Goal: Information Seeking & Learning: Learn about a topic

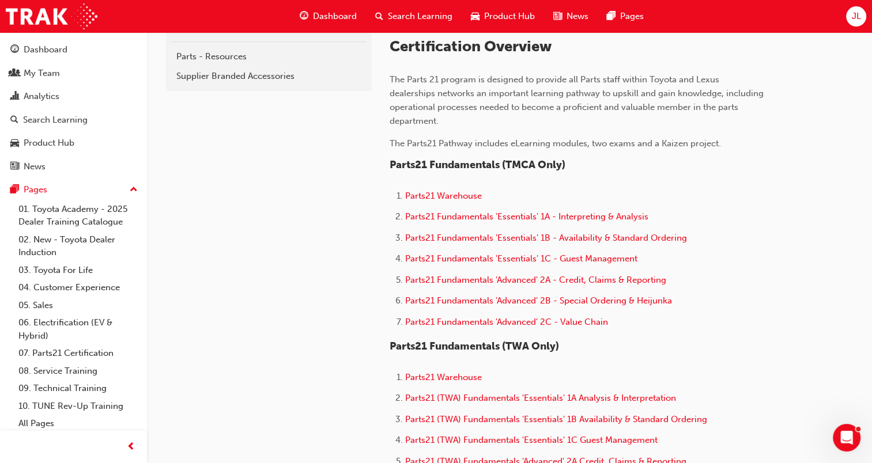
scroll to position [288, 0]
click at [451, 300] on span "Parts21 Fundamentals 'Advanced' 2B - Special Ordering & Heijunka" at bounding box center [538, 300] width 267 height 10
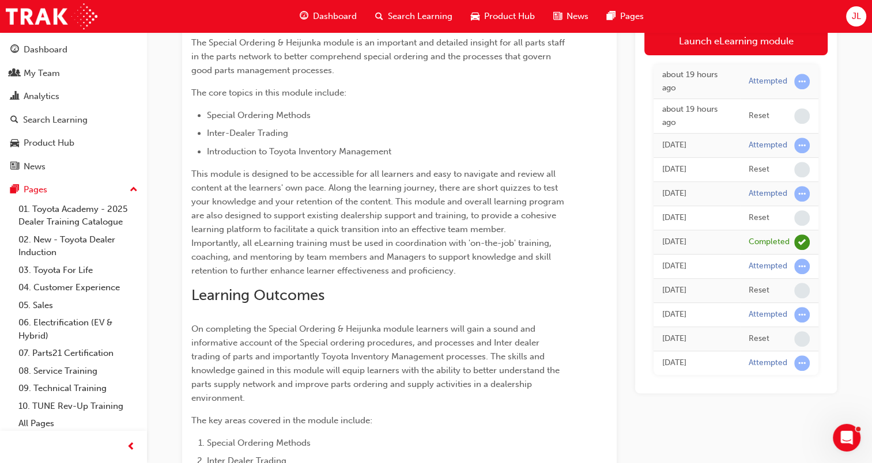
scroll to position [519, 0]
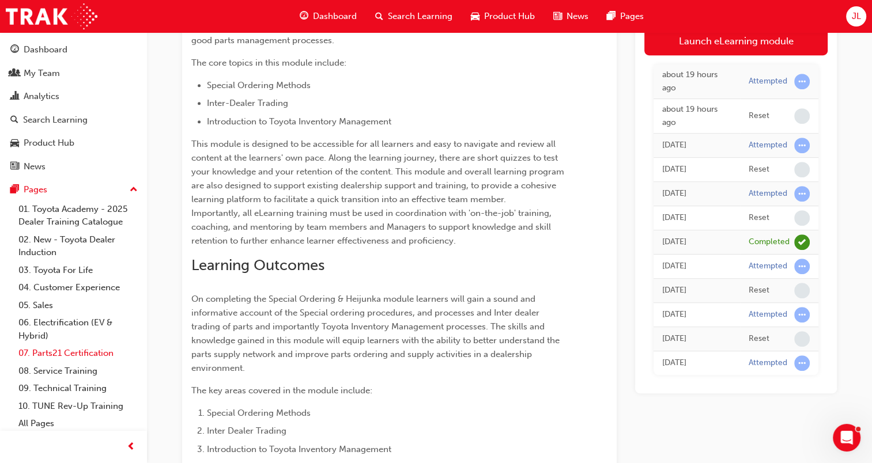
click at [85, 354] on link "07. Parts21 Certification" at bounding box center [78, 354] width 129 height 18
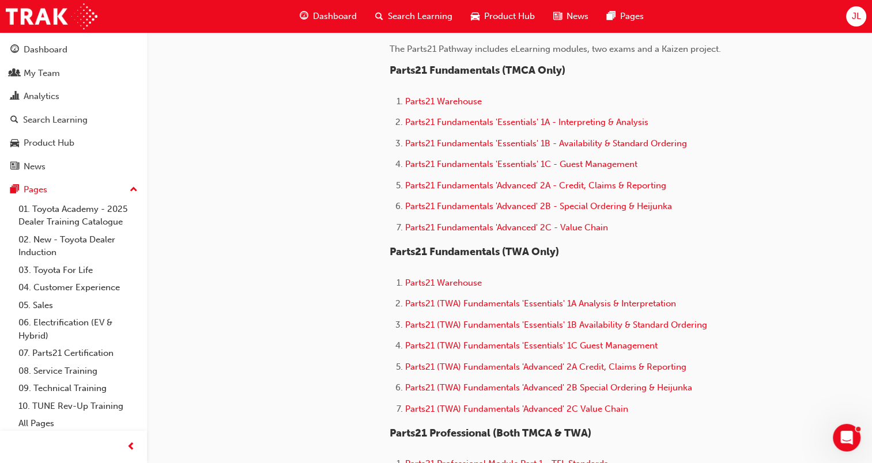
scroll to position [519, 0]
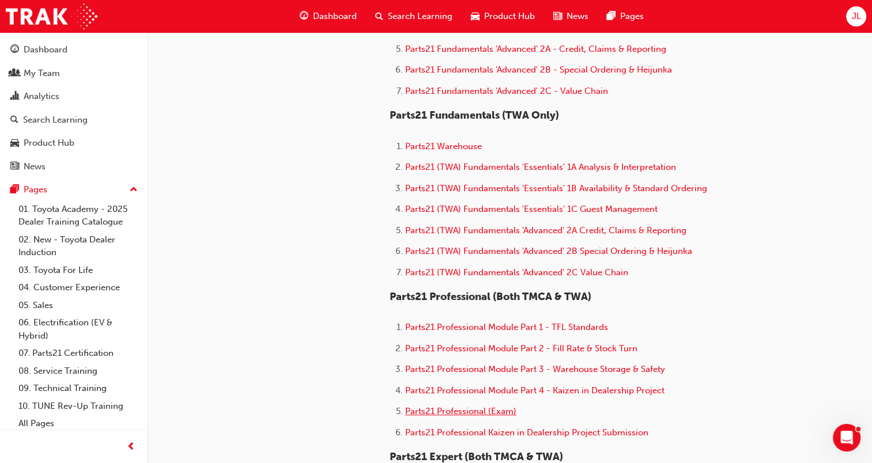
click at [454, 410] on span "Parts21 Professional (Exam)" at bounding box center [460, 411] width 111 height 10
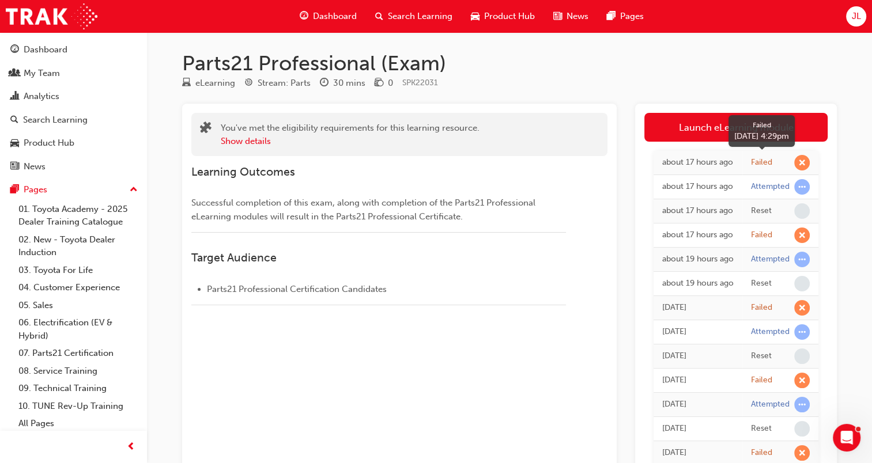
click at [804, 159] on span "learningRecordVerb_FAIL-icon" at bounding box center [802, 163] width 16 height 16
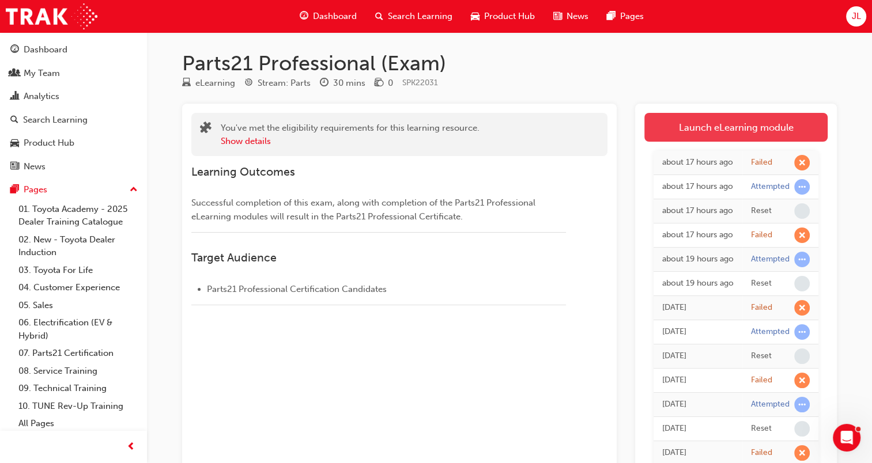
click at [735, 123] on link "Launch eLearning module" at bounding box center [735, 127] width 183 height 29
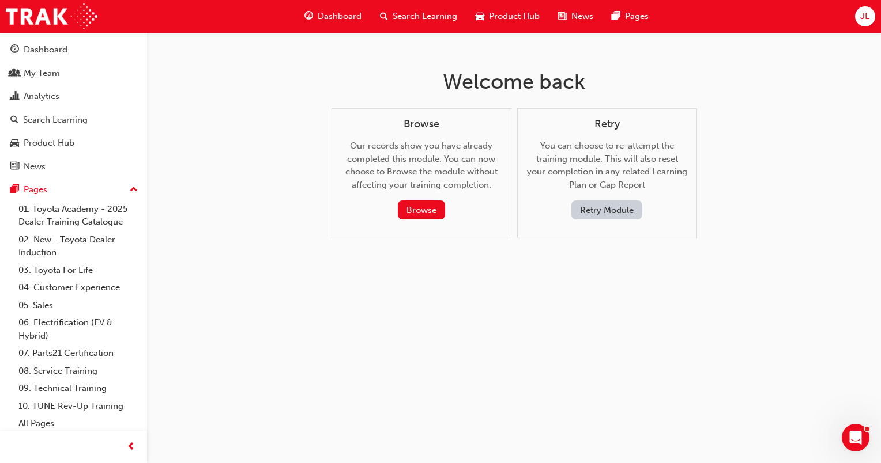
click at [609, 213] on button "Retry Module" at bounding box center [606, 210] width 71 height 19
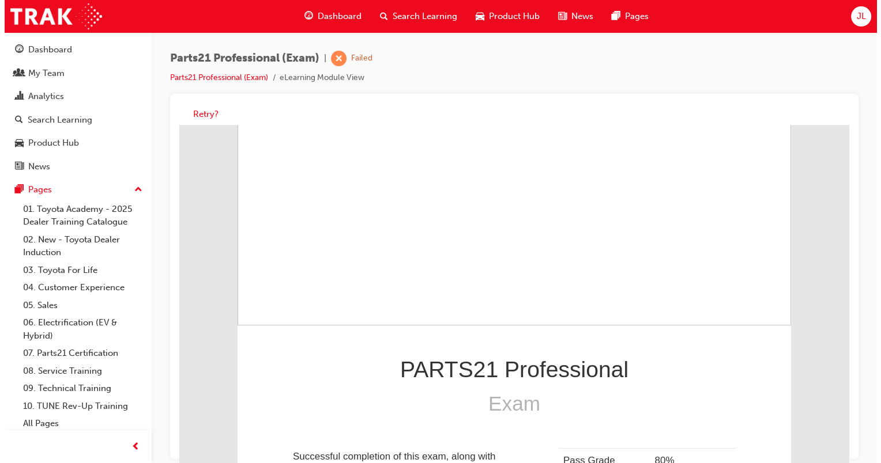
scroll to position [164, 0]
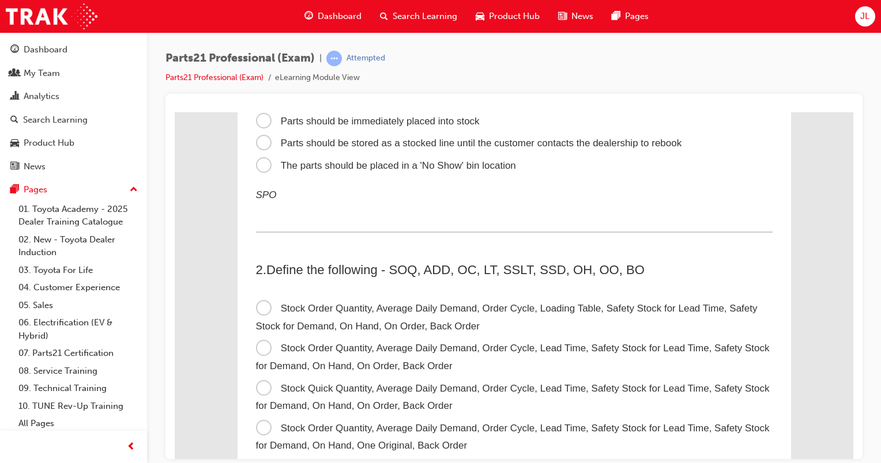
scroll to position [0, 0]
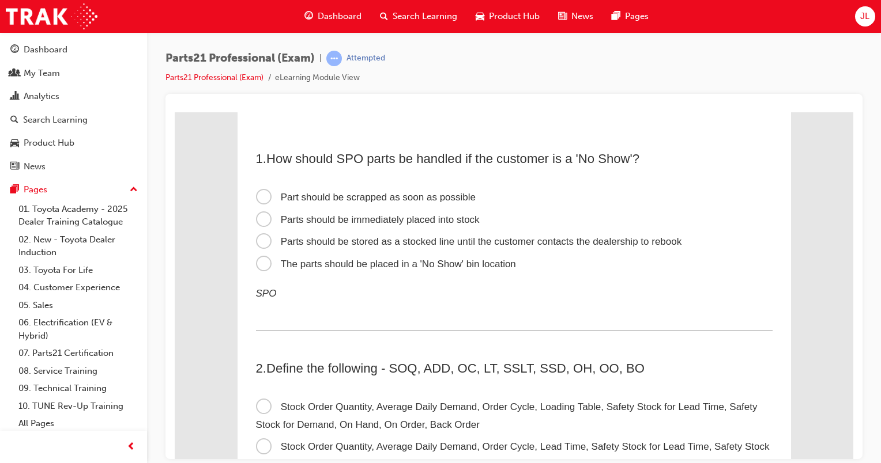
click at [290, 265] on span "The parts should be placed in a 'No Show' bin location" at bounding box center [386, 263] width 260 height 11
click at [175, 112] on input "The parts should be placed in a 'No Show' bin location" at bounding box center [175, 112] width 0 height 0
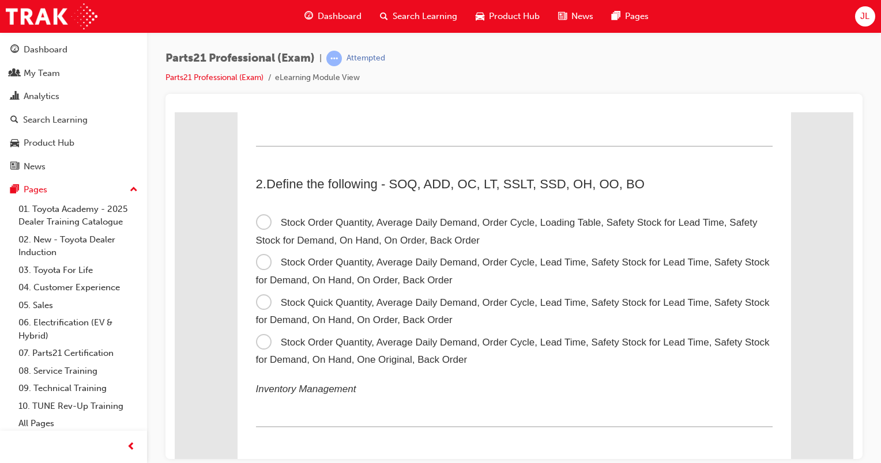
scroll to position [231, 0]
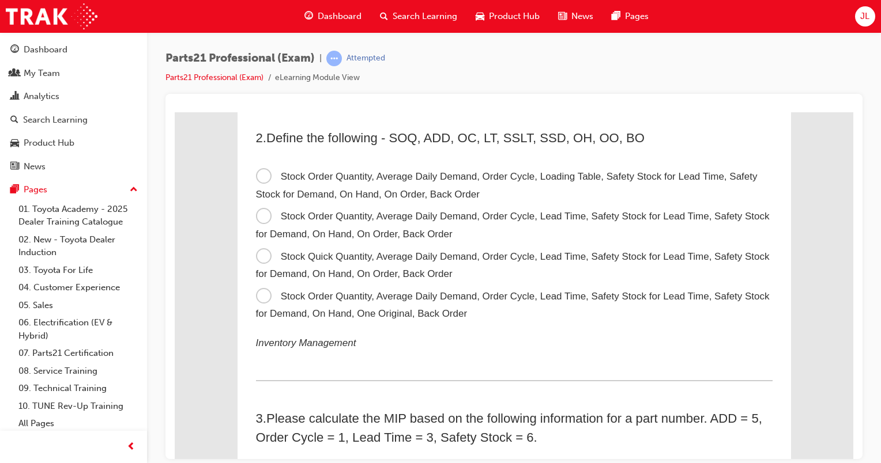
click at [262, 261] on span "Stock Quick Quantity, Average Daily Demand, Order Cycle, Lead Time, Safety Stoc…" at bounding box center [512, 265] width 513 height 29
click at [175, 112] on input "Stock Quick Quantity, Average Daily Demand, Order Cycle, Lead Time, Safety Stoc…" at bounding box center [175, 112] width 0 height 0
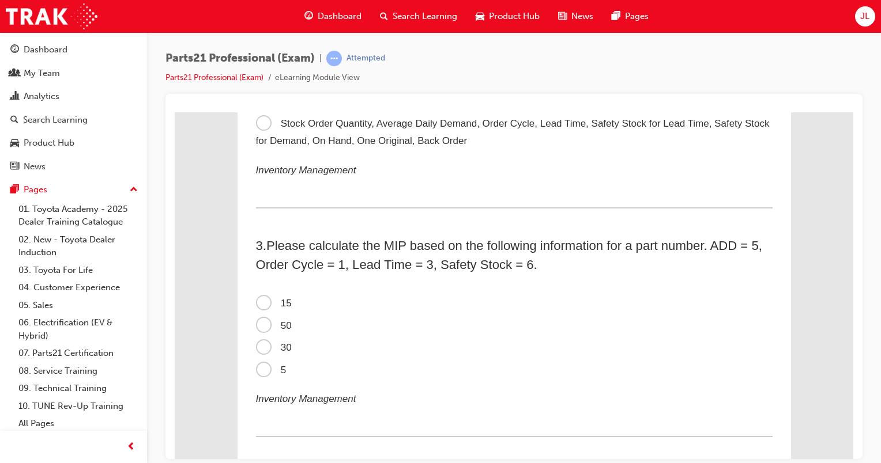
scroll to position [461, 0]
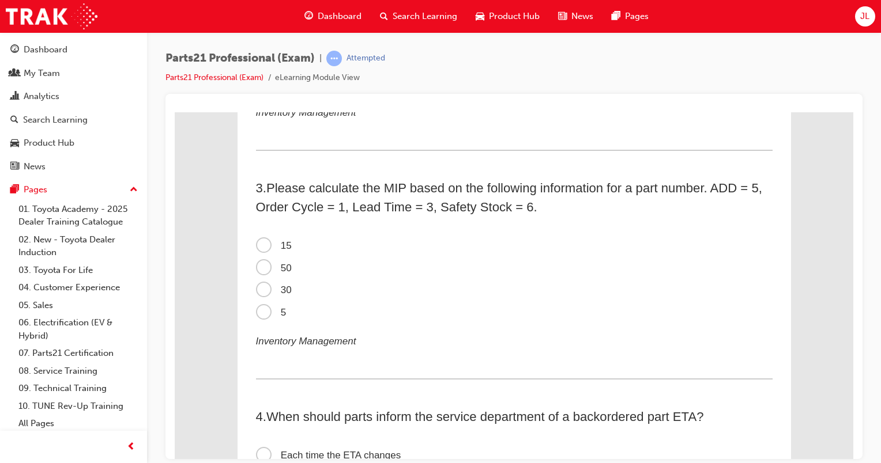
click at [256, 309] on span "5" at bounding box center [271, 312] width 31 height 11
click at [175, 112] on input "5" at bounding box center [175, 112] width 0 height 0
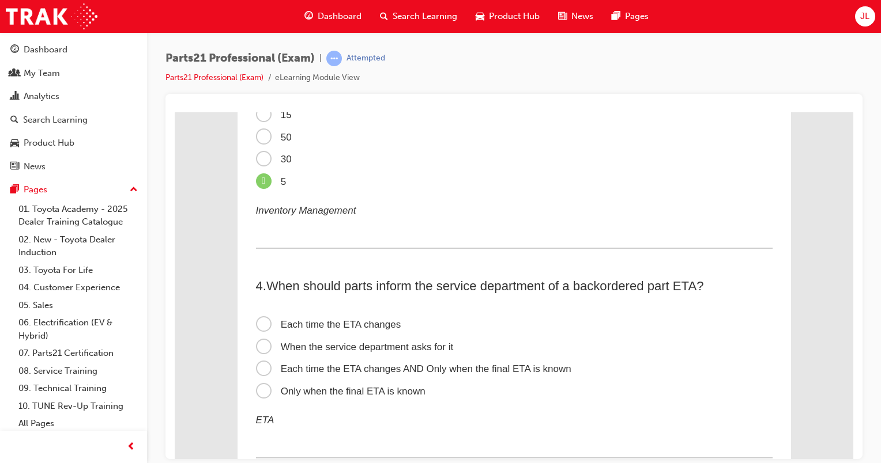
scroll to position [634, 0]
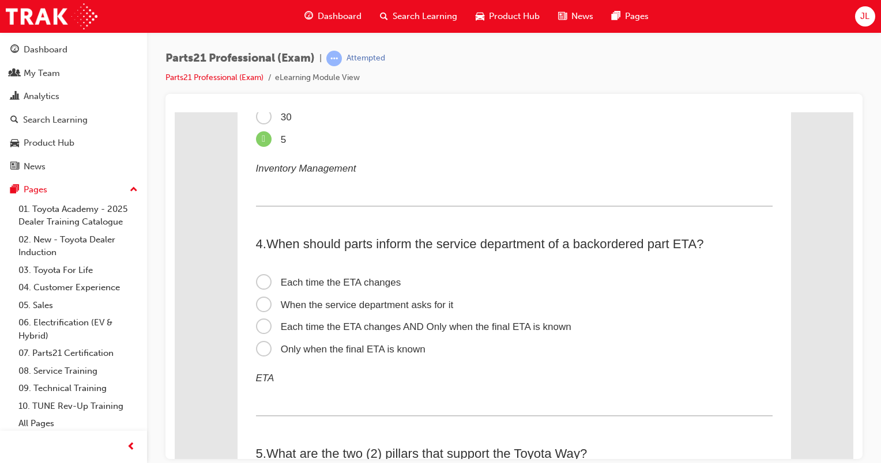
click at [260, 329] on span "Each time the ETA changes AND Only when the final ETA is known" at bounding box center [413, 326] width 315 height 11
click at [175, 112] on input "Each time the ETA changes AND Only when the final ETA is known" at bounding box center [175, 112] width 0 height 0
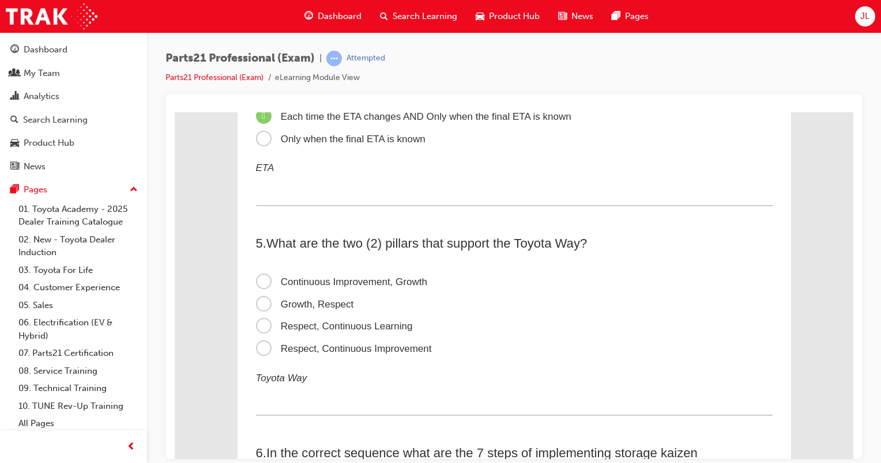
scroll to position [864, 0]
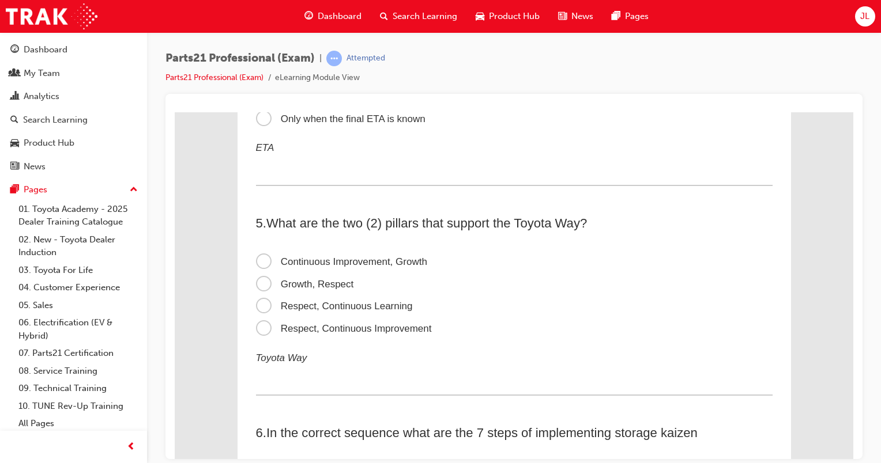
click at [258, 331] on span "Respect, Continuous Improvement" at bounding box center [344, 328] width 176 height 11
click at [175, 112] on input "Respect, Continuous Improvement" at bounding box center [175, 112] width 0 height 0
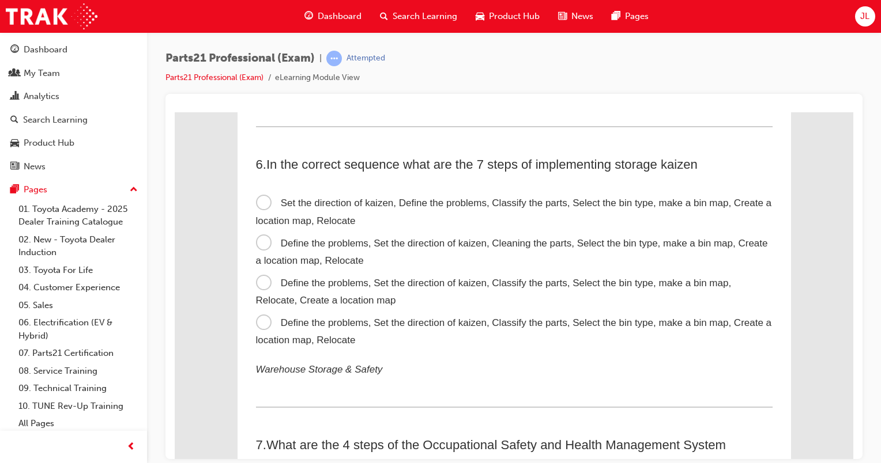
scroll to position [1153, 0]
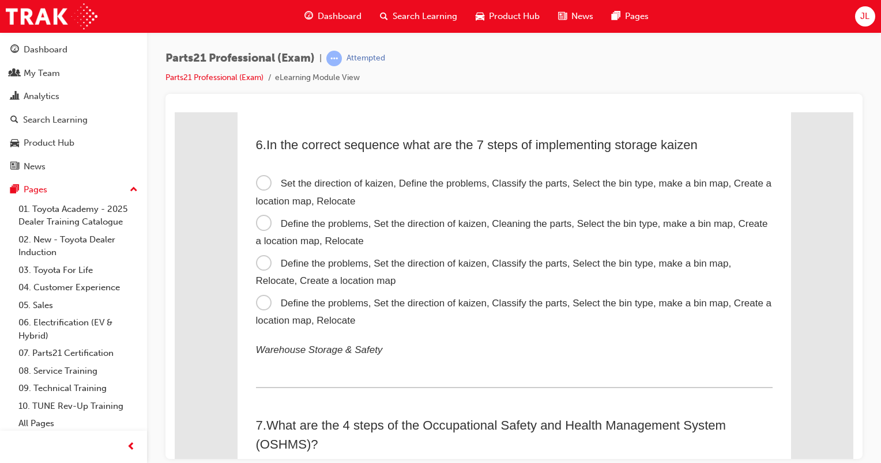
click at [260, 309] on span "Define the problems, Set the direction of kaizen, Classify the parts, Select th…" at bounding box center [514, 311] width 516 height 29
click at [175, 112] on input "Define the problems, Set the direction of kaizen, Classify the parts, Select th…" at bounding box center [175, 112] width 0 height 0
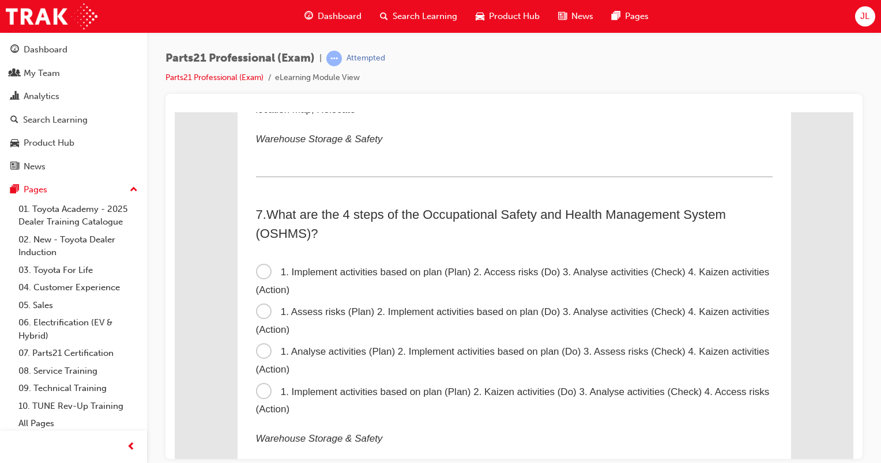
scroll to position [1383, 0]
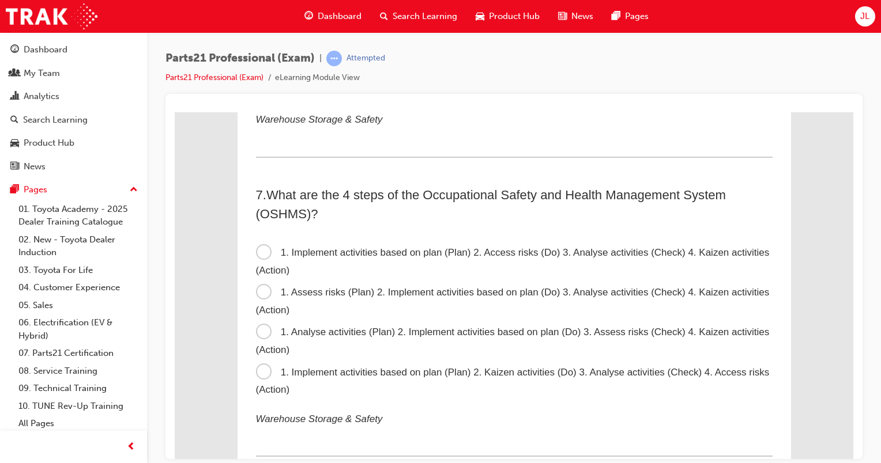
click at [256, 298] on span "1. Assess risks (Plan) 2. Implement activities based on plan (Do) 3. Analyse ac…" at bounding box center [512, 300] width 513 height 29
click at [175, 112] on input "1. Assess risks (Plan) 2. Implement activities based on plan (Do) 3. Analyse ac…" at bounding box center [175, 112] width 0 height 0
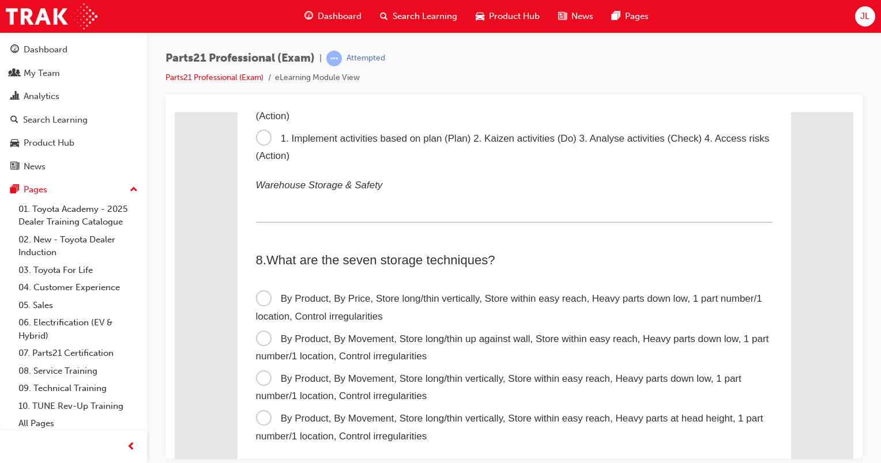
scroll to position [1671, 0]
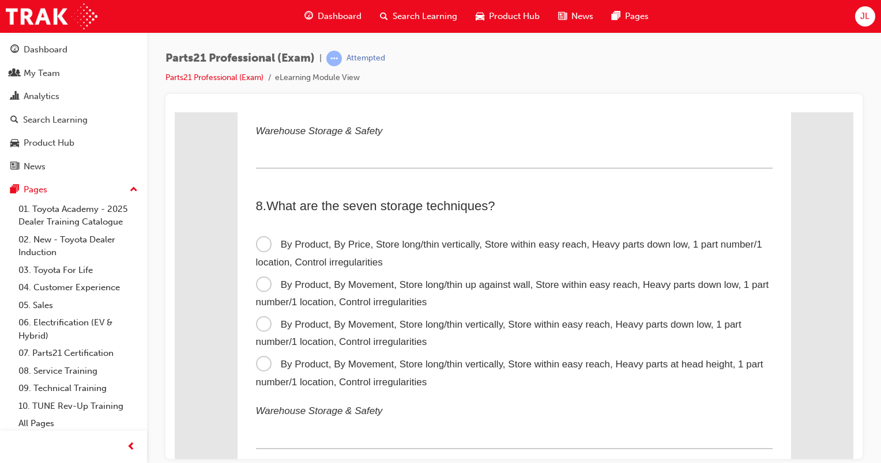
click at [256, 289] on span "By Product, By Movement, Store long/thin up against wall, Store within easy rea…" at bounding box center [512, 293] width 513 height 29
click at [175, 112] on input "By Product, By Movement, Store long/thin up against wall, Store within easy rea…" at bounding box center [175, 112] width 0 height 0
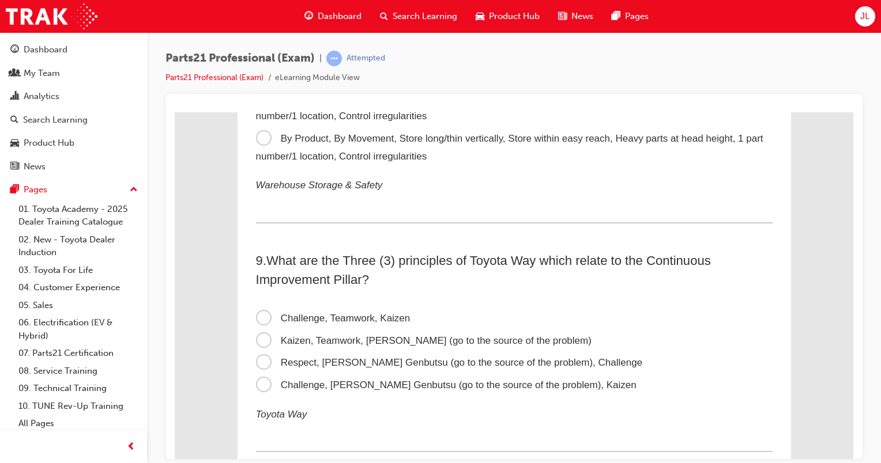
scroll to position [1902, 0]
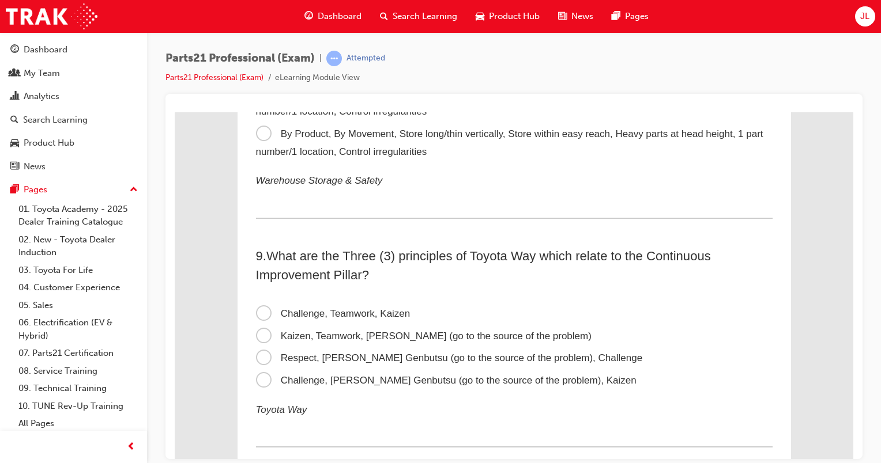
click at [258, 362] on span "Respect, Genchi Genbutsu (go to the source of the problem), Challenge" at bounding box center [449, 357] width 387 height 11
click at [175, 112] on input "Respect, Genchi Genbutsu (go to the source of the problem), Challenge" at bounding box center [175, 112] width 0 height 0
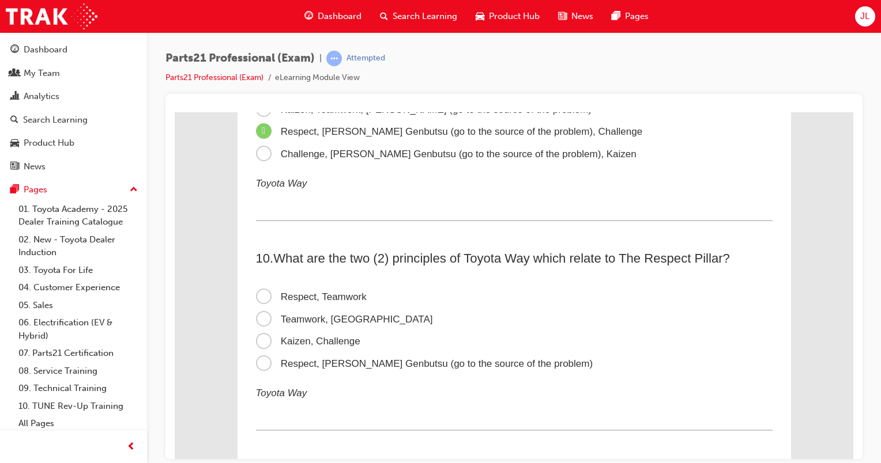
scroll to position [2132, 0]
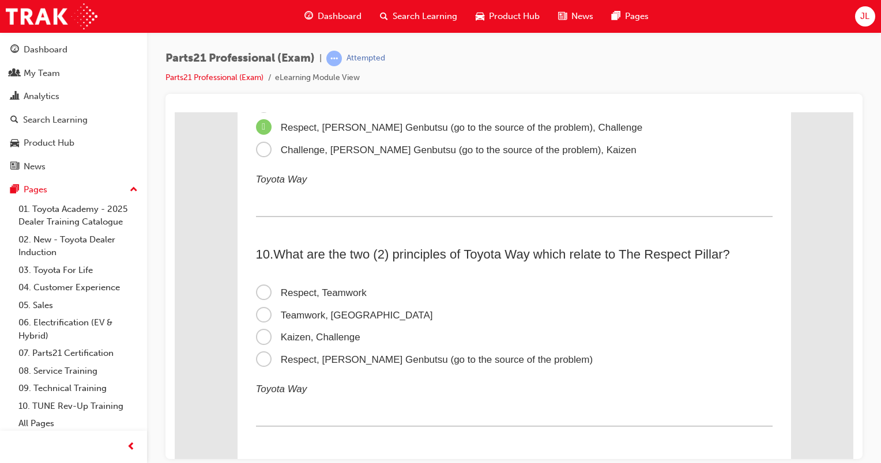
click at [262, 365] on span "Respect, Genchi Genbutsu (go to the source of the problem)" at bounding box center [424, 359] width 337 height 11
click at [175, 112] on input "Respect, Genchi Genbutsu (go to the source of the problem)" at bounding box center [175, 112] width 0 height 0
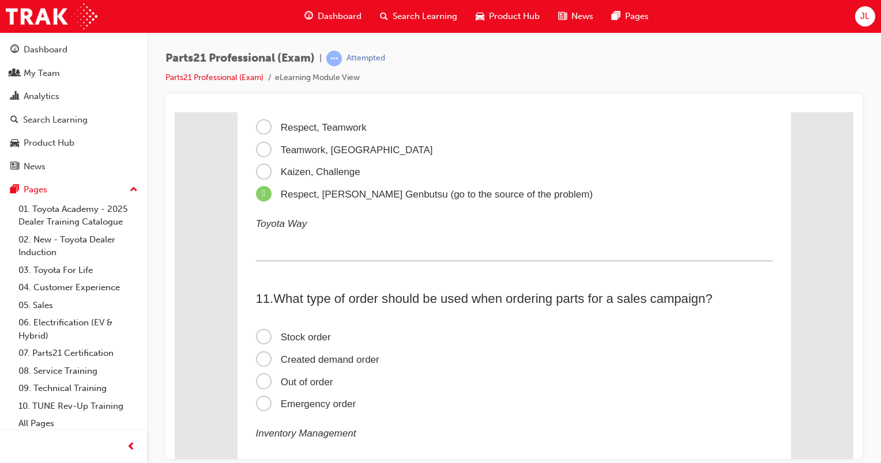
scroll to position [2305, 0]
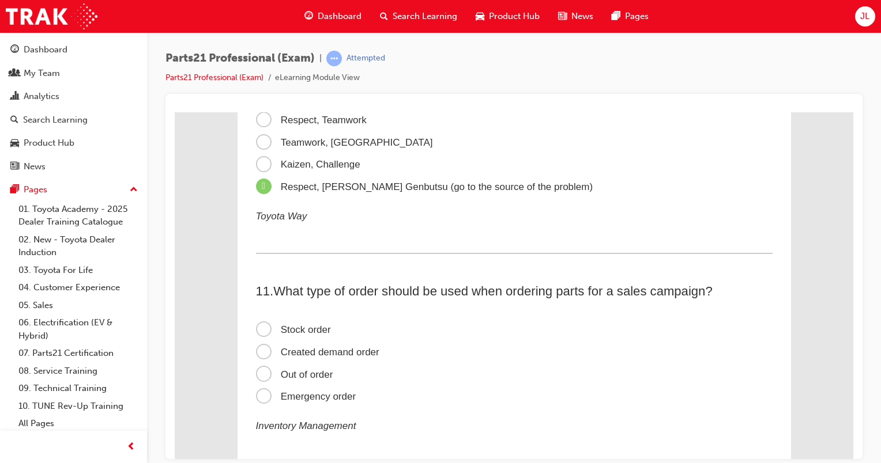
click at [263, 357] on span "Created demand order" at bounding box center [317, 351] width 123 height 11
click at [175, 112] on input "Created demand order" at bounding box center [175, 112] width 0 height 0
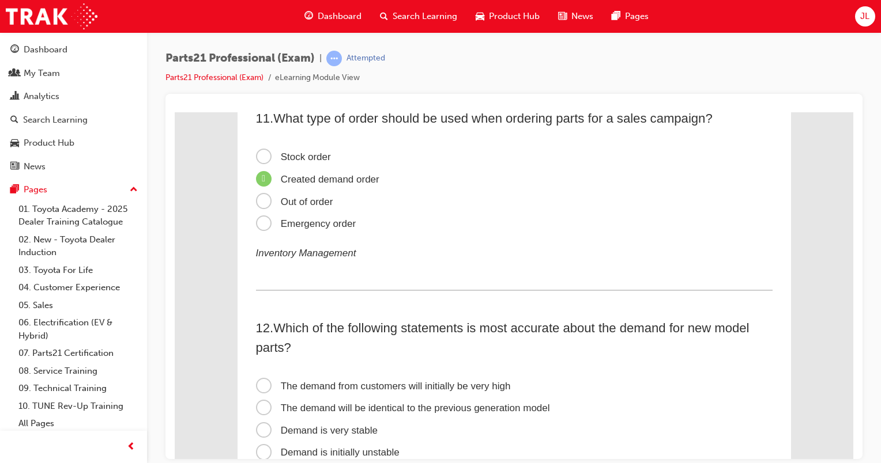
scroll to position [2536, 0]
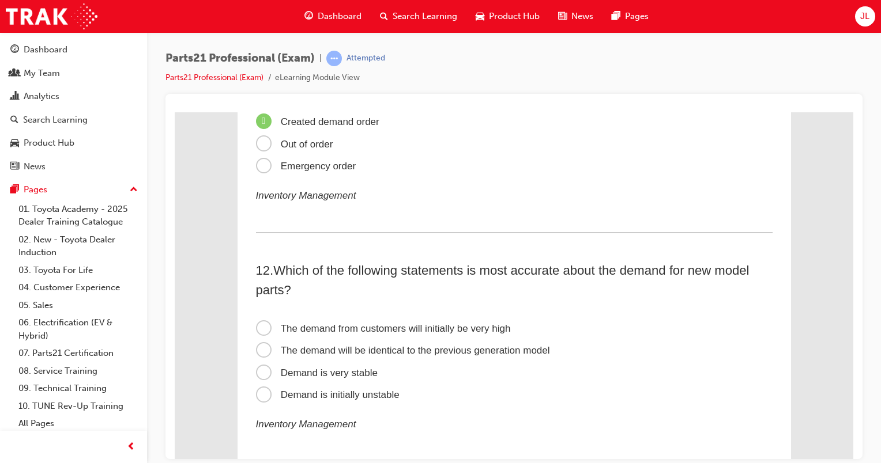
click at [265, 384] on label "Demand is very stable" at bounding box center [514, 373] width 516 height 22
click at [175, 112] on input "Demand is very stable" at bounding box center [175, 112] width 0 height 0
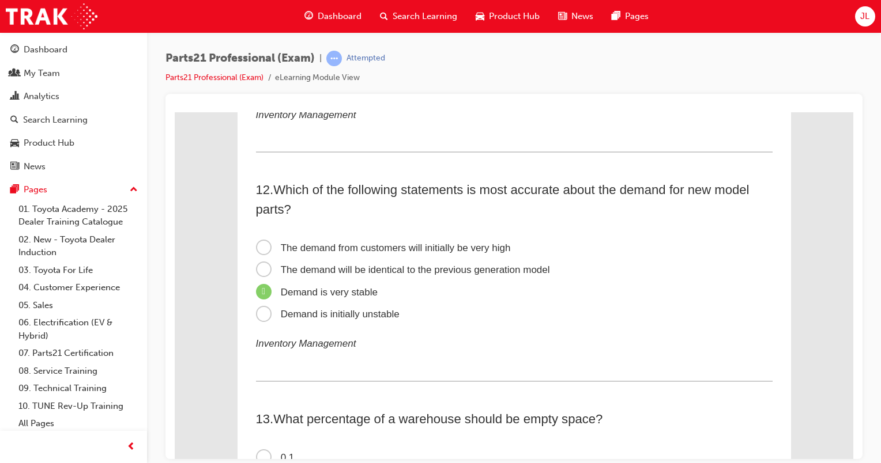
scroll to position [2766, 0]
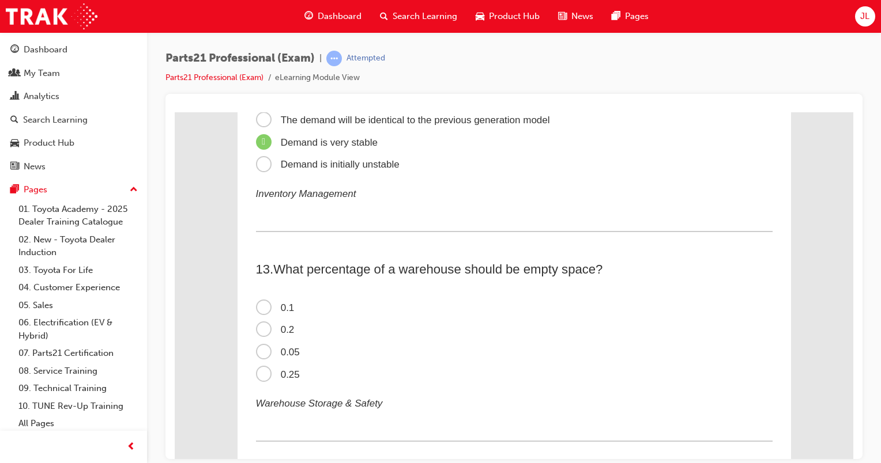
click at [258, 335] on span "0.2" at bounding box center [275, 329] width 39 height 11
click at [175, 112] on input "0.2" at bounding box center [175, 112] width 0 height 0
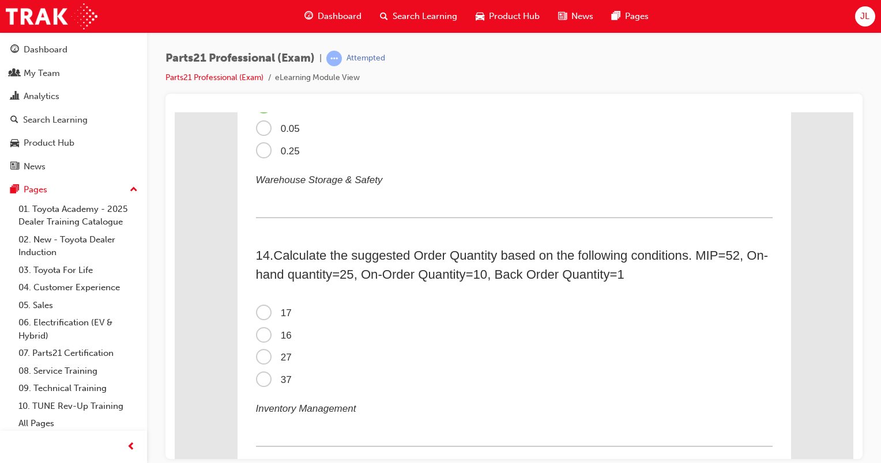
scroll to position [2997, 0]
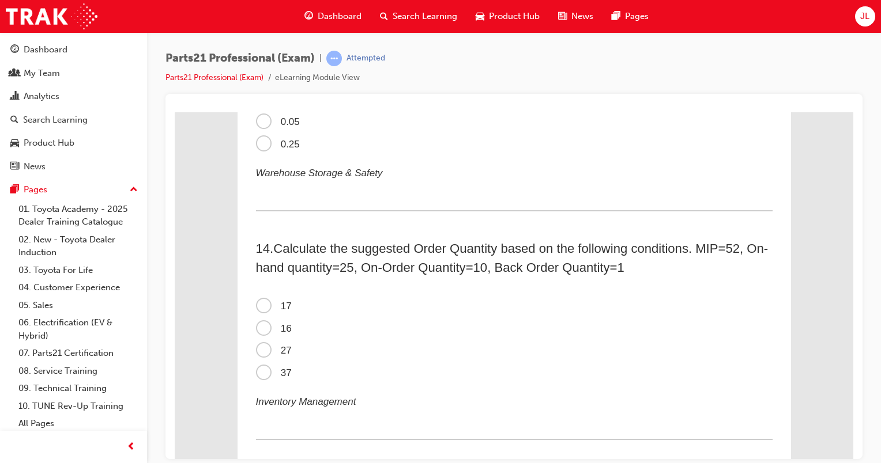
click at [260, 333] on span "16" at bounding box center [274, 328] width 36 height 11
click at [175, 112] on input "16" at bounding box center [175, 112] width 0 height 0
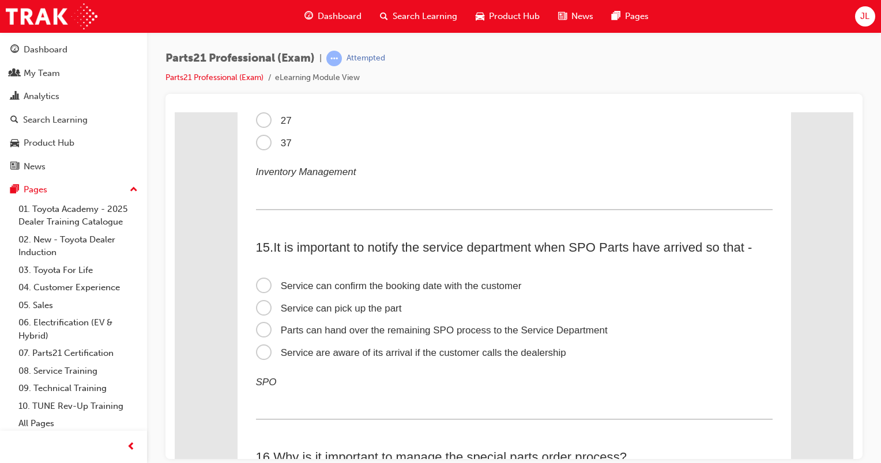
scroll to position [3227, 0]
click at [265, 290] on span "Service can confirm the booking date with the customer" at bounding box center [389, 285] width 266 height 11
click at [175, 112] on input "Service can confirm the booking date with the customer" at bounding box center [175, 112] width 0 height 0
click at [258, 335] on span "Parts can hand over the remaining SPO process to the Service Department" at bounding box center [432, 329] width 352 height 11
click at [175, 112] on input "Parts can hand over the remaining SPO process to the Service Department" at bounding box center [175, 112] width 0 height 0
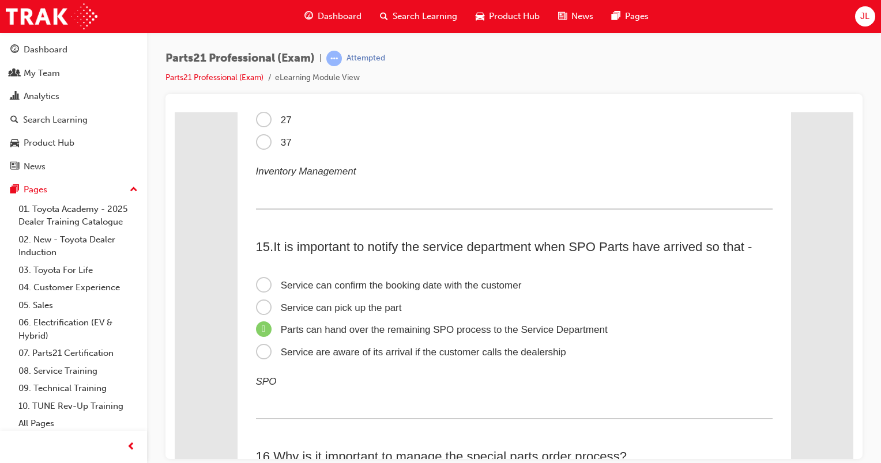
click at [256, 289] on span "Service can confirm the booking date with the customer" at bounding box center [389, 285] width 266 height 11
click at [175, 112] on input "Service can confirm the booking date with the customer" at bounding box center [175, 112] width 0 height 0
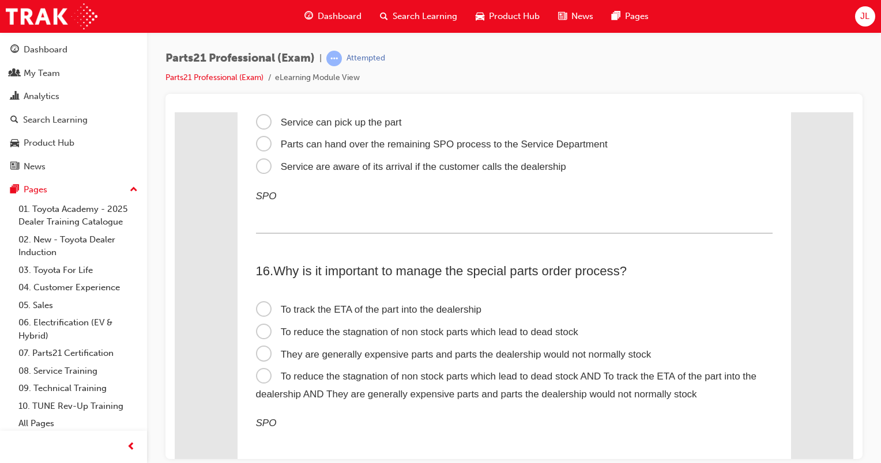
scroll to position [3458, 0]
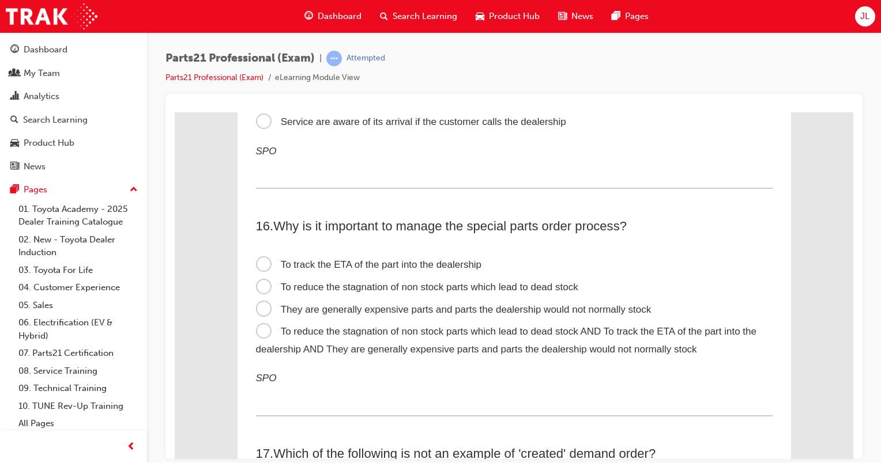
click at [257, 339] on span "To reduce the stagnation of non stock parts which lead to dead stock AND To tra…" at bounding box center [506, 340] width 500 height 29
click at [175, 112] on input "To reduce the stagnation of non stock parts which lead to dead stock AND To tra…" at bounding box center [175, 112] width 0 height 0
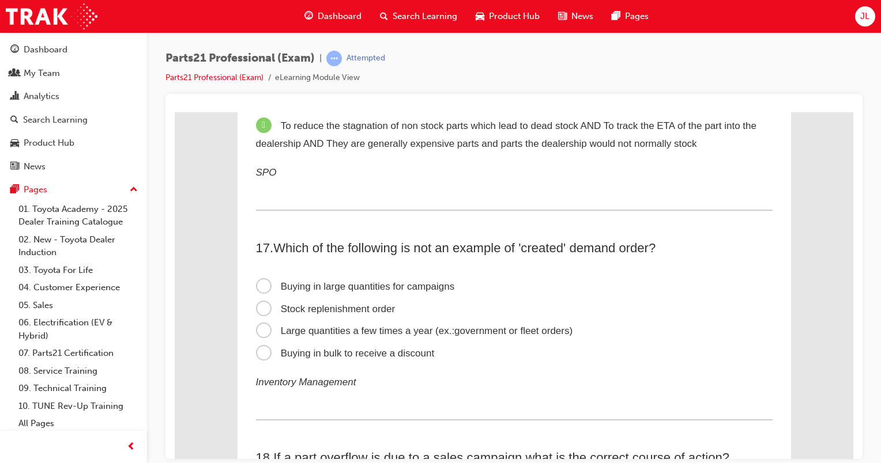
scroll to position [3688, 0]
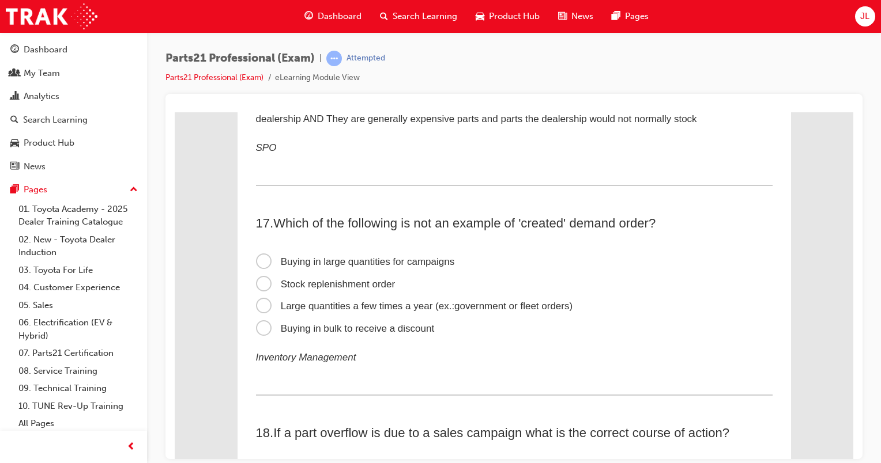
click at [307, 296] on label "Stock replenishment order" at bounding box center [514, 284] width 516 height 22
click at [175, 112] on input "Stock replenishment order" at bounding box center [175, 112] width 0 height 0
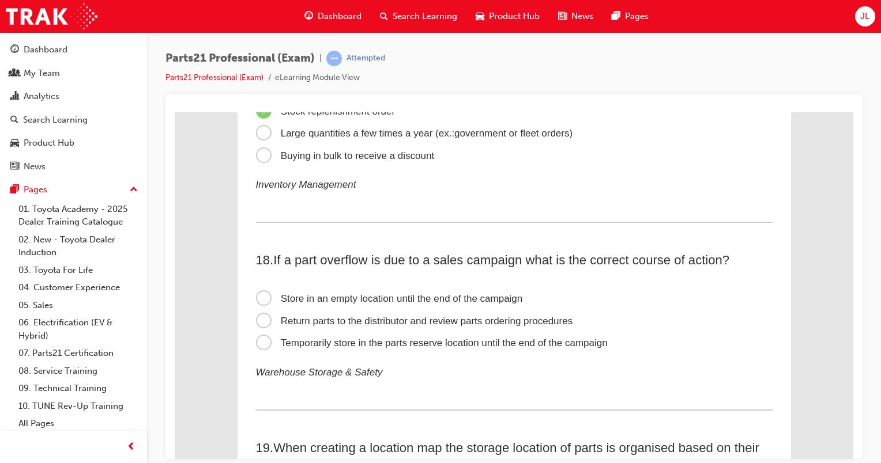
scroll to position [3919, 0]
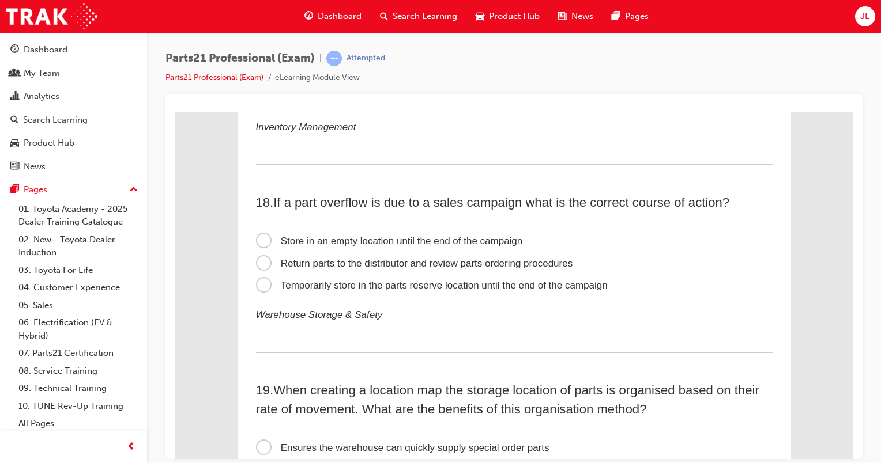
click at [267, 290] on span "Temporarily store in the parts reserve location until the end of the campaign" at bounding box center [432, 285] width 352 height 11
click at [175, 112] on input "Temporarily store in the parts reserve location until the end of the campaign" at bounding box center [175, 112] width 0 height 0
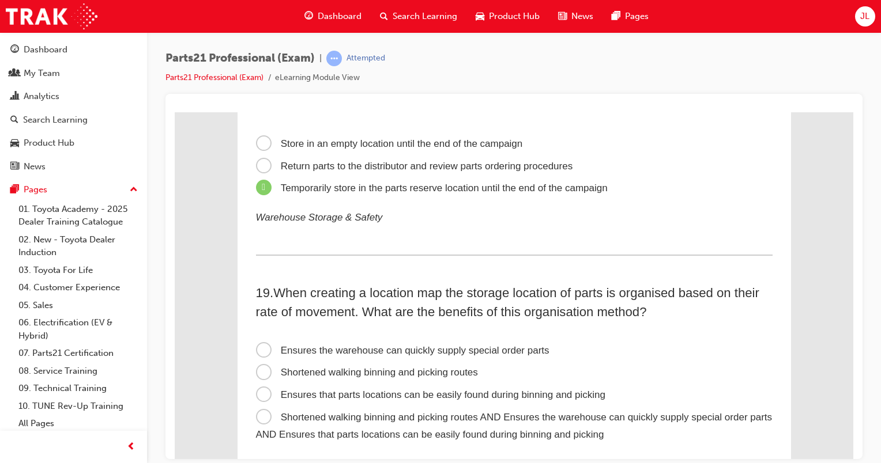
scroll to position [4034, 0]
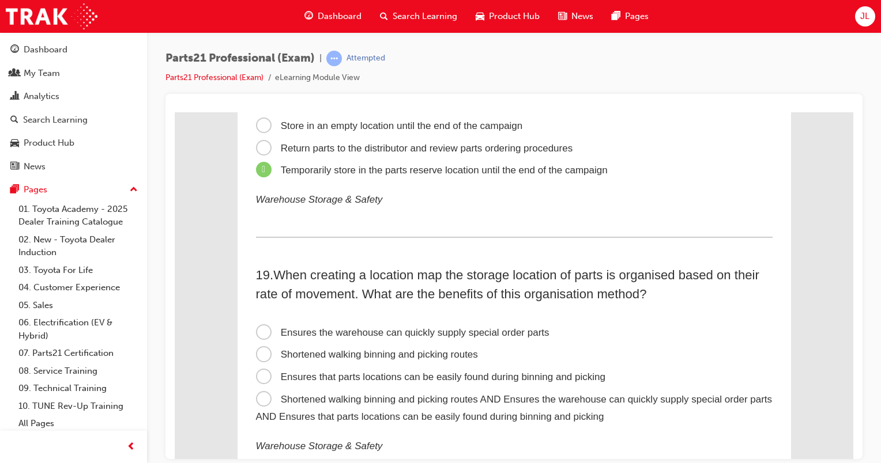
click at [327, 382] on span "Ensures that parts locations can be easily found during binning and picking" at bounding box center [430, 376] width 349 height 11
click at [175, 112] on input "Ensures that parts locations can be easily found during binning and picking" at bounding box center [175, 112] width 0 height 0
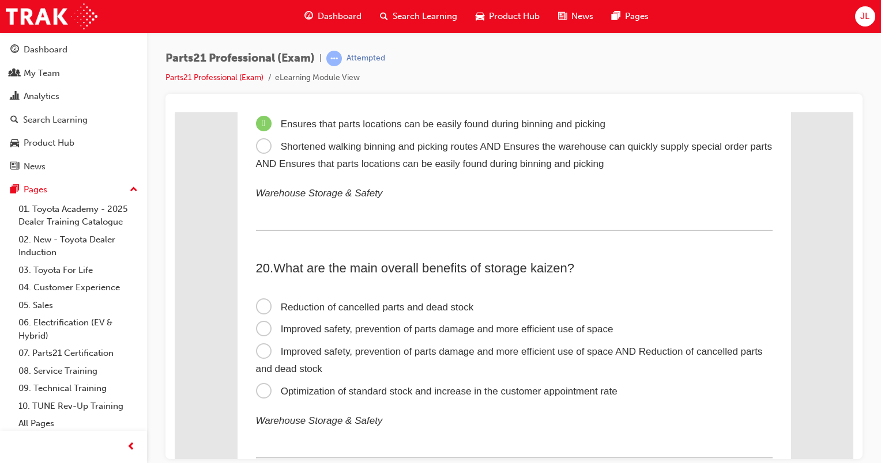
scroll to position [4322, 0]
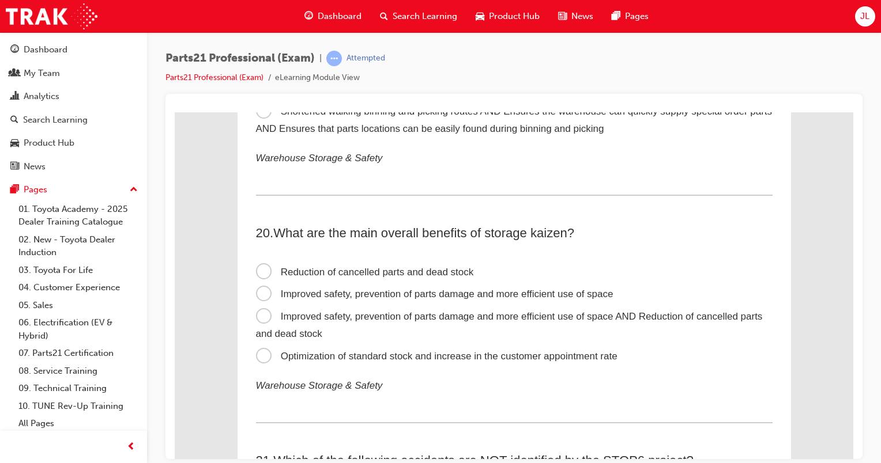
click at [258, 331] on span "Improved safety, prevention of parts damage and more efficient use of space AND…" at bounding box center [509, 325] width 507 height 29
click at [175, 112] on input "Improved safety, prevention of parts damage and more efficient use of space AND…" at bounding box center [175, 112] width 0 height 0
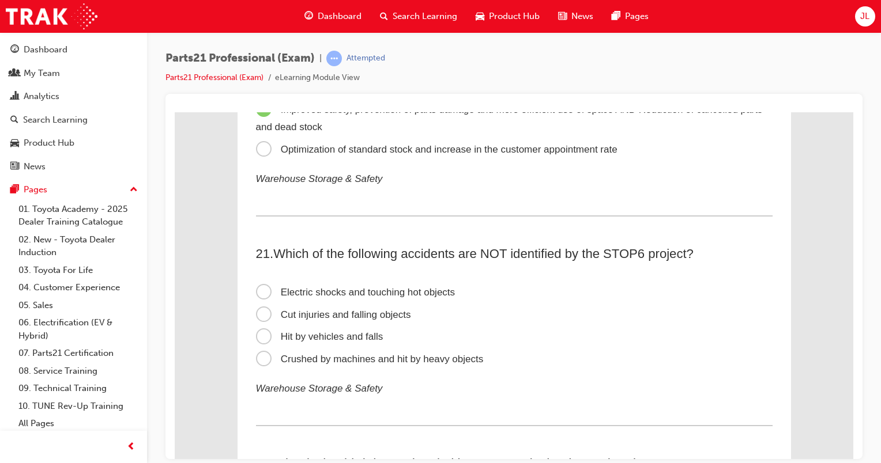
scroll to position [4553, 0]
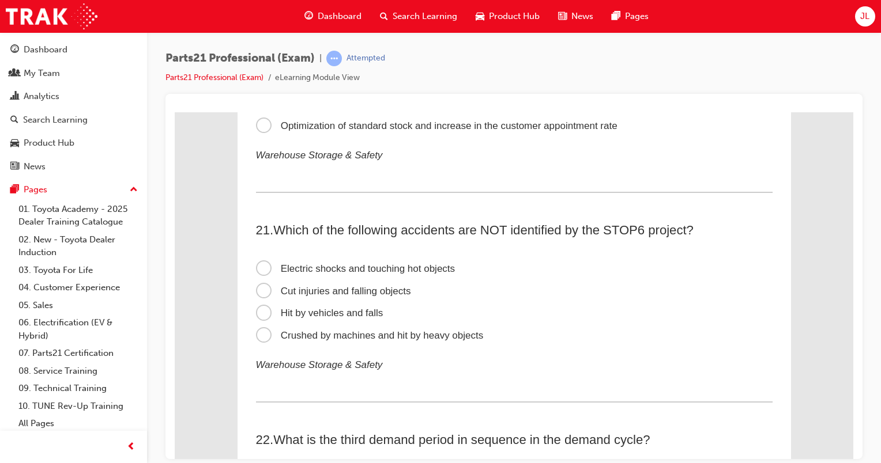
click at [265, 296] on span "Cut injuries and falling objects" at bounding box center [333, 290] width 155 height 11
click at [175, 112] on input "Cut injuries and falling objects" at bounding box center [175, 112] width 0 height 0
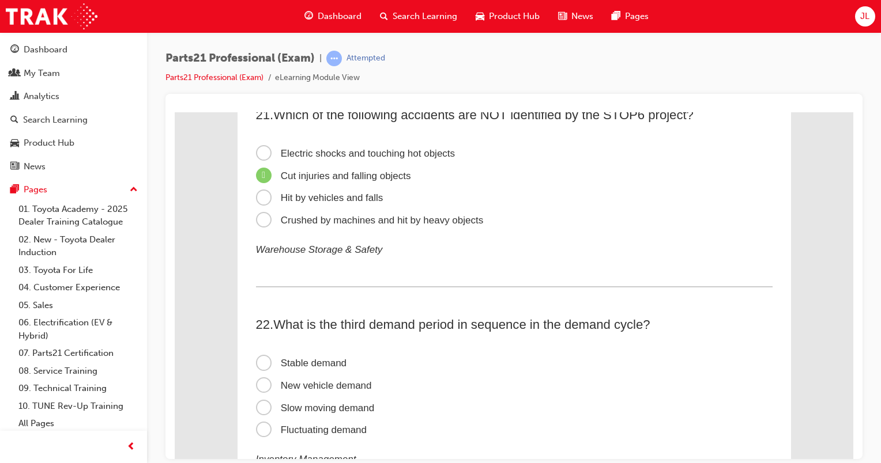
scroll to position [4726, 0]
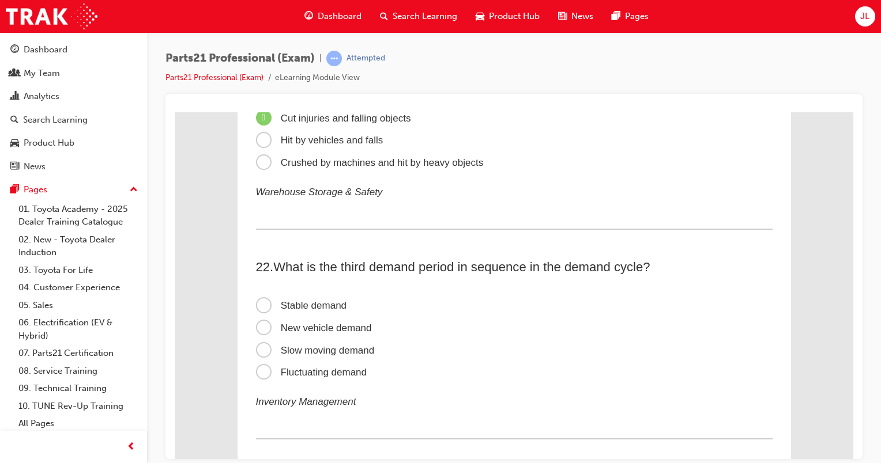
click at [258, 356] on span "Slow moving demand" at bounding box center [315, 350] width 119 height 11
click at [175, 112] on input "Slow moving demand" at bounding box center [175, 112] width 0 height 0
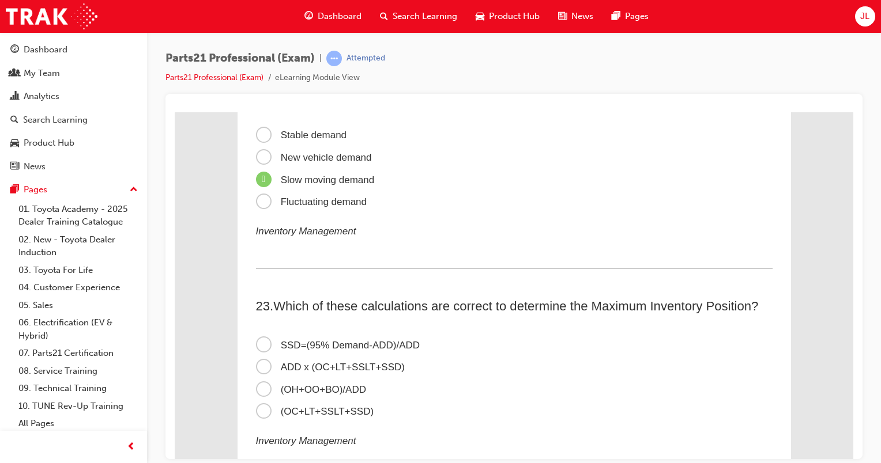
scroll to position [4899, 0]
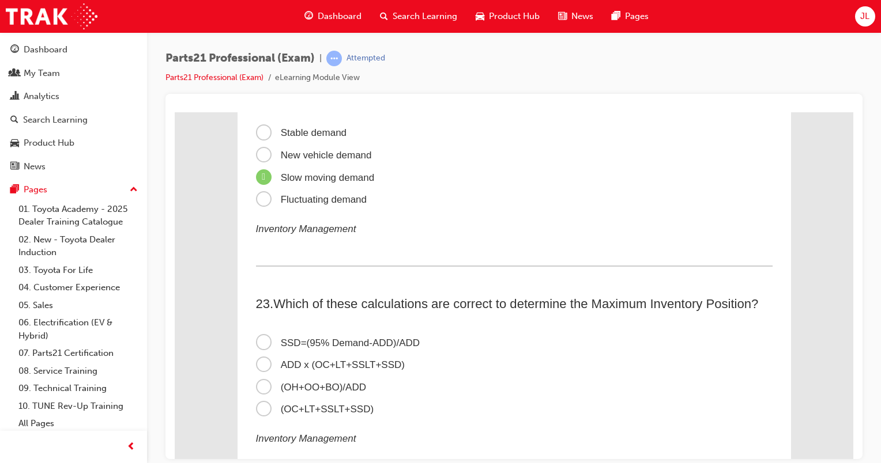
click at [316, 414] on span "(OC+LT+SSLT+SSD)" at bounding box center [315, 408] width 118 height 11
click at [175, 112] on input "(OC+LT+SSLT+SSD)" at bounding box center [175, 112] width 0 height 0
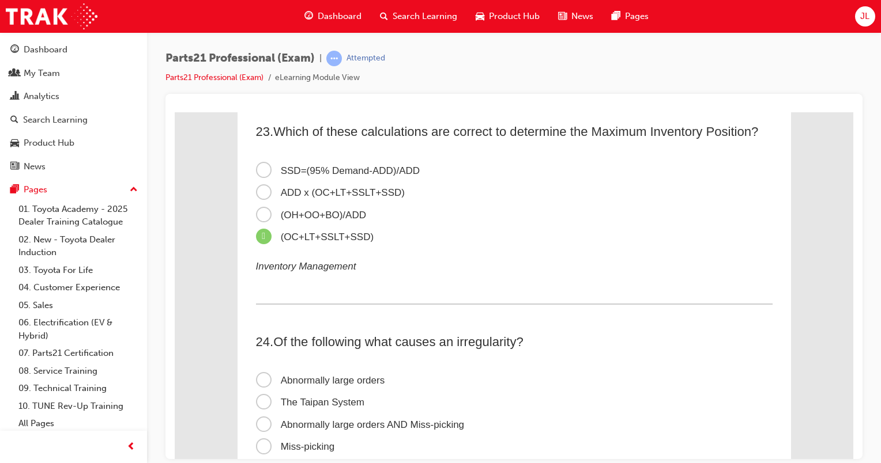
scroll to position [5129, 0]
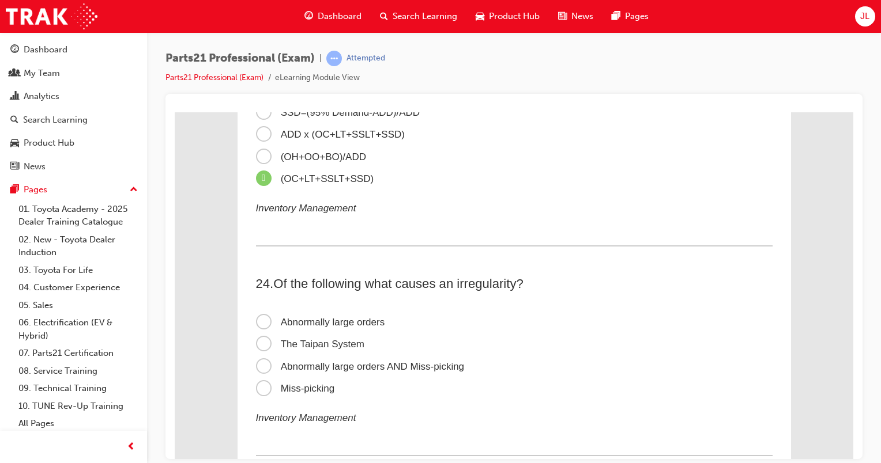
click at [283, 327] on span "Abnormally large orders" at bounding box center [320, 321] width 129 height 11
click at [175, 112] on input "Abnormally large orders" at bounding box center [175, 112] width 0 height 0
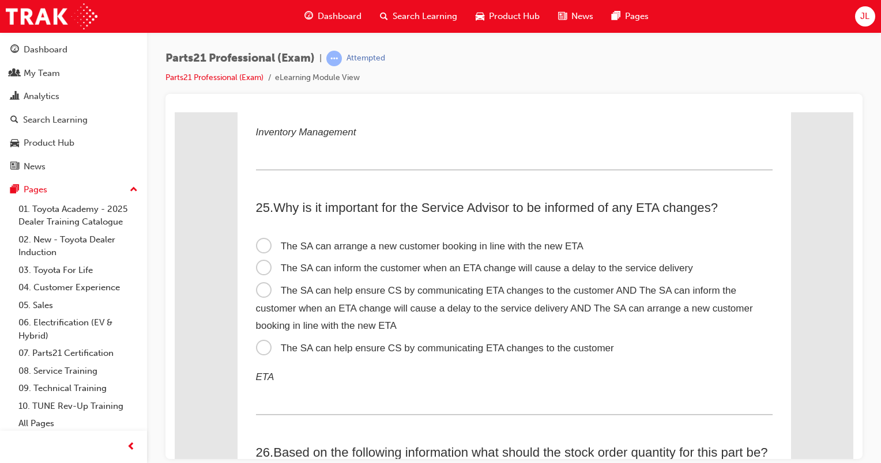
scroll to position [5417, 0]
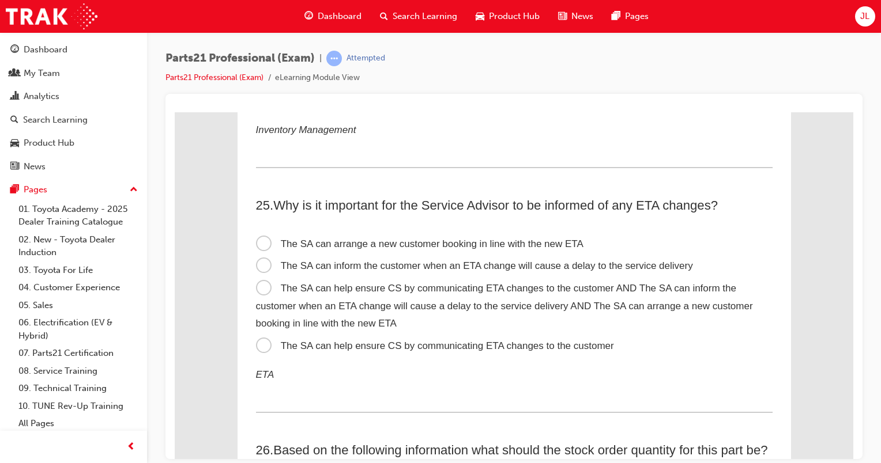
click at [258, 249] on span "The SA can arrange a new customer booking in line with the new ETA" at bounding box center [419, 243] width 327 height 11
click at [175, 112] on input "The SA can arrange a new customer booking in line with the new ETA" at bounding box center [175, 112] width 0 height 0
click at [256, 271] on span "The SA can inform the customer when an ETA change will cause a delay to the ser…" at bounding box center [474, 265] width 437 height 11
click at [175, 112] on input "The SA can inform the customer when an ETA change will cause a delay to the ser…" at bounding box center [175, 112] width 0 height 0
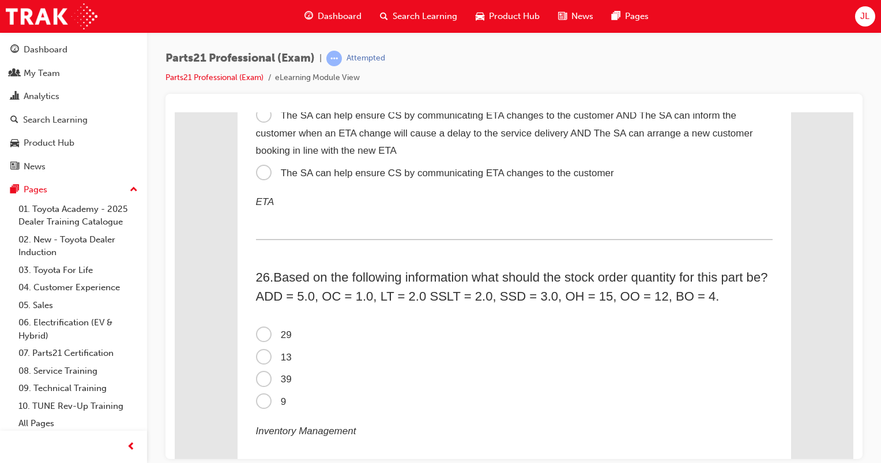
scroll to position [5648, 0]
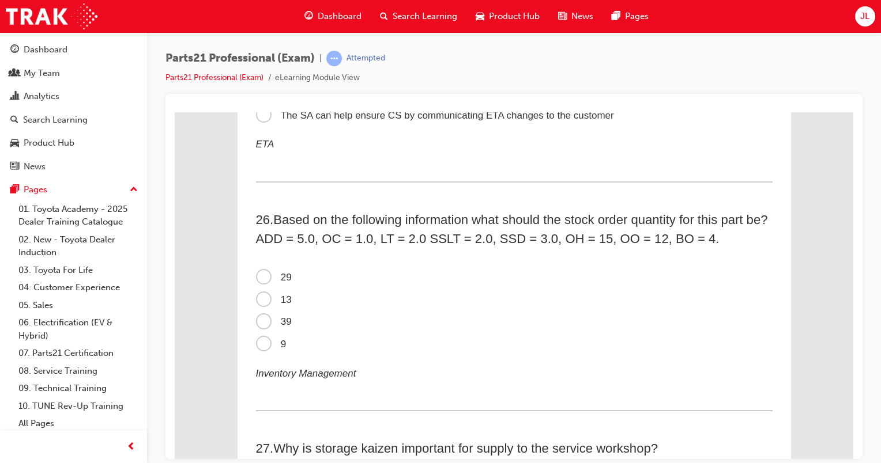
click at [258, 349] on span "9" at bounding box center [271, 343] width 31 height 11
click at [175, 112] on input "9" at bounding box center [175, 112] width 0 height 0
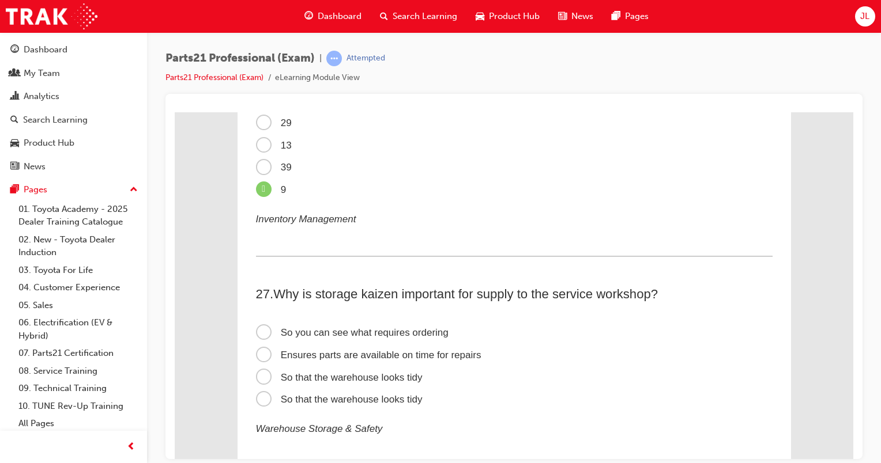
scroll to position [5936, 0]
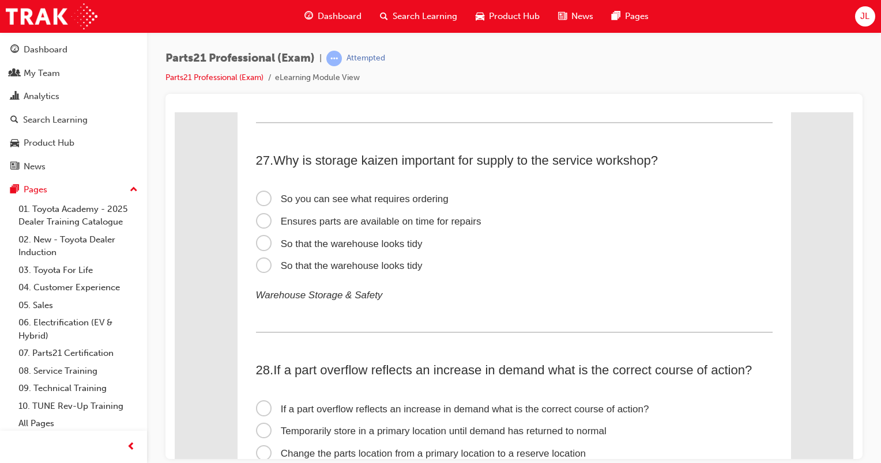
click at [260, 204] on span "So you can see what requires ordering" at bounding box center [352, 198] width 192 height 11
click at [175, 112] on input "So you can see what requires ordering" at bounding box center [175, 112] width 0 height 0
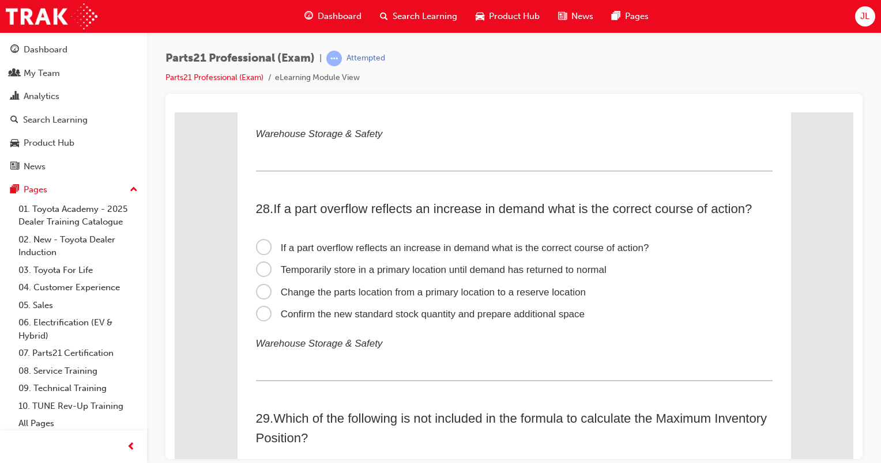
scroll to position [6109, 0]
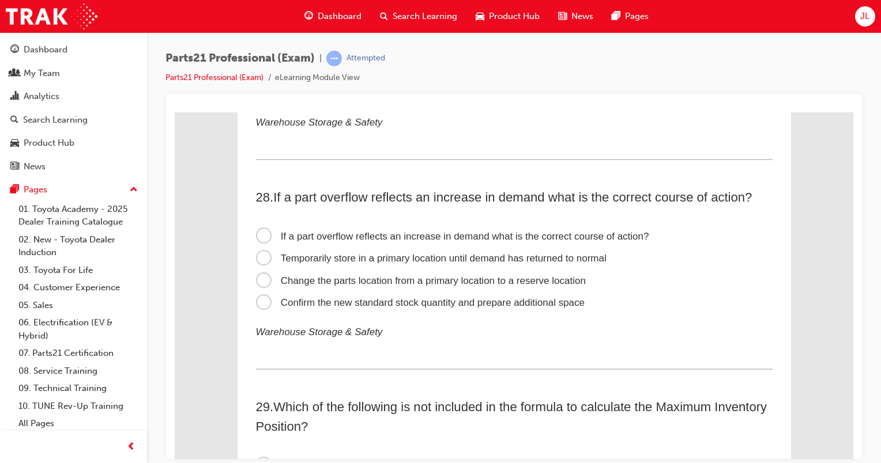
click at [256, 263] on span "Temporarily store in a primary location until demand has returned to normal" at bounding box center [431, 257] width 350 height 11
click at [175, 112] on input "Temporarily store in a primary location until demand has returned to normal" at bounding box center [175, 112] width 0 height 0
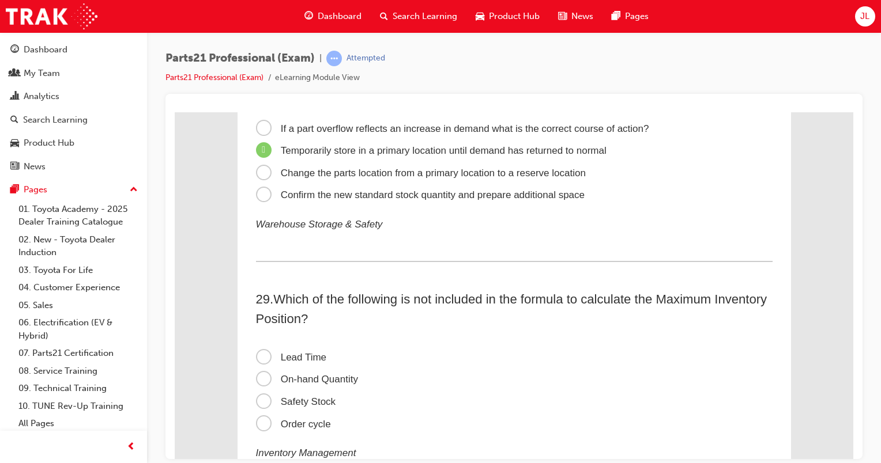
scroll to position [6224, 0]
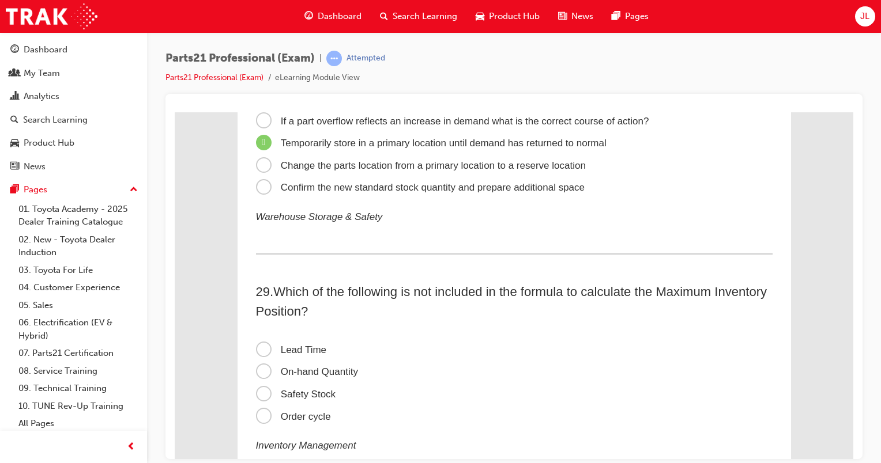
click at [264, 377] on span "On-hand Quantity" at bounding box center [307, 371] width 102 height 11
click at [175, 112] on input "On-hand Quantity" at bounding box center [175, 112] width 0 height 0
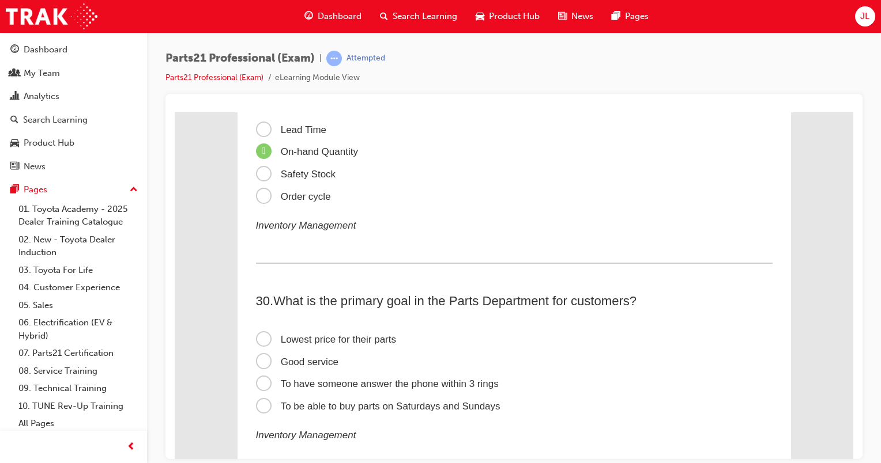
scroll to position [6455, 0]
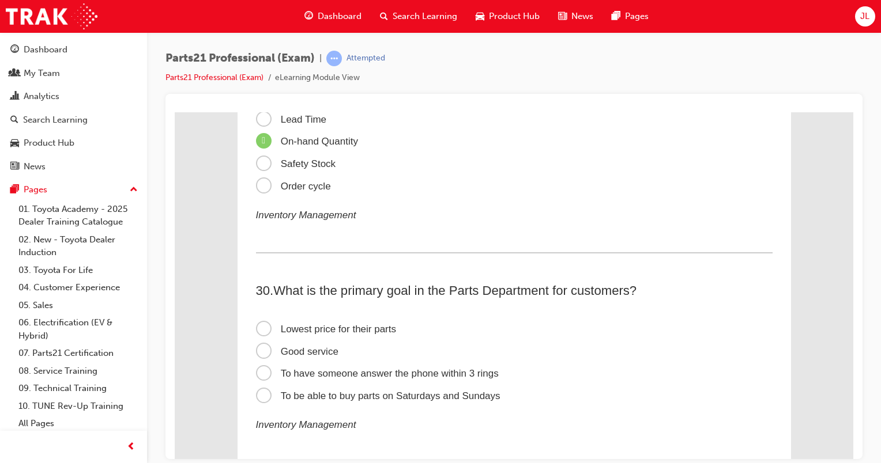
click at [318, 334] on span "Lowest price for their parts" at bounding box center [326, 328] width 141 height 11
click at [175, 112] on input "Lowest price for their parts" at bounding box center [175, 112] width 0 height 0
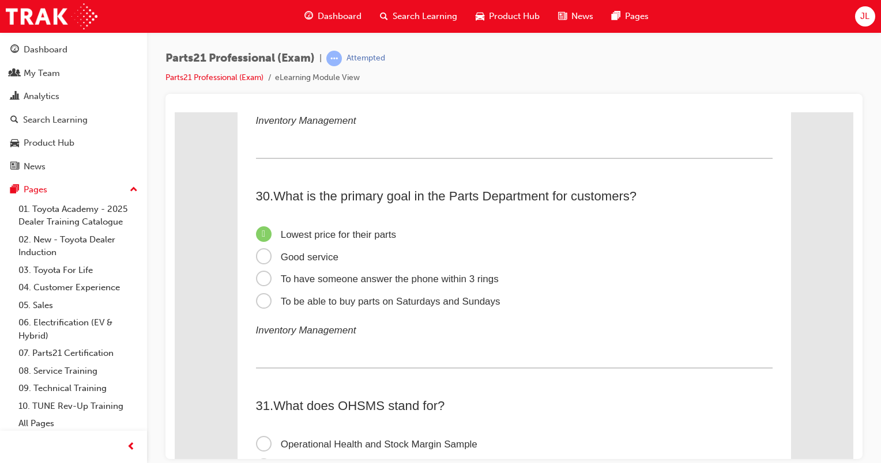
scroll to position [6570, 0]
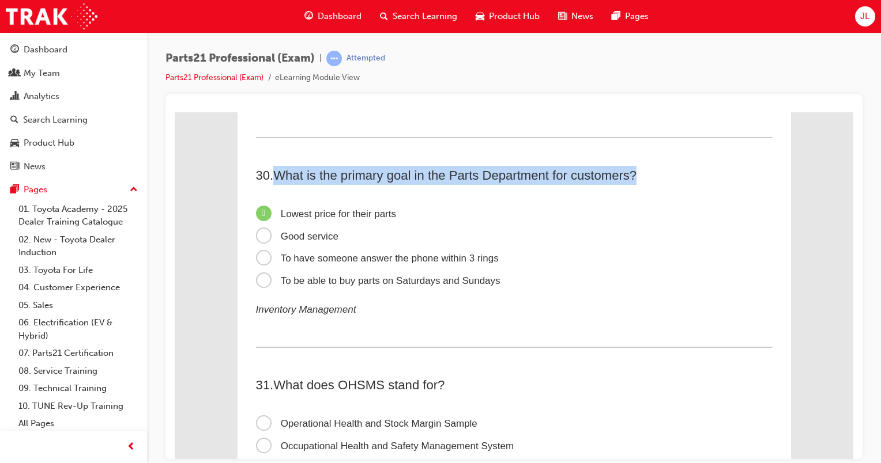
drag, startPoint x: 272, startPoint y: 190, endPoint x: 640, endPoint y: 187, distance: 368.3
click at [640, 184] on h2 "30 . What is the primary goal in the Parts Department for customers?" at bounding box center [514, 174] width 516 height 19
copy span "What is the primary goal in the Parts Department for customers?"
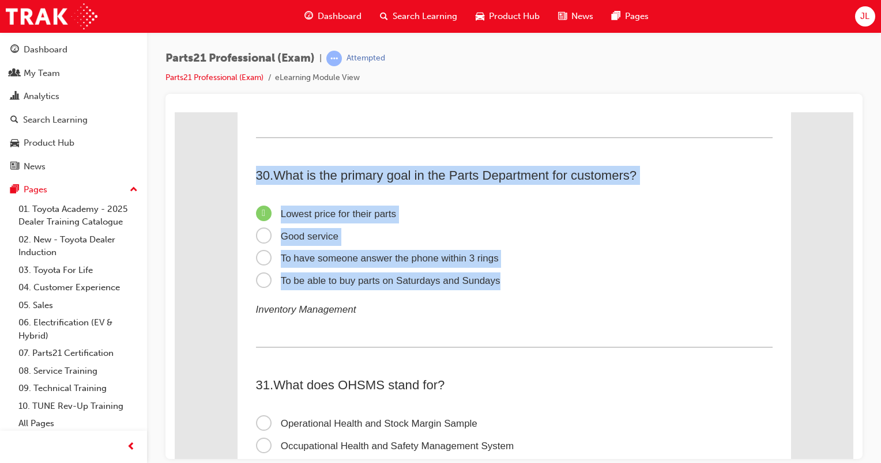
drag, startPoint x: 251, startPoint y: 187, endPoint x: 564, endPoint y: 296, distance: 330.8
click at [564, 296] on div "30 . What is the primary goal in the Parts Department for customers? Lowest pri…" at bounding box center [514, 256] width 516 height 182
copy div "30 . What is the primary goal in the Parts Department for customers? Lowest pri…"
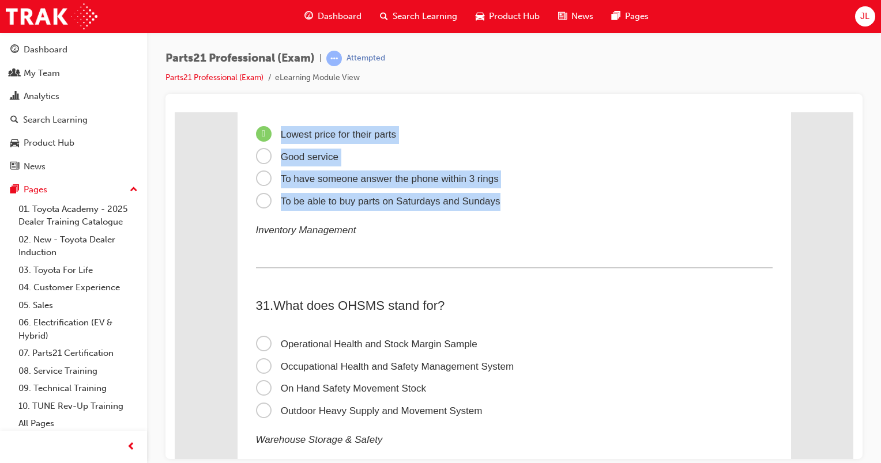
scroll to position [6743, 0]
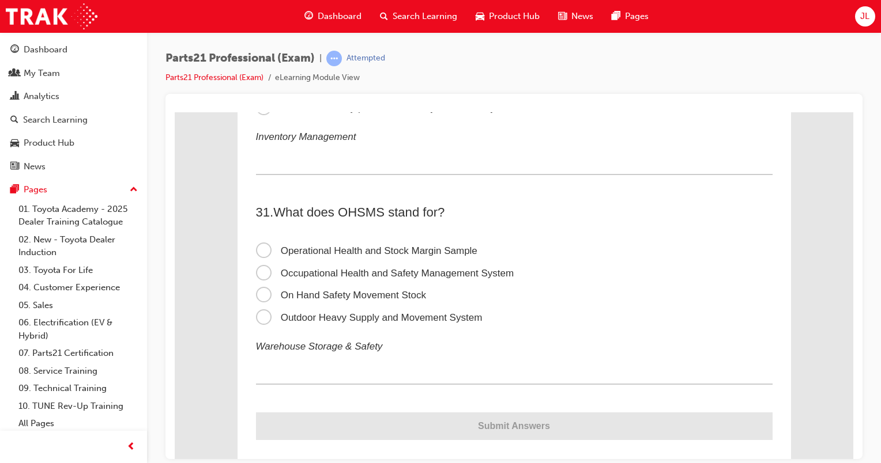
click at [396, 300] on span "On Hand Safety Movement Stock" at bounding box center [341, 294] width 170 height 11
click at [175, 112] on input "On Hand Safety Movement Stock" at bounding box center [175, 112] width 0 height 0
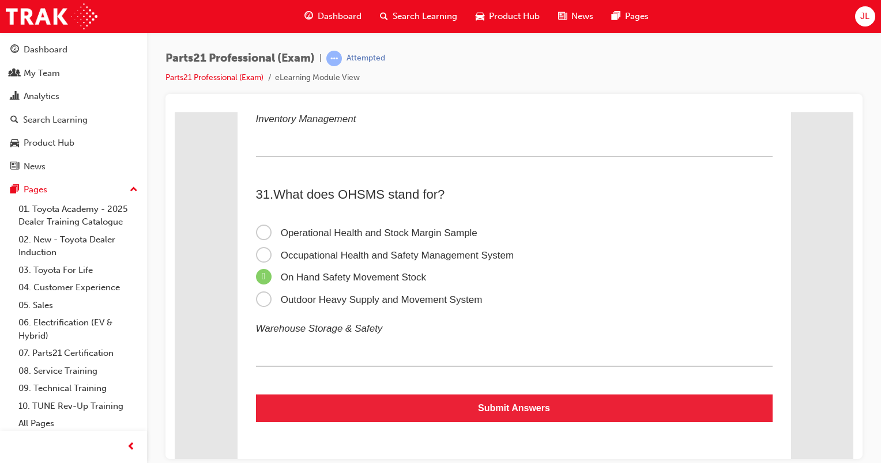
scroll to position [6777, 0]
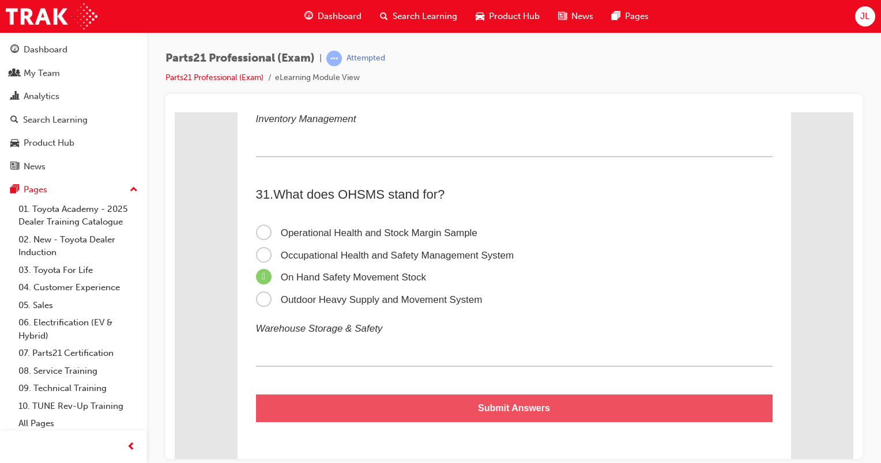
click at [555, 406] on button "Submit Answers" at bounding box center [514, 408] width 516 height 28
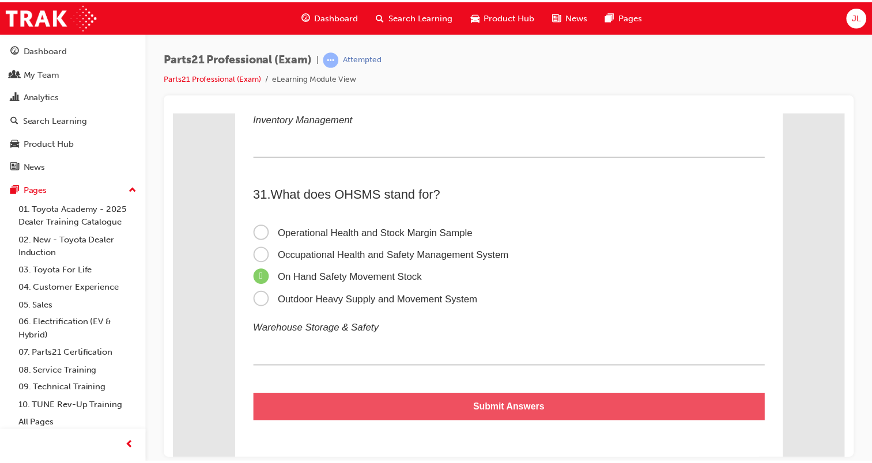
scroll to position [0, 0]
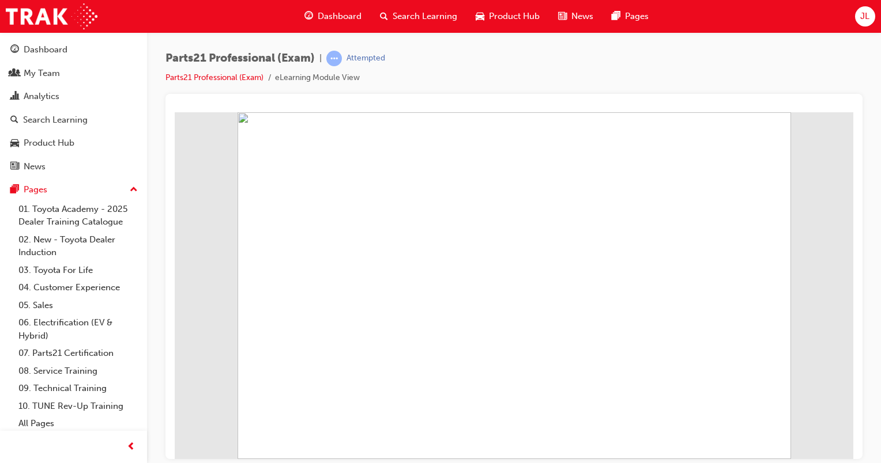
click at [198, 111] on button "Retry?" at bounding box center [200, 114] width 25 height 13
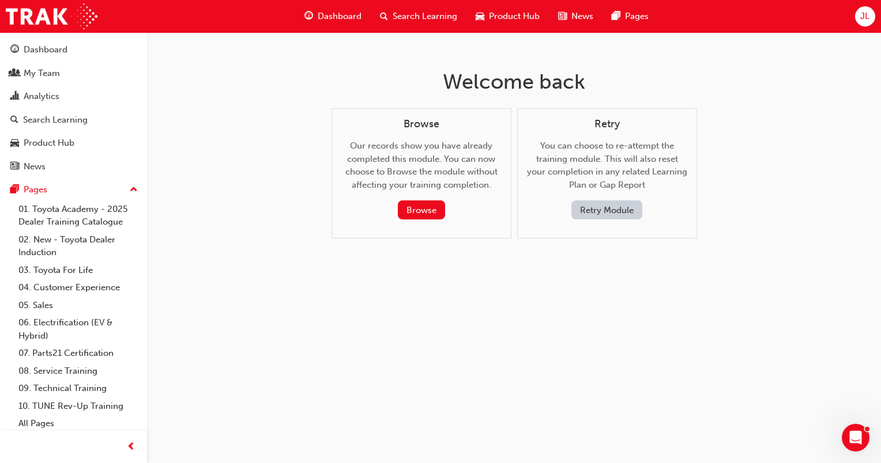
click at [603, 212] on button "Retry Module" at bounding box center [606, 210] width 71 height 19
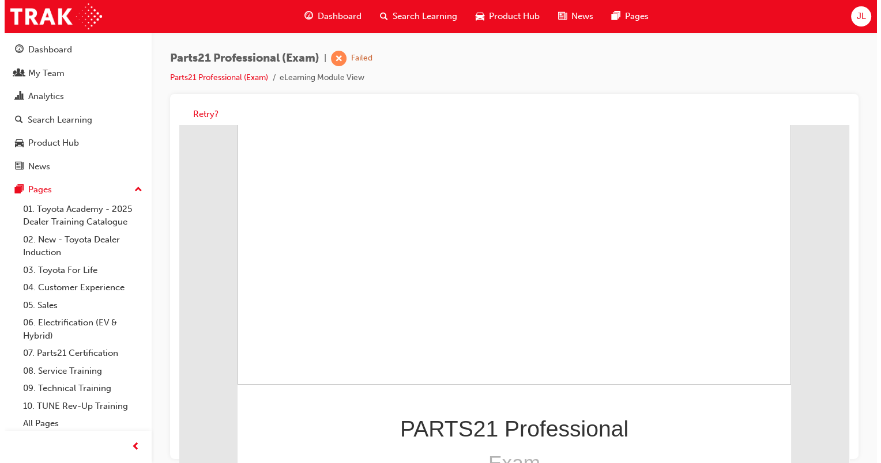
scroll to position [164, 0]
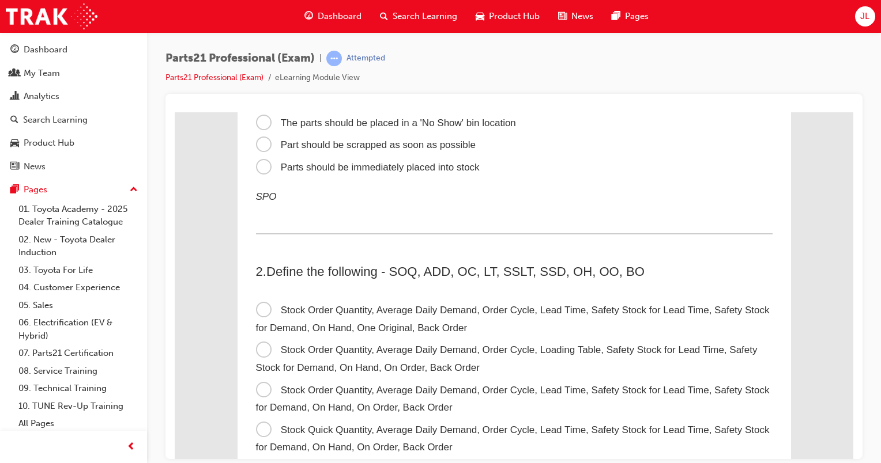
scroll to position [0, 0]
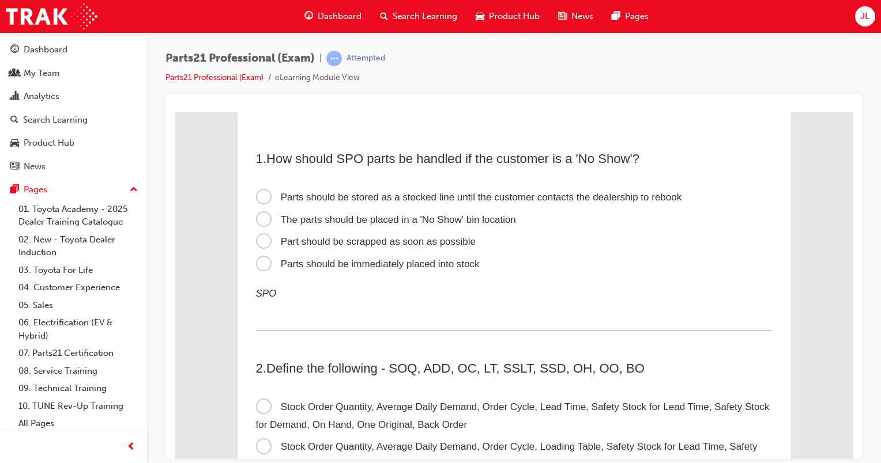
click at [309, 265] on span "Parts should be immediately placed into stock" at bounding box center [368, 263] width 224 height 11
click at [175, 112] on input "Parts should be immediately placed into stock" at bounding box center [175, 112] width 0 height 0
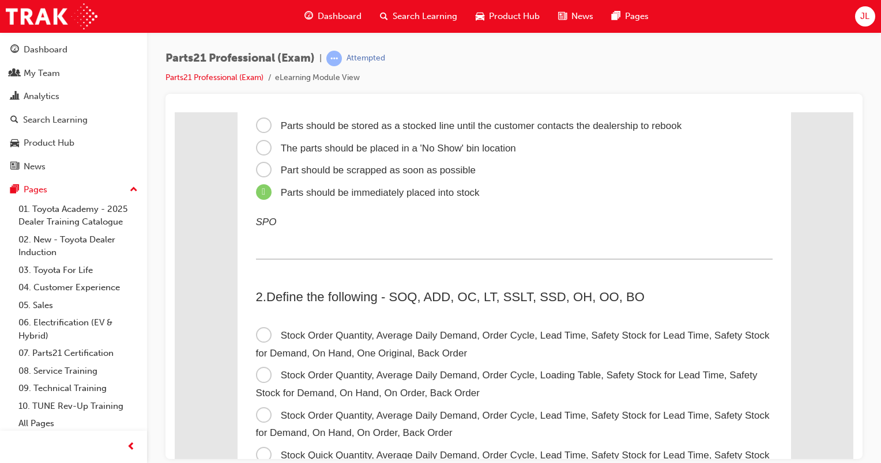
scroll to position [115, 0]
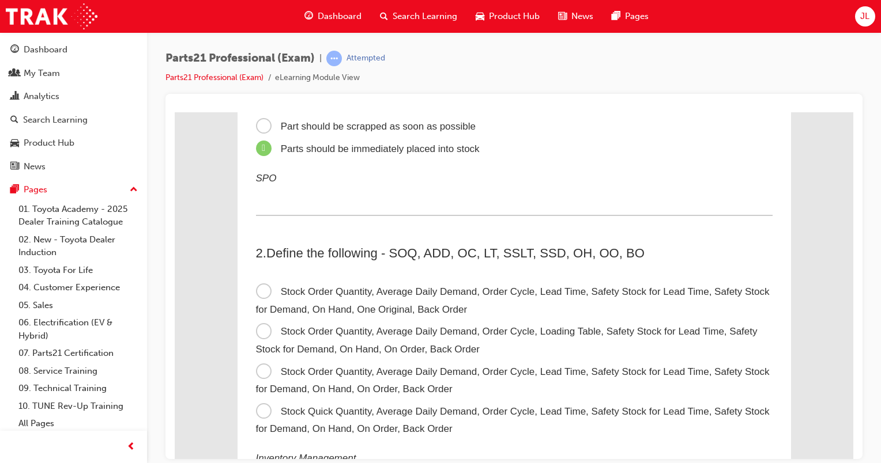
click at [260, 326] on span "Stock Order Quantity, Average Daily Demand, Order Cycle, Loading Table, Safety …" at bounding box center [506, 340] width 501 height 29
click at [175, 112] on input "Stock Order Quantity, Average Daily Demand, Order Cycle, Loading Table, Safety …" at bounding box center [175, 112] width 0 height 0
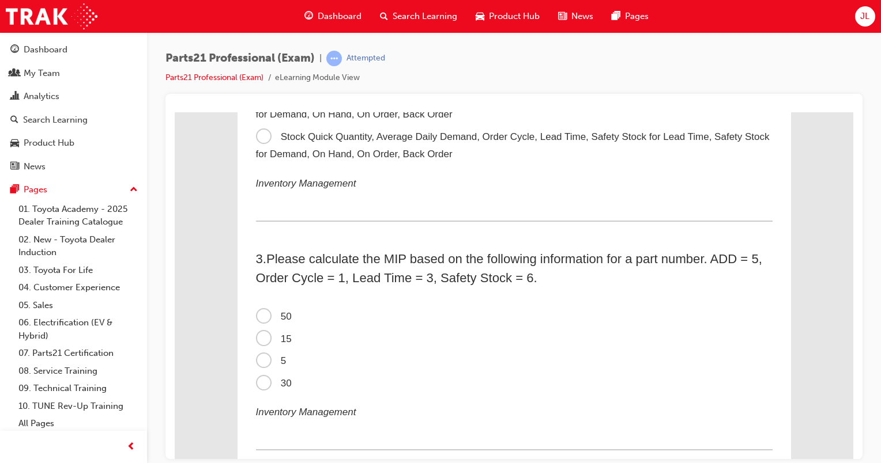
scroll to position [461, 0]
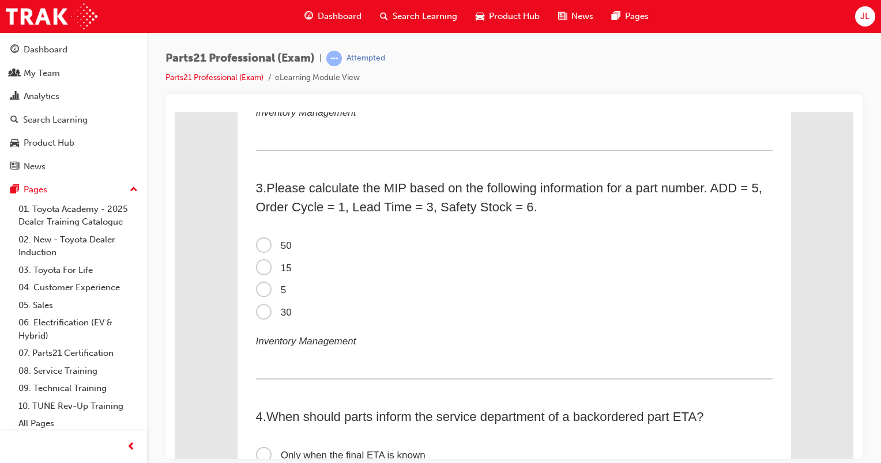
click at [273, 294] on span "5" at bounding box center [271, 289] width 31 height 11
click at [175, 112] on input "5" at bounding box center [175, 112] width 0 height 0
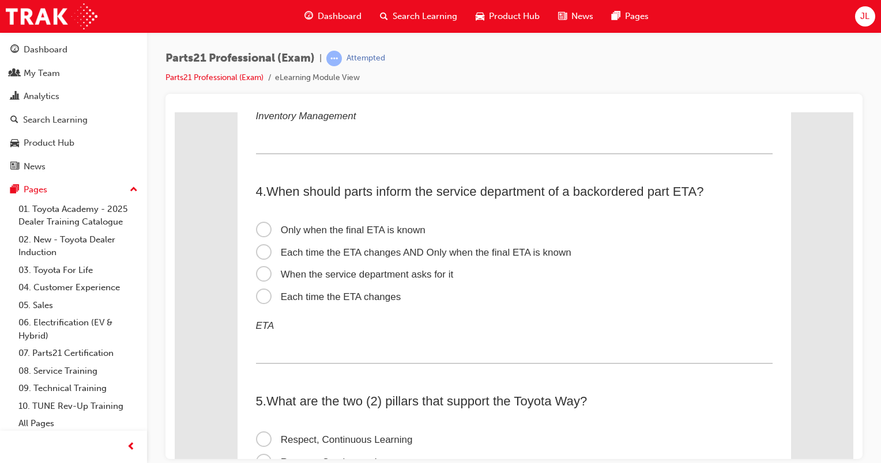
scroll to position [692, 0]
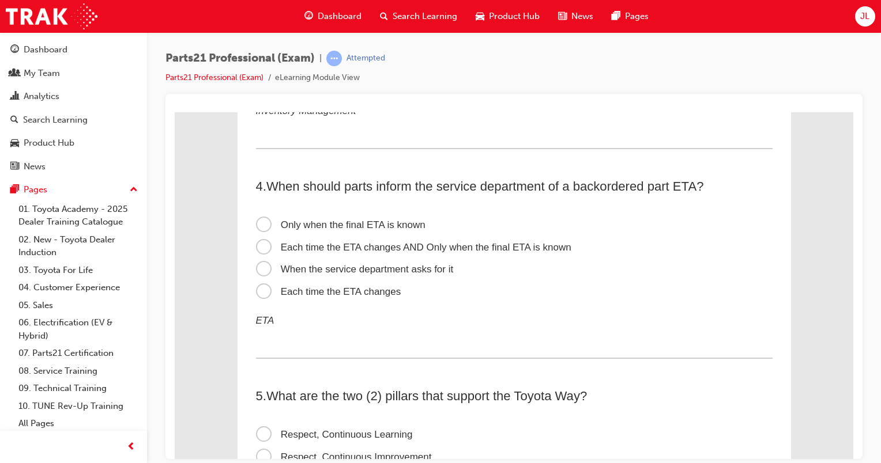
drag, startPoint x: 301, startPoint y: 296, endPoint x: 311, endPoint y: 291, distance: 11.6
click at [301, 296] on span "Each time the ETA changes" at bounding box center [328, 291] width 145 height 11
click at [175, 112] on input "Each time the ETA changes" at bounding box center [175, 112] width 0 height 0
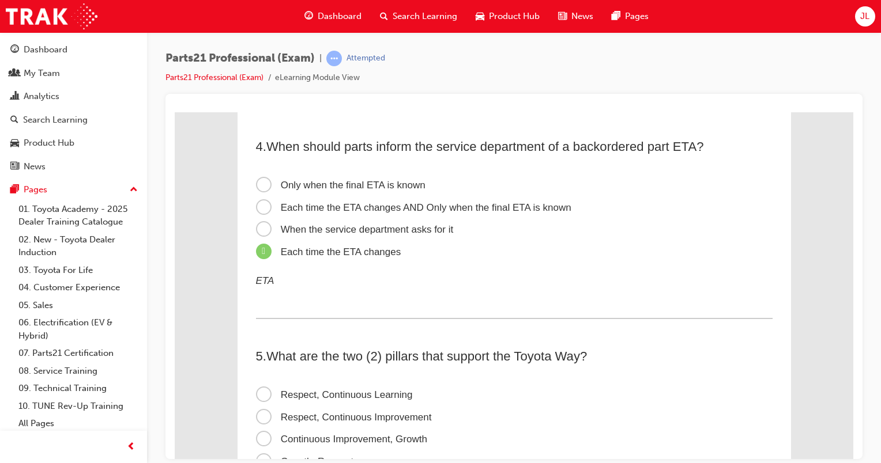
scroll to position [864, 0]
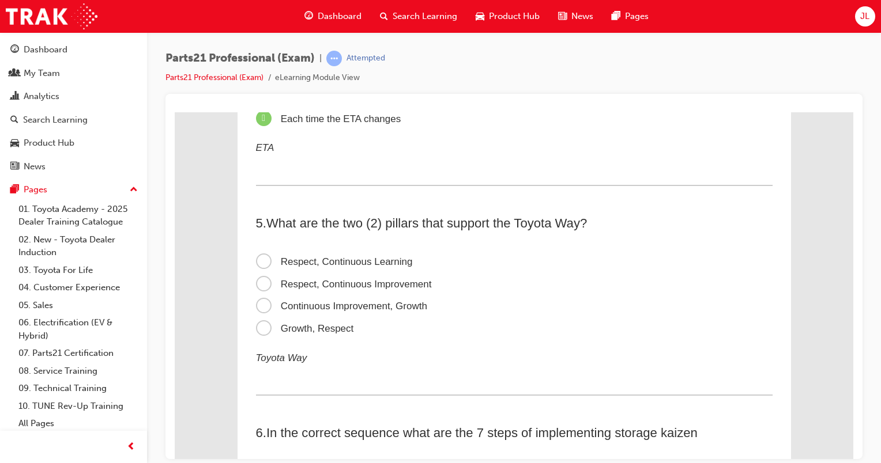
click at [335, 285] on span "Respect, Continuous Improvement" at bounding box center [344, 283] width 176 height 11
click at [175, 112] on input "Respect, Continuous Improvement" at bounding box center [175, 112] width 0 height 0
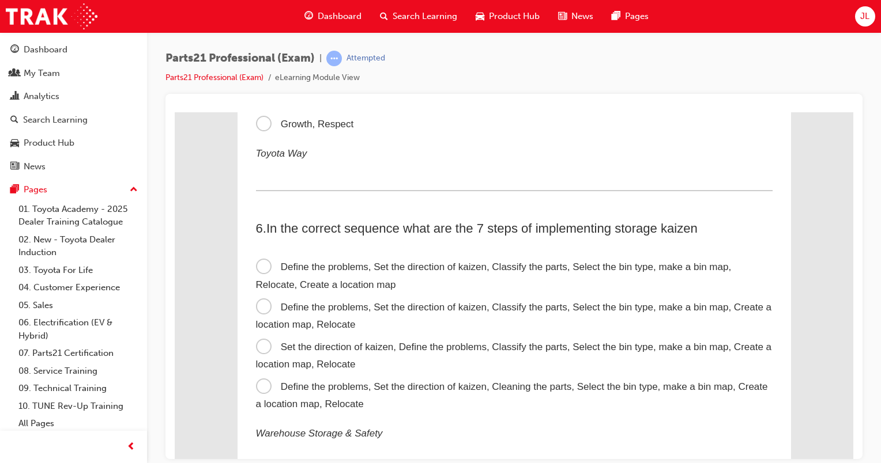
scroll to position [1095, 0]
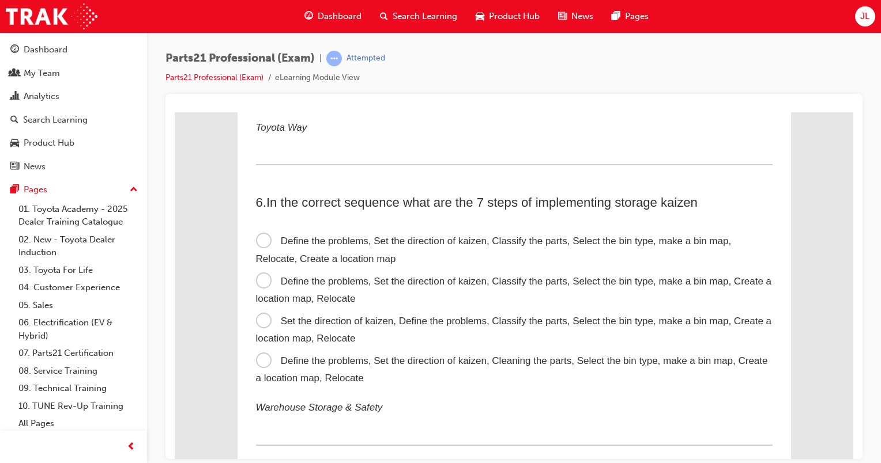
click at [262, 284] on span "Define the problems, Set the direction of kaizen, Classify the parts, Select th…" at bounding box center [514, 289] width 516 height 29
click at [175, 112] on input "Define the problems, Set the direction of kaizen, Classify the parts, Select th…" at bounding box center [175, 112] width 0 height 0
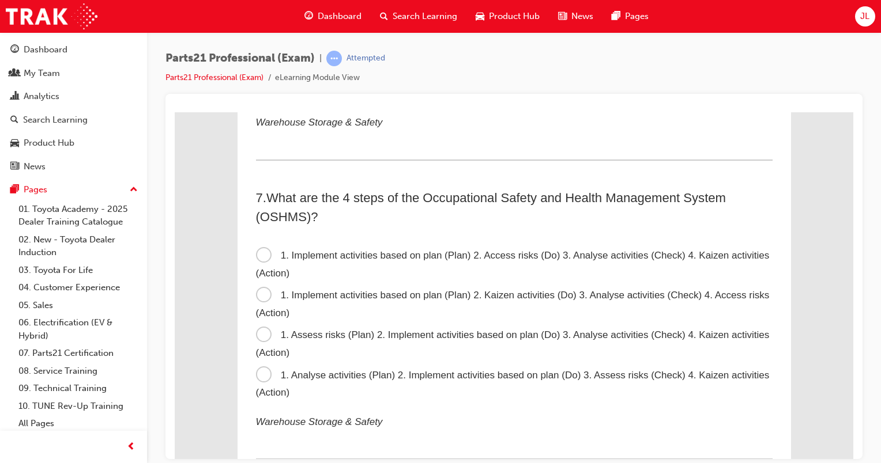
scroll to position [1383, 0]
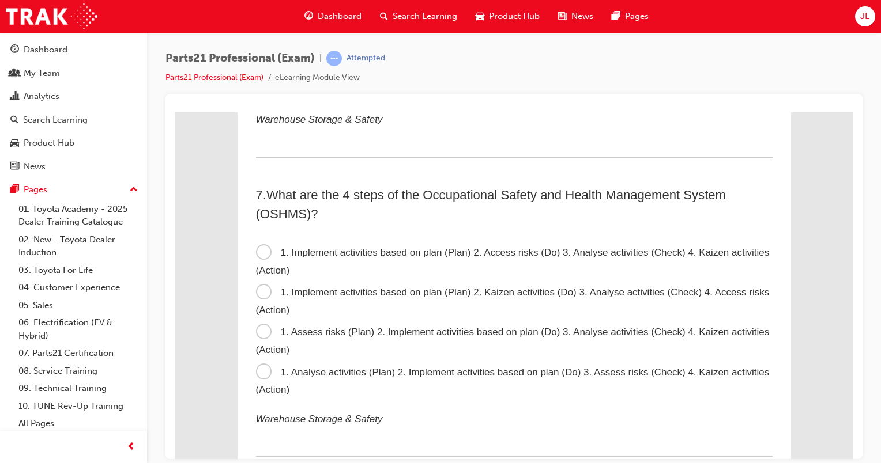
click at [258, 334] on span "1. Assess risks (Plan) 2. Implement activities based on plan (Do) 3. Analyse ac…" at bounding box center [512, 340] width 513 height 29
click at [175, 112] on input "1. Assess risks (Plan) 2. Implement activities based on plan (Do) 3. Analyse ac…" at bounding box center [175, 112] width 0 height 0
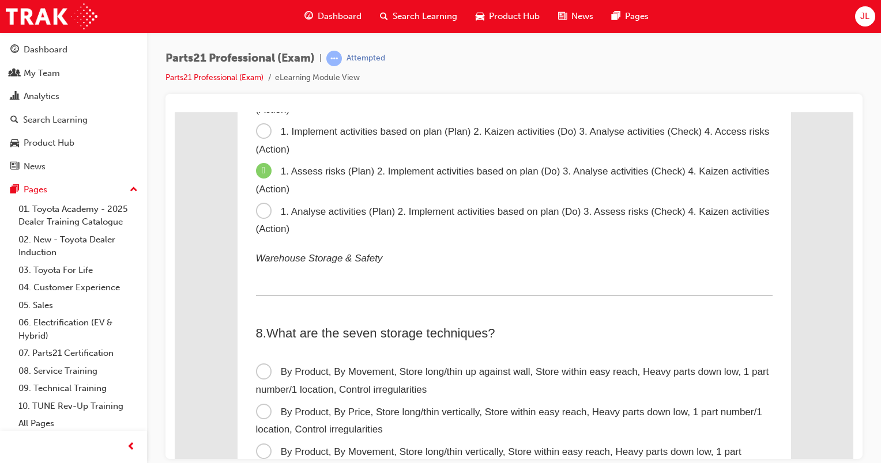
scroll to position [1614, 0]
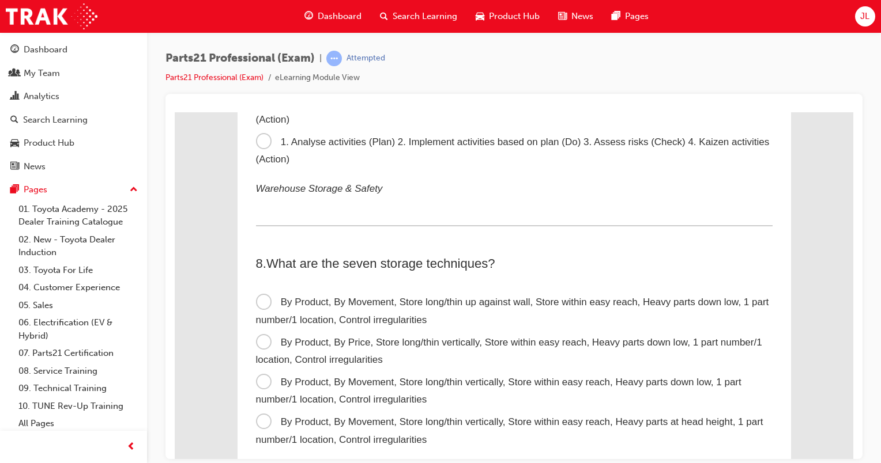
click at [617, 388] on span "By Product, By Movement, Store long/thin vertically, Store within easy reach, H…" at bounding box center [498, 390] width 485 height 29
click at [175, 112] on input "By Product, By Movement, Store long/thin vertically, Store within easy reach, H…" at bounding box center [175, 112] width 0 height 0
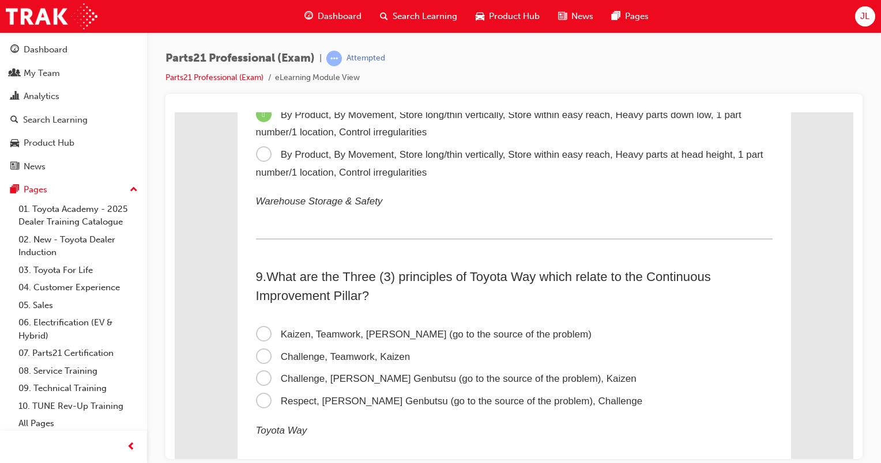
scroll to position [1902, 0]
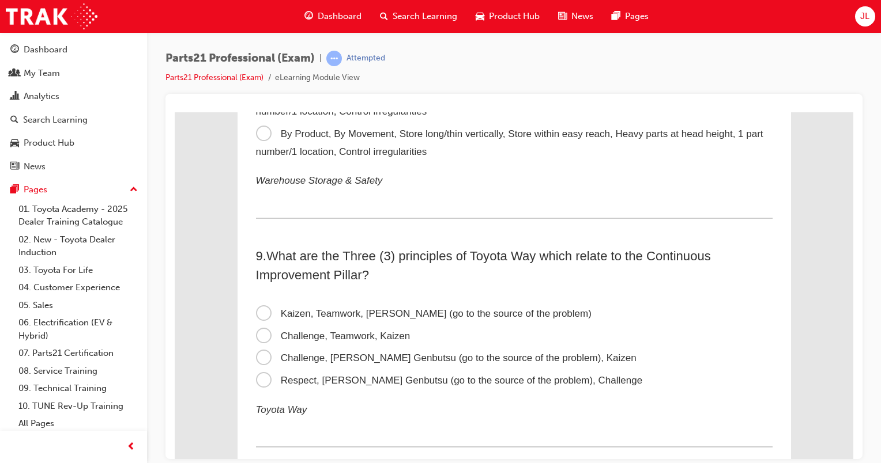
click at [256, 382] on span "Respect, Genchi Genbutsu (go to the source of the problem), Challenge" at bounding box center [449, 380] width 387 height 11
click at [175, 112] on input "Respect, Genchi Genbutsu (go to the source of the problem), Challenge" at bounding box center [175, 112] width 0 height 0
click at [256, 382] on span "Respect, Genchi Genbutsu (go to the source of the problem), Challenge" at bounding box center [449, 380] width 387 height 11
click at [175, 112] on input "Respect, Genchi Genbutsu (go to the source of the problem), Challenge" at bounding box center [175, 112] width 0 height 0
click at [258, 363] on span "Challenge, Genchi Genbutsu (go to the source of the problem), Kaizen" at bounding box center [446, 357] width 380 height 11
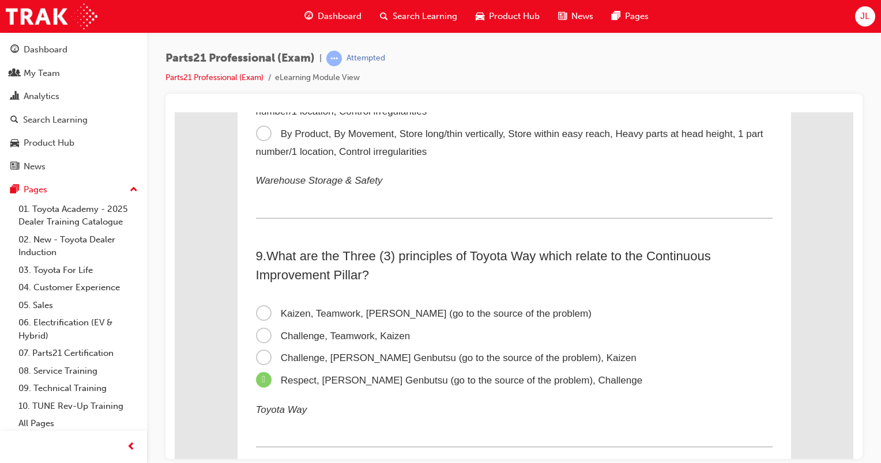
click at [175, 112] on input "Challenge, Genchi Genbutsu (go to the source of the problem), Kaizen" at bounding box center [175, 112] width 0 height 0
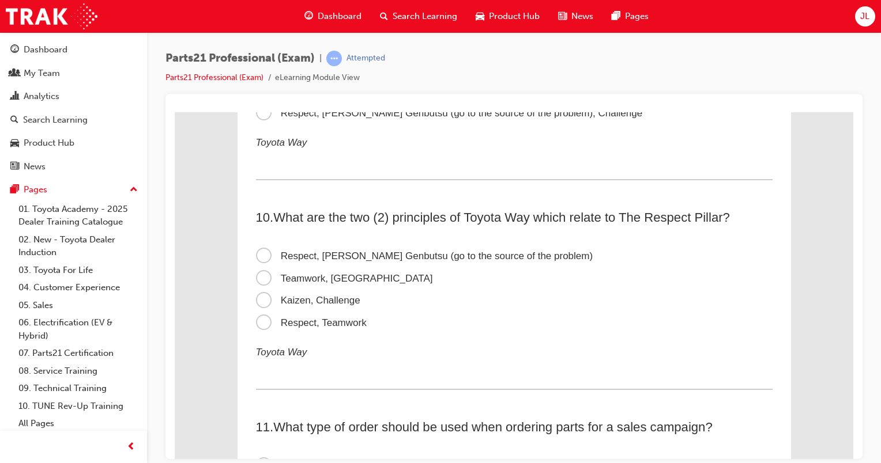
scroll to position [2184, 0]
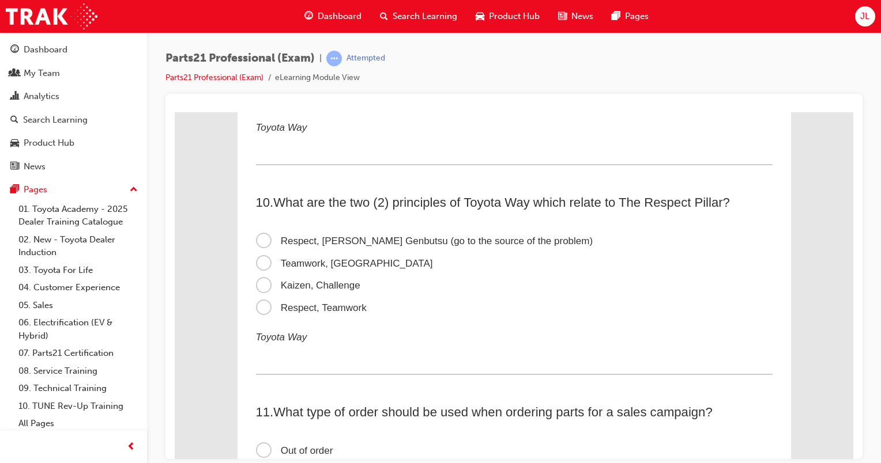
click at [269, 265] on span "Teamwork, Kaizen" at bounding box center [344, 263] width 177 height 11
click at [175, 112] on input "Teamwork, Kaizen" at bounding box center [175, 112] width 0 height 0
drag, startPoint x: 85, startPoint y: 175, endPoint x: 613, endPoint y: 61, distance: 540.1
click at [613, 61] on div "Parts21 Professional (Exam) | Attempted Parts21 Professional (Exam) eLearning M…" at bounding box center [513, 72] width 697 height 43
click at [256, 288] on span "Kaizen, Challenge" at bounding box center [308, 285] width 104 height 11
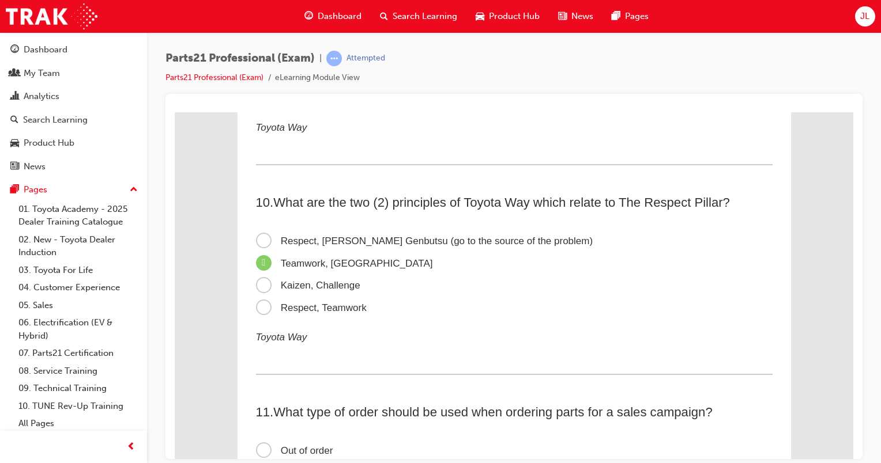
click at [175, 112] on input "Kaizen, Challenge" at bounding box center [175, 112] width 0 height 0
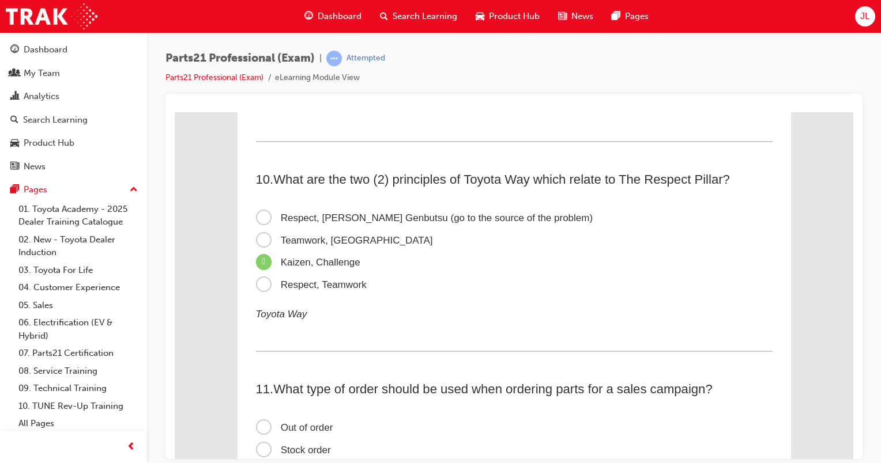
scroll to position [2307, 0]
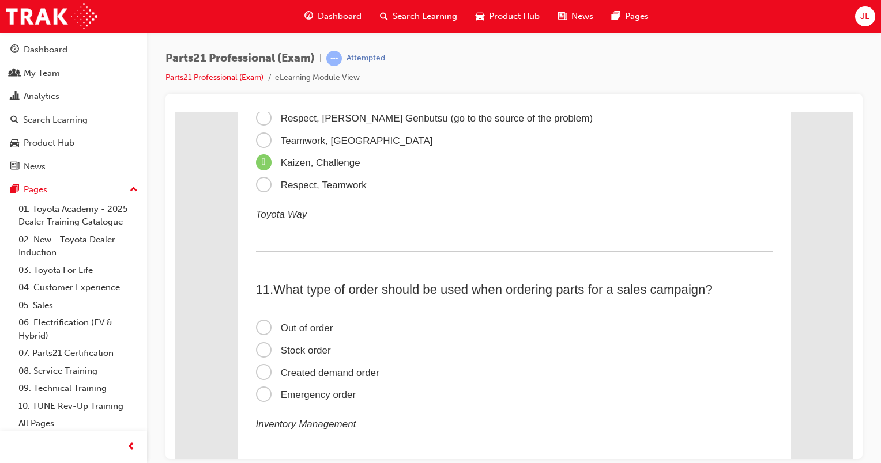
click at [260, 356] on span "Stock order" at bounding box center [293, 350] width 75 height 11
click at [175, 112] on input "Stock order" at bounding box center [175, 112] width 0 height 0
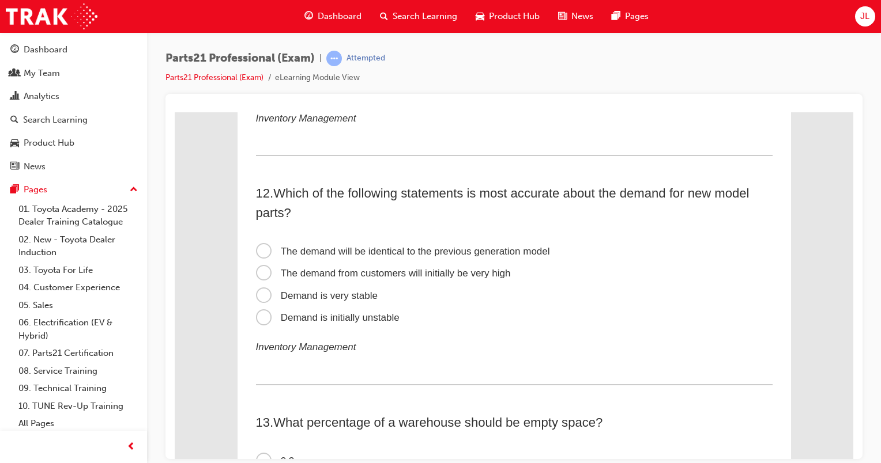
scroll to position [2628, 0]
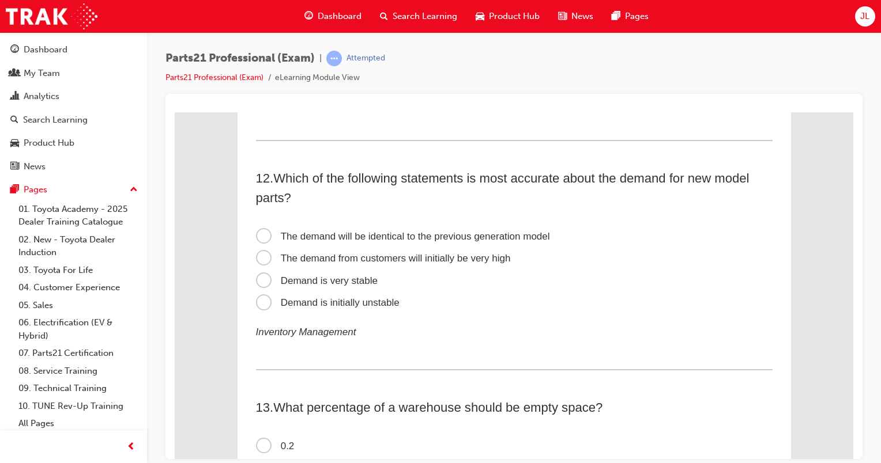
click at [263, 241] on span "The demand will be identical to the previous generation model" at bounding box center [403, 236] width 294 height 11
click at [175, 112] on input "The demand will be identical to the previous generation model" at bounding box center [175, 112] width 0 height 0
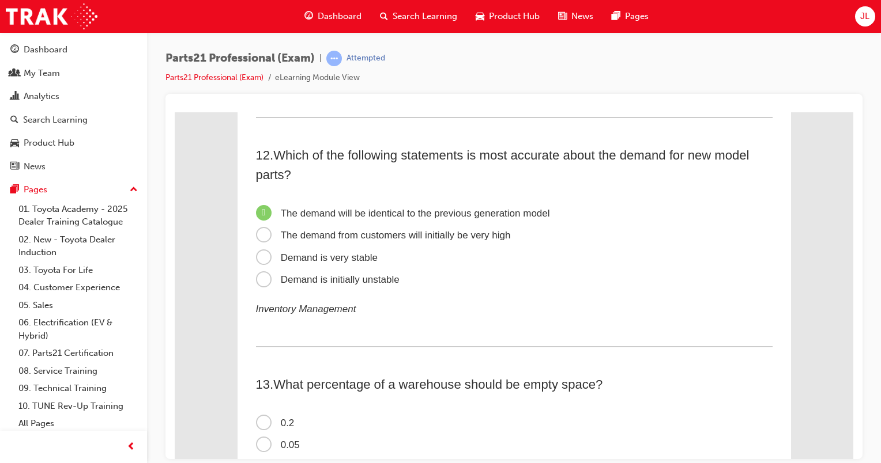
scroll to position [2759, 0]
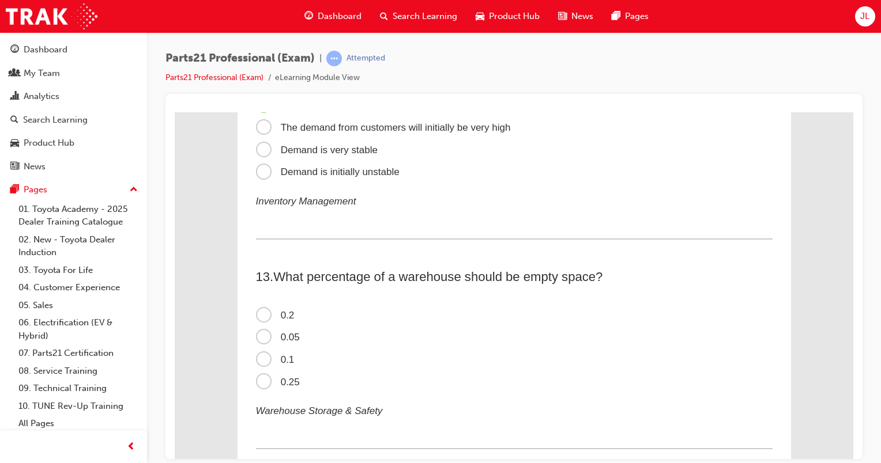
click at [258, 320] on span "0.2" at bounding box center [275, 314] width 39 height 11
click at [175, 112] on input "0.2" at bounding box center [175, 112] width 0 height 0
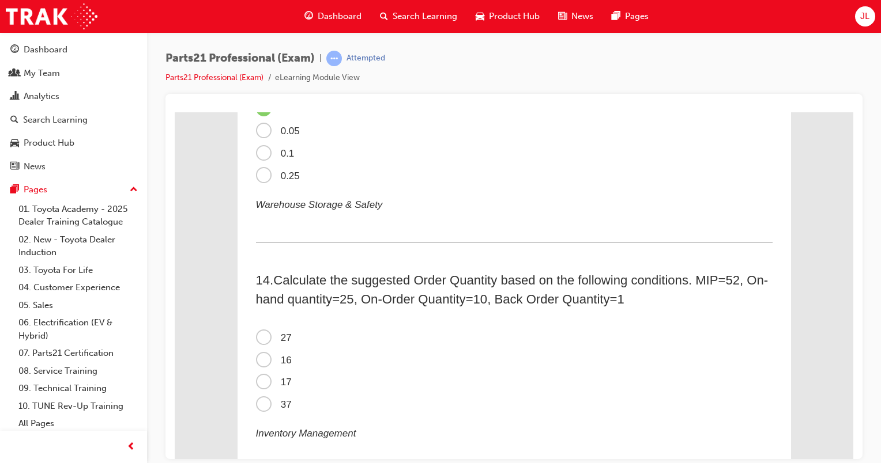
scroll to position [3064, 0]
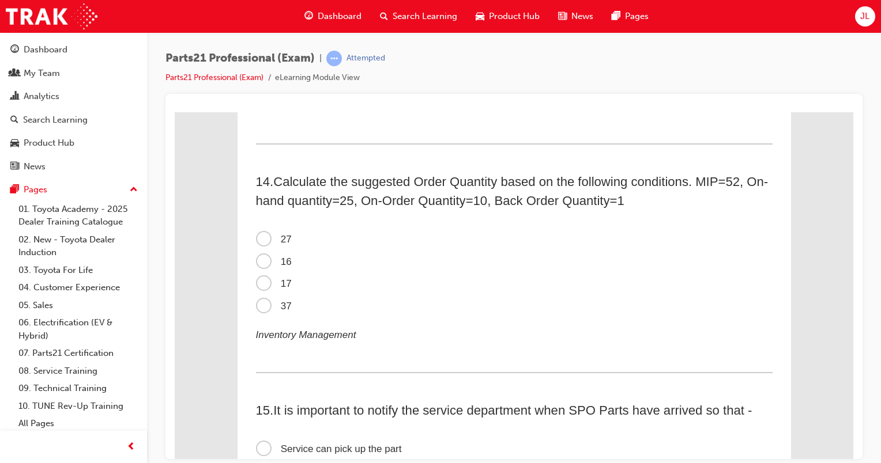
click at [260, 267] on span "16" at bounding box center [274, 261] width 36 height 11
click at [175, 112] on input "16" at bounding box center [175, 112] width 0 height 0
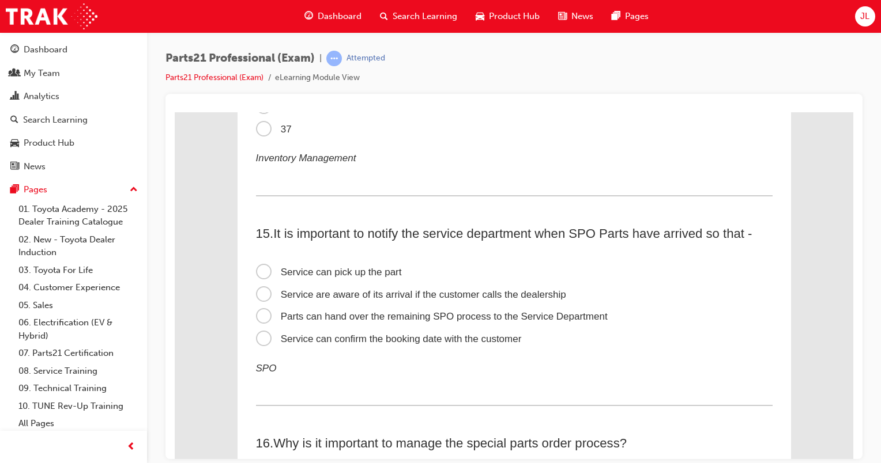
scroll to position [3264, 0]
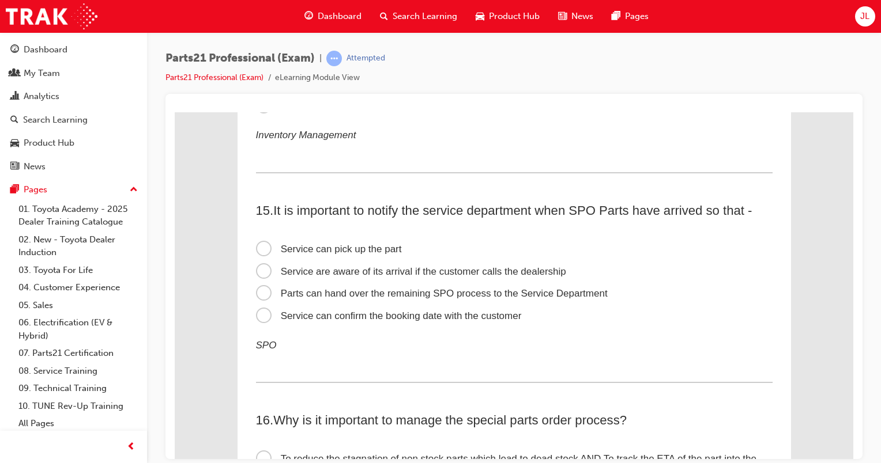
click at [258, 321] on span "Service can confirm the booking date with the customer" at bounding box center [389, 315] width 266 height 11
click at [175, 112] on input "Service can confirm the booking date with the customer" at bounding box center [175, 112] width 0 height 0
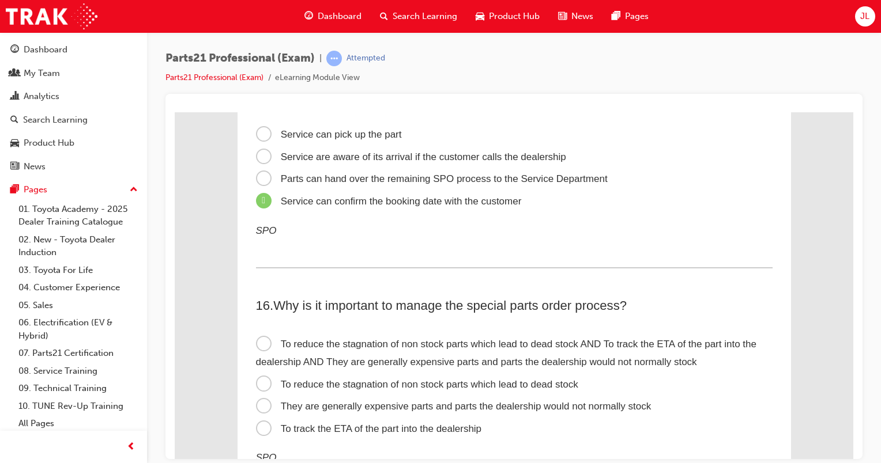
scroll to position [3470, 0]
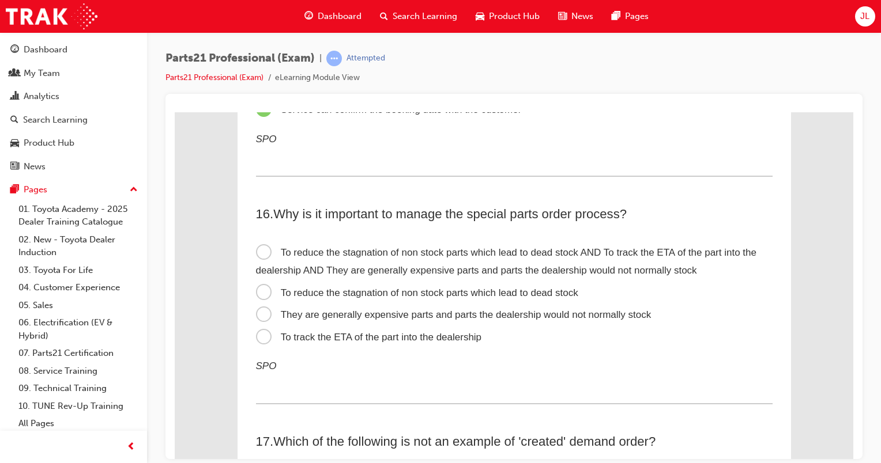
click at [259, 260] on span "To reduce the stagnation of non stock parts which lead to dead stock AND To tra…" at bounding box center [506, 261] width 500 height 29
click at [175, 112] on input "To reduce the stagnation of non stock parts which lead to dead stock AND To tra…" at bounding box center [175, 112] width 0 height 0
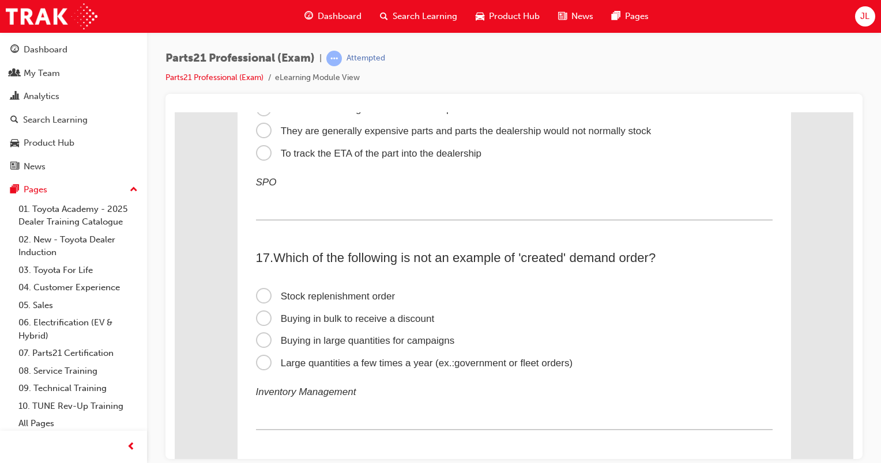
scroll to position [3700, 0]
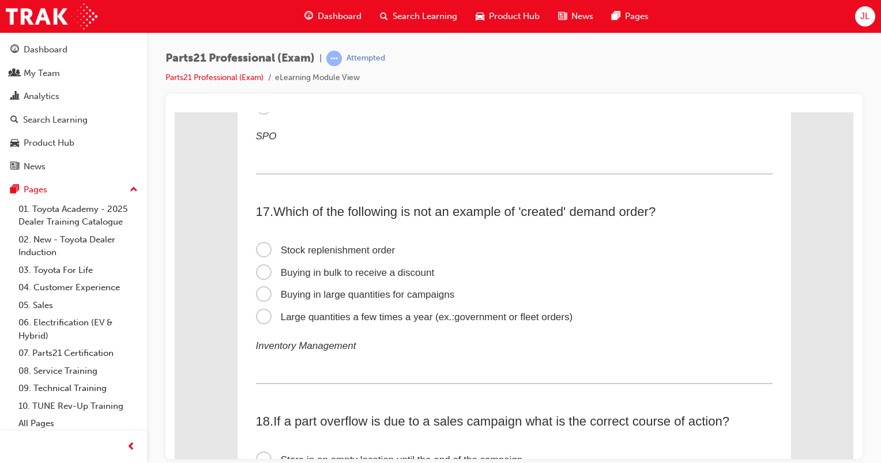
click at [259, 255] on span "Stock replenishment order" at bounding box center [325, 249] width 139 height 11
click at [175, 112] on input "Stock replenishment order" at bounding box center [175, 112] width 0 height 0
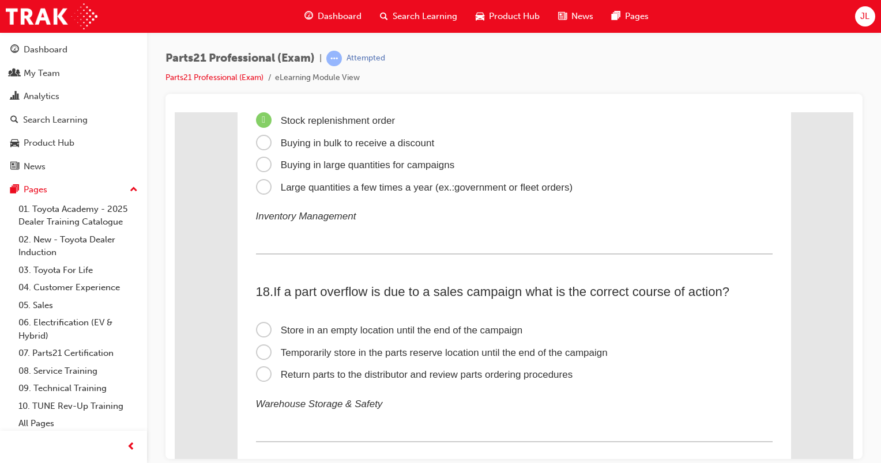
scroll to position [3884, 0]
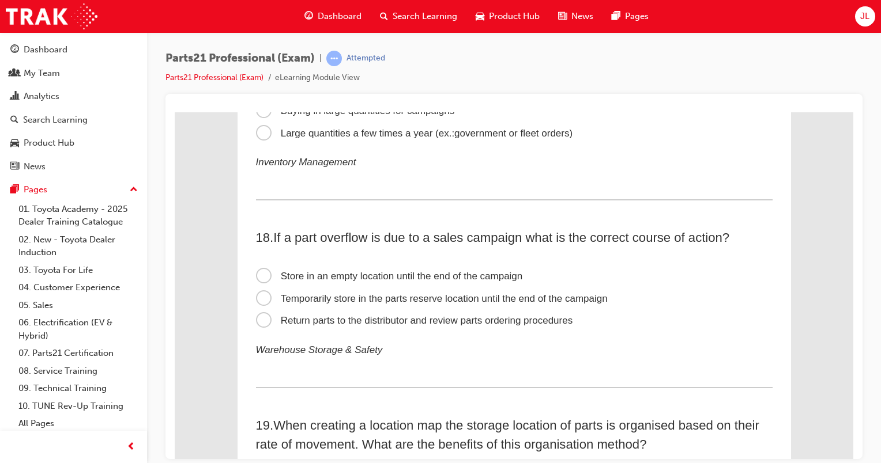
click at [265, 304] on span "Temporarily store in the parts reserve location until the end of the campaign" at bounding box center [432, 298] width 352 height 11
click at [175, 112] on input "Temporarily store in the parts reserve location until the end of the campaign" at bounding box center [175, 112] width 0 height 0
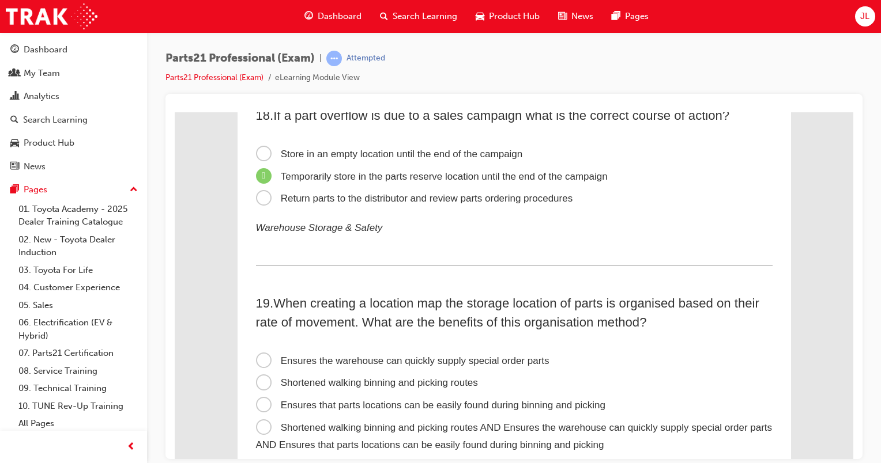
scroll to position [4097, 0]
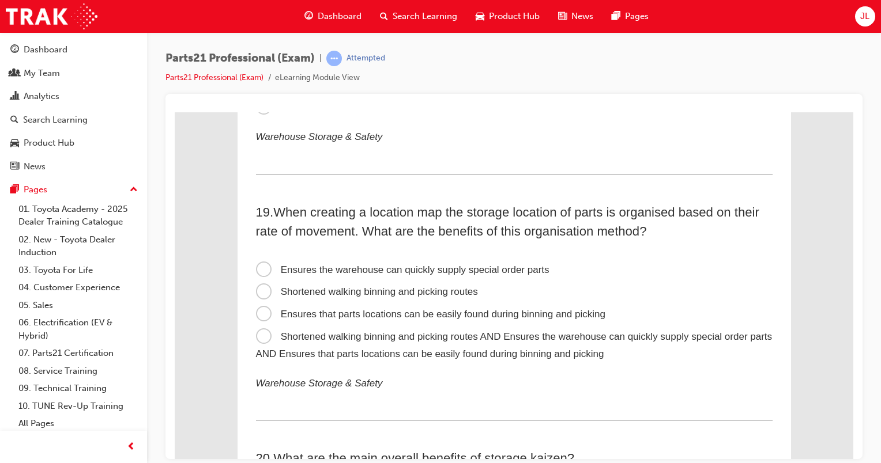
click at [258, 319] on span "Ensures that parts locations can be easily found during binning and picking" at bounding box center [430, 313] width 349 height 11
click at [175, 112] on input "Ensures that parts locations can be easily found during binning and picking" at bounding box center [175, 112] width 0 height 0
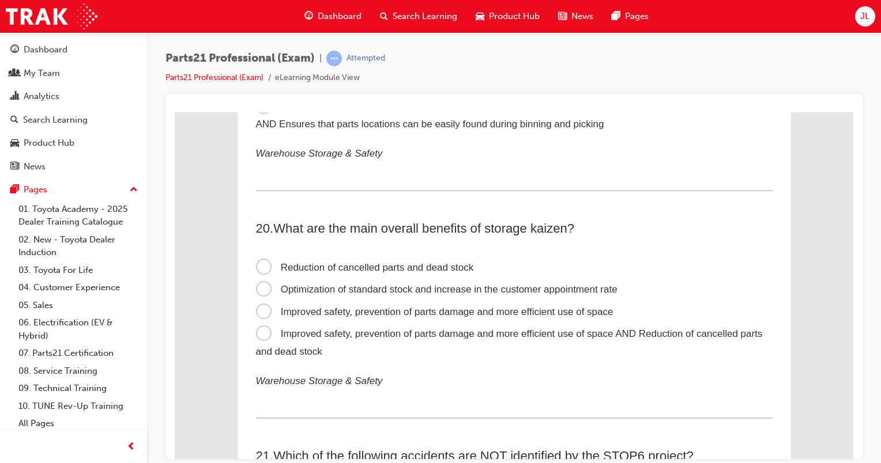
scroll to position [4365, 0]
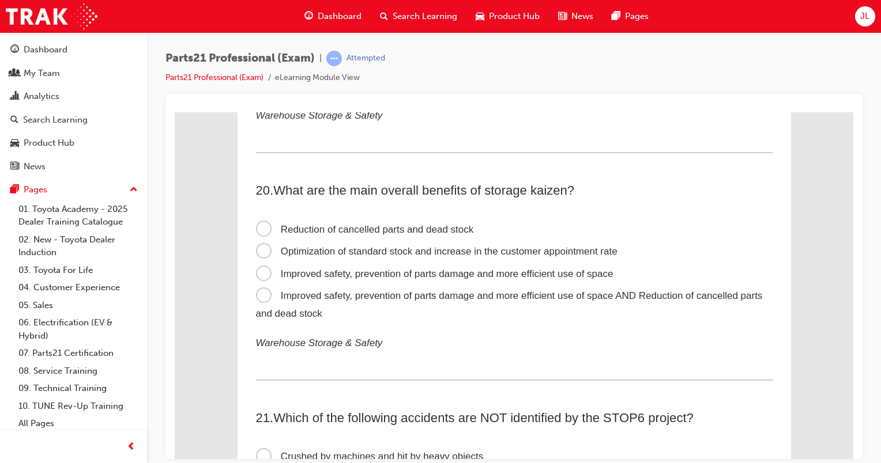
click at [257, 278] on span "Improved safety, prevention of parts damage and more efficient use of space" at bounding box center [434, 273] width 357 height 11
click at [175, 112] on input "Improved safety, prevention of parts damage and more efficient use of space" at bounding box center [175, 112] width 0 height 0
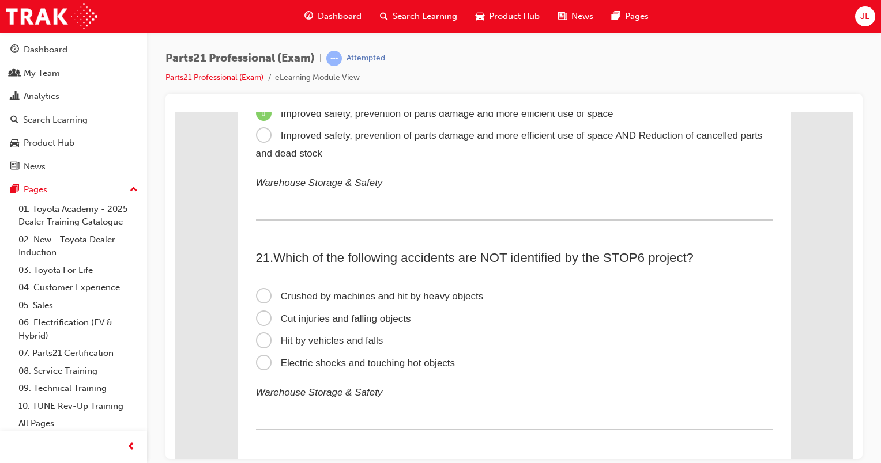
scroll to position [4533, 0]
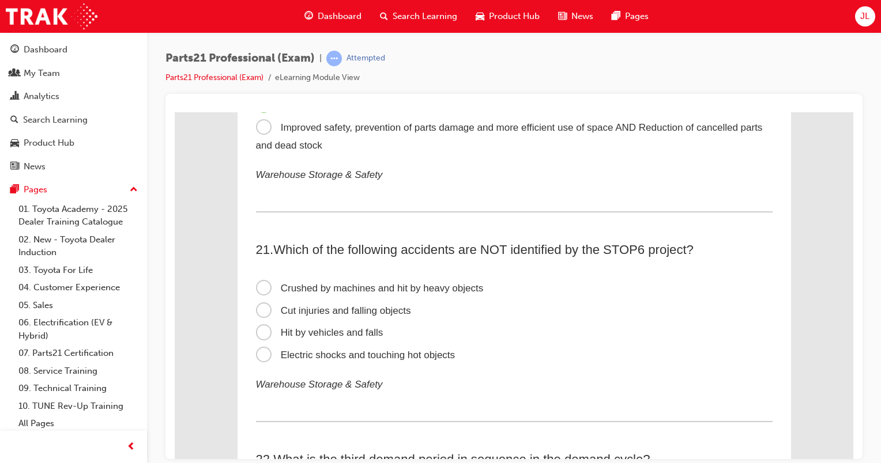
click at [261, 316] on span "Cut injuries and falling objects" at bounding box center [333, 310] width 155 height 11
click at [175, 112] on input "Cut injuries and falling objects" at bounding box center [175, 112] width 0 height 0
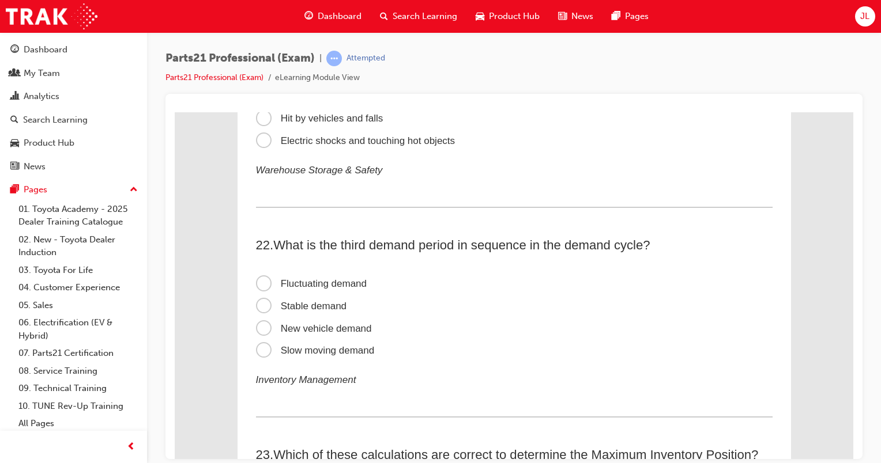
scroll to position [4778, 0]
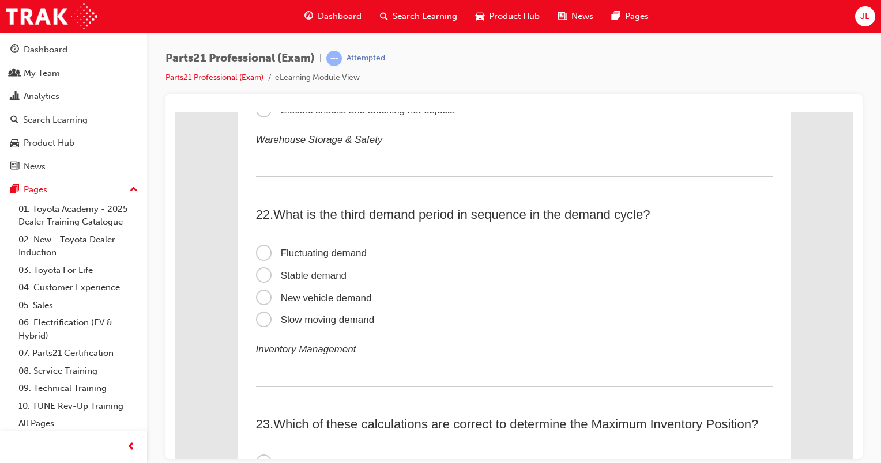
click at [256, 325] on span "Slow moving demand" at bounding box center [315, 319] width 119 height 11
click at [175, 112] on input "Slow moving demand" at bounding box center [175, 112] width 0 height 0
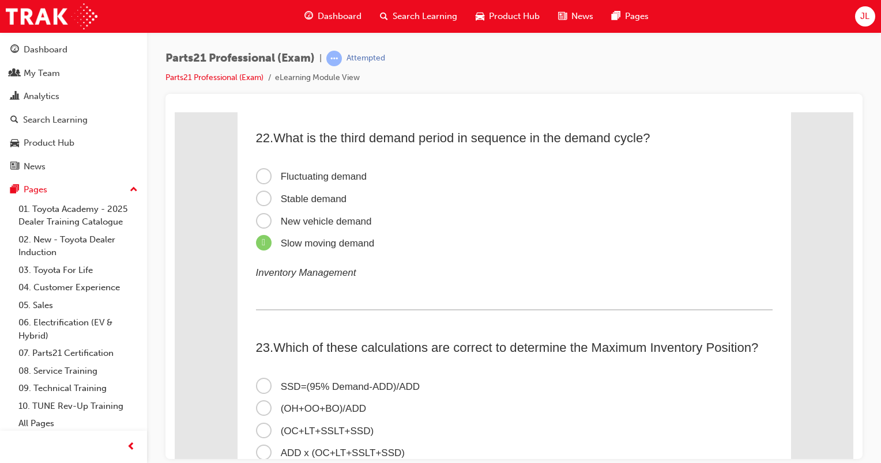
scroll to position [4916, 0]
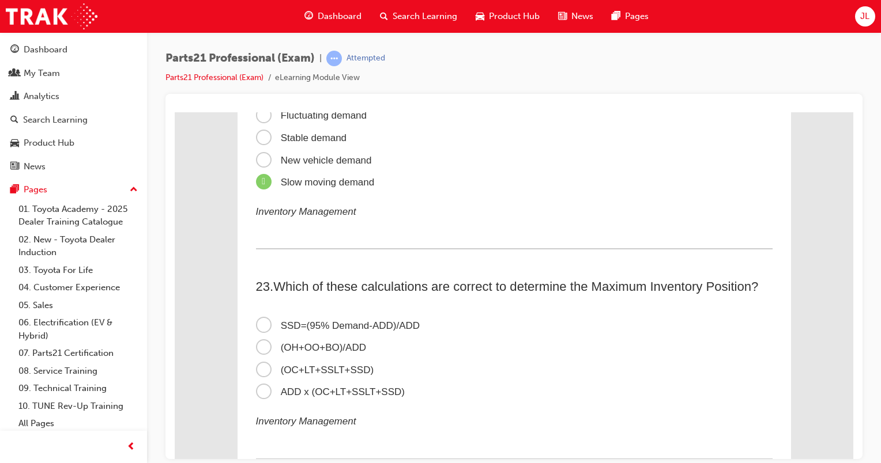
click at [265, 375] on span "(OC+LT+SSLT+SSD)" at bounding box center [315, 369] width 118 height 11
click at [175, 112] on input "(OC+LT+SSLT+SSD)" at bounding box center [175, 112] width 0 height 0
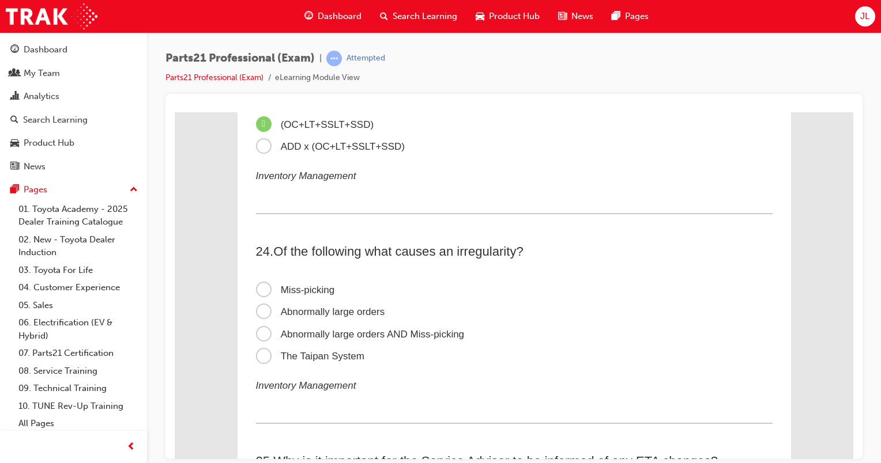
scroll to position [5184, 0]
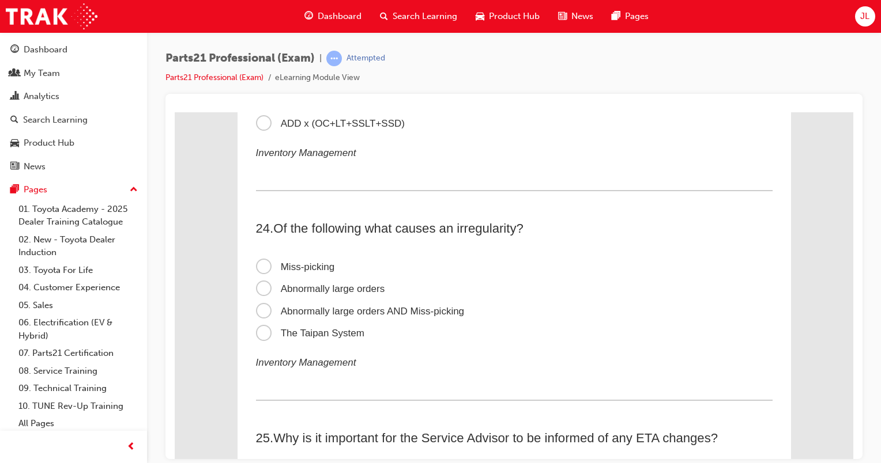
click at [259, 294] on span "Abnormally large orders" at bounding box center [320, 288] width 129 height 11
click at [175, 112] on input "Abnormally large orders" at bounding box center [175, 112] width 0 height 0
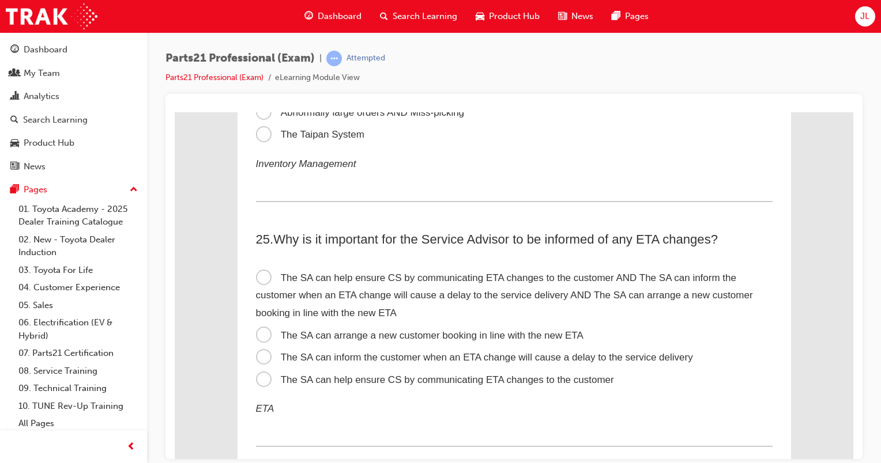
scroll to position [5452, 0]
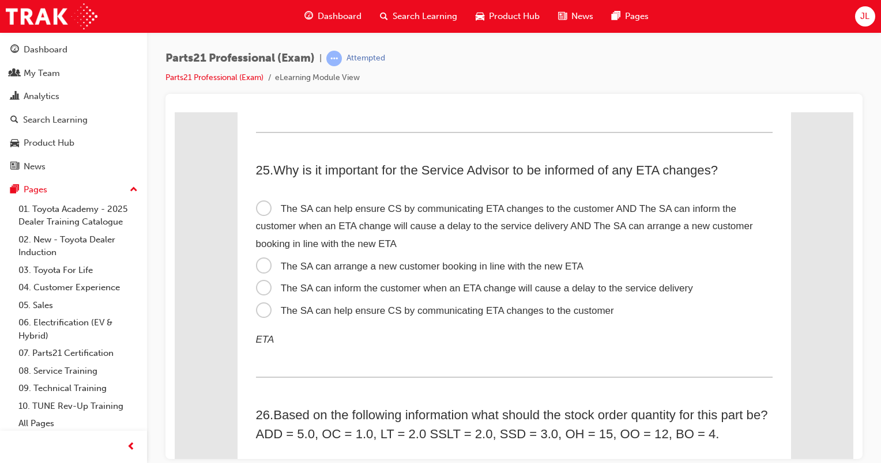
click at [263, 271] on span "The SA can arrange a new customer booking in line with the new ETA" at bounding box center [419, 265] width 327 height 11
click at [175, 112] on input "The SA can arrange a new customer booking in line with the new ETA" at bounding box center [175, 112] width 0 height 0
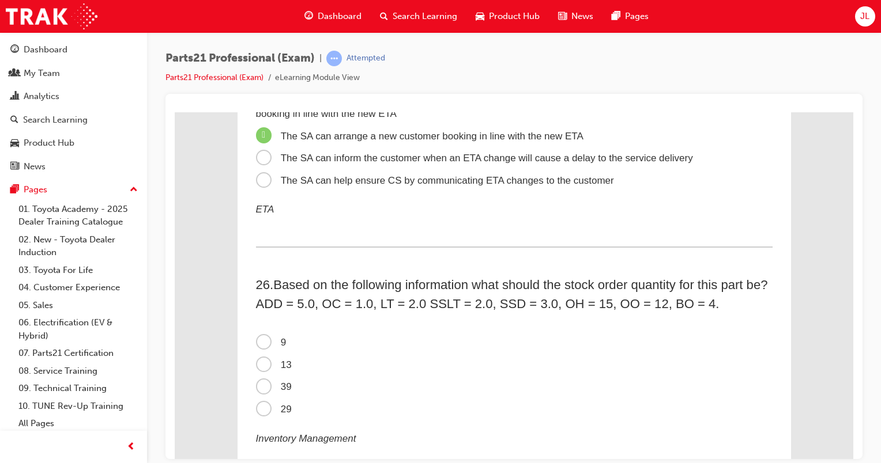
scroll to position [5590, 0]
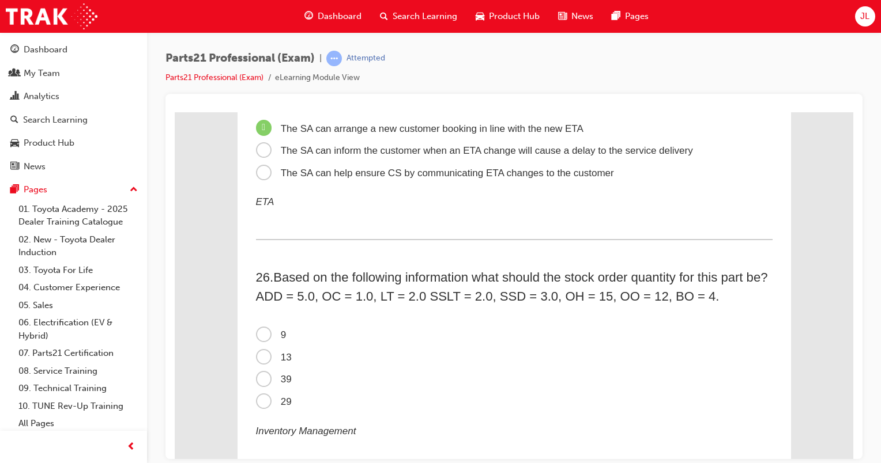
click at [262, 340] on span "9" at bounding box center [271, 334] width 31 height 11
click at [175, 112] on input "9" at bounding box center [175, 112] width 0 height 0
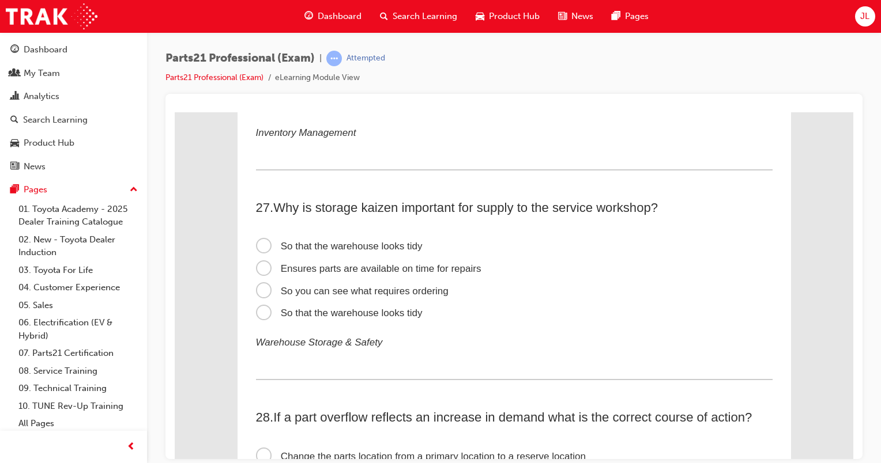
scroll to position [5920, 0]
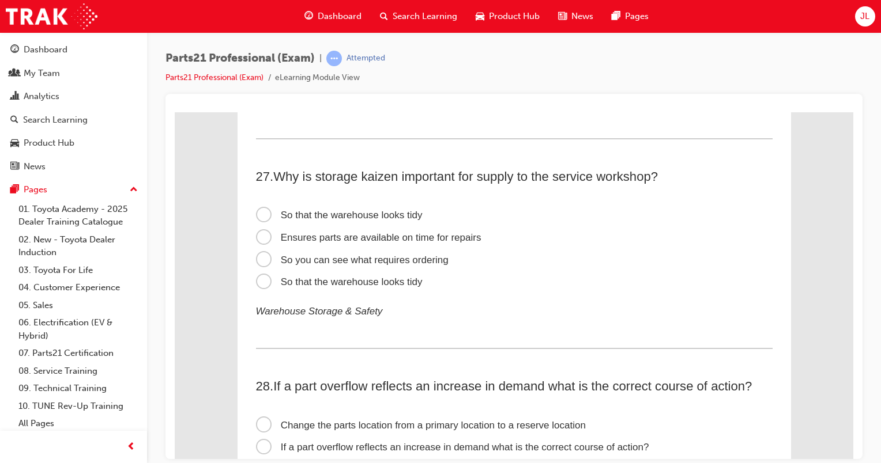
click at [256, 243] on span "Ensures parts are available on time for repairs" at bounding box center [368, 237] width 225 height 11
click at [175, 112] on input "Ensures parts are available on time for repairs" at bounding box center [175, 112] width 0 height 0
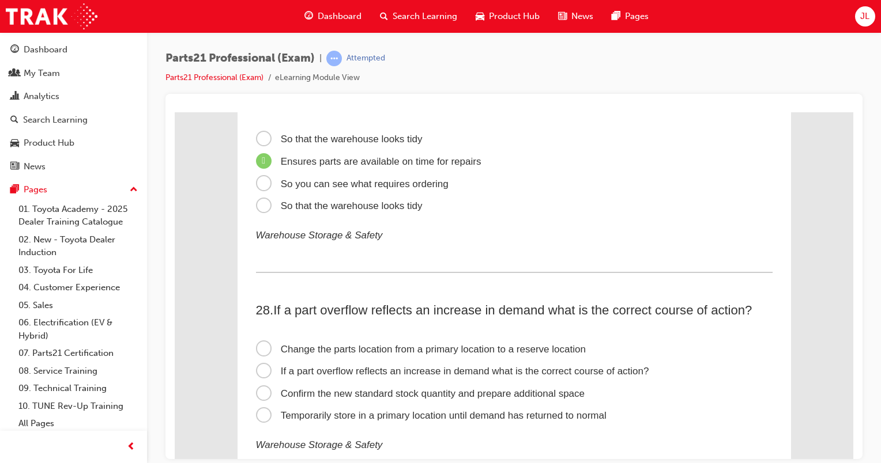
scroll to position [6050, 0]
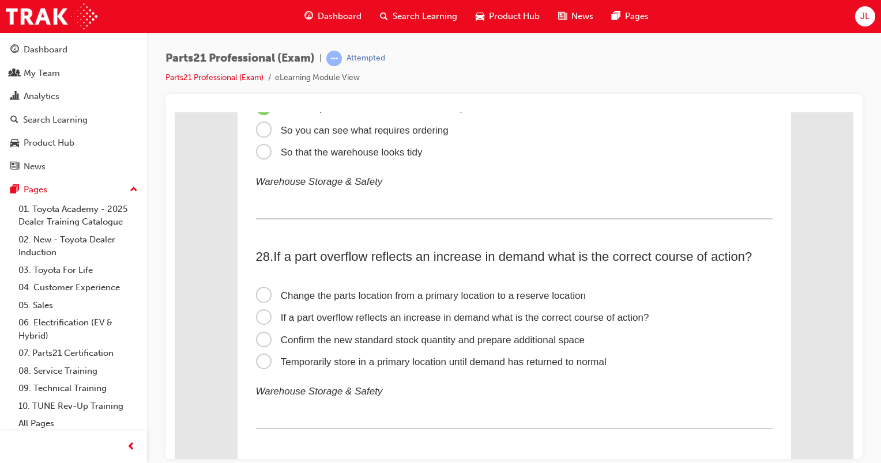
click at [256, 367] on span "Temporarily store in a primary location until demand has returned to normal" at bounding box center [431, 361] width 350 height 11
click at [175, 112] on input "Temporarily store in a primary location until demand has returned to normal" at bounding box center [175, 112] width 0 height 0
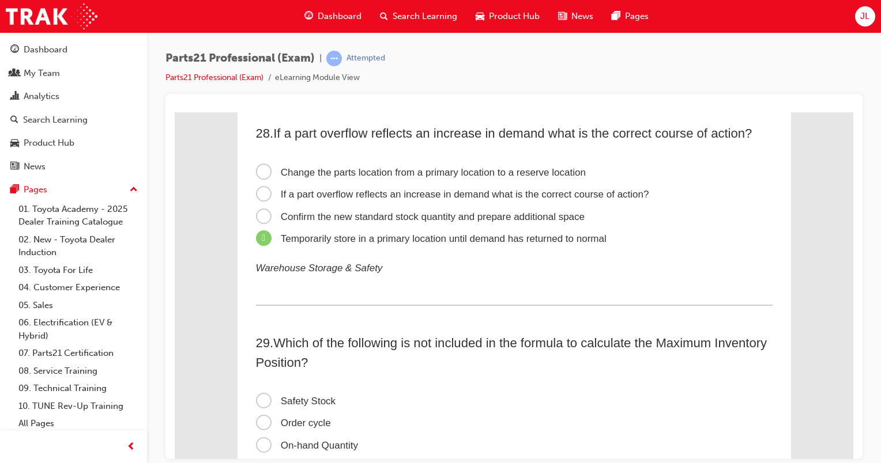
scroll to position [6264, 0]
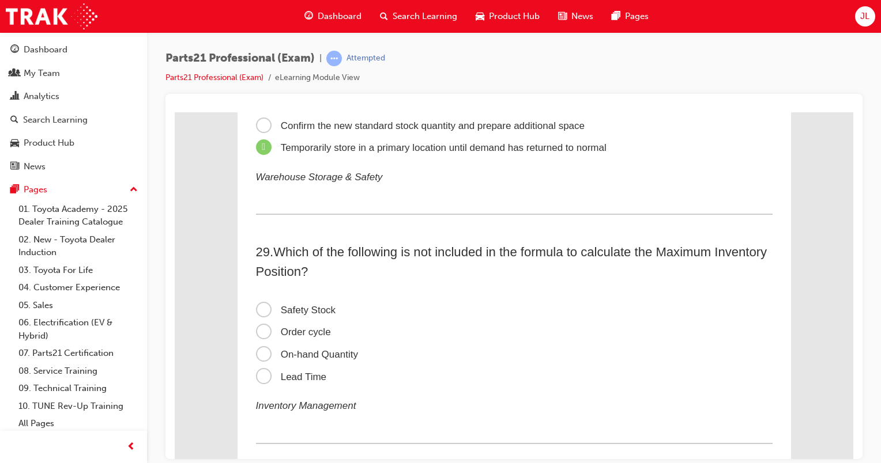
click at [256, 360] on span "On-hand Quantity" at bounding box center [307, 354] width 102 height 11
click at [175, 112] on input "On-hand Quantity" at bounding box center [175, 112] width 0 height 0
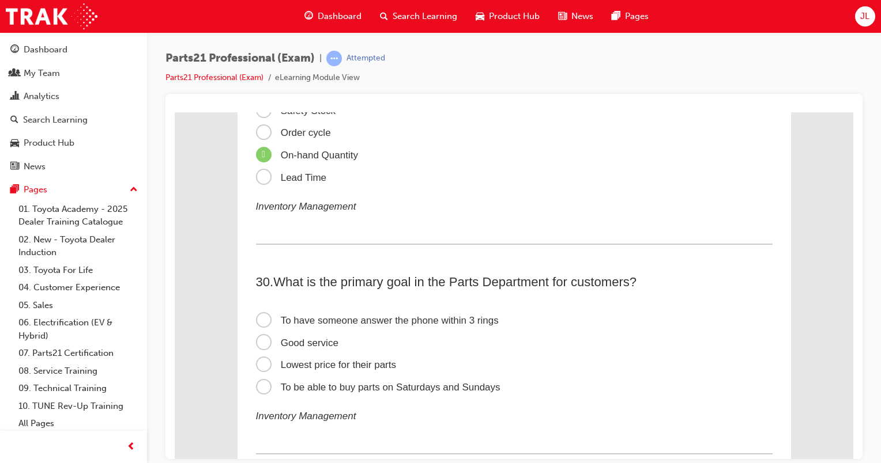
scroll to position [6509, 0]
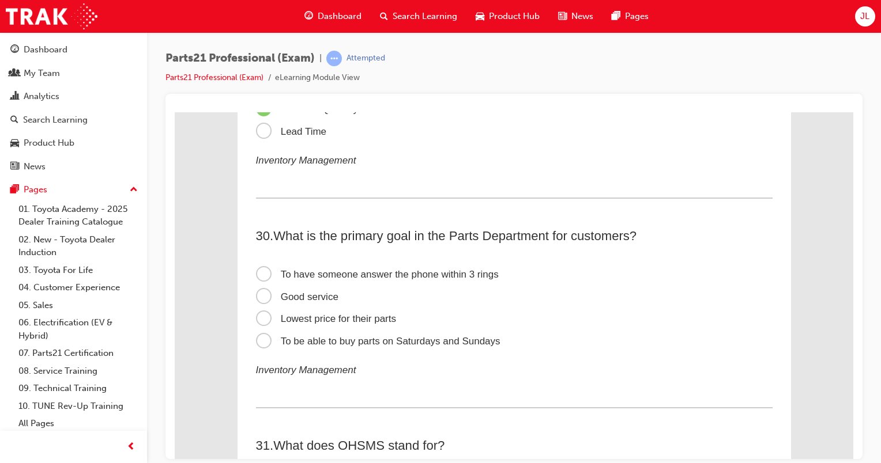
click at [259, 302] on span "Good service" at bounding box center [297, 296] width 82 height 11
click at [175, 112] on input "Good service" at bounding box center [175, 112] width 0 height 0
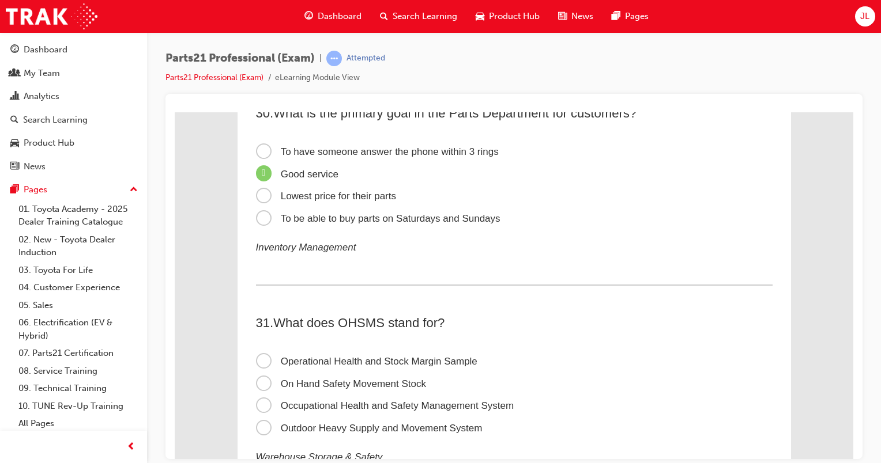
scroll to position [6670, 0]
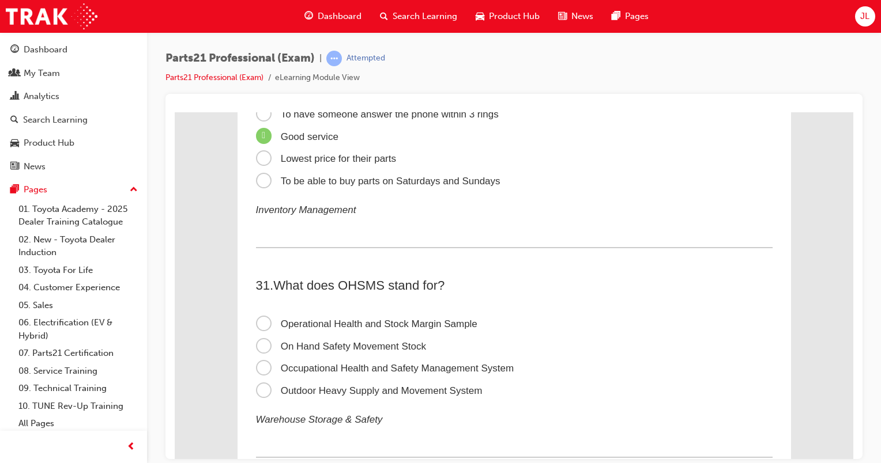
click at [260, 373] on span "Occupational Health and Safety Management System" at bounding box center [385, 367] width 258 height 11
click at [175, 112] on input "Occupational Health and Safety Management System" at bounding box center [175, 112] width 0 height 0
click at [258, 352] on span "On Hand Safety Movement Stock" at bounding box center [341, 346] width 170 height 11
click at [175, 112] on input "On Hand Safety Movement Stock" at bounding box center [175, 112] width 0 height 0
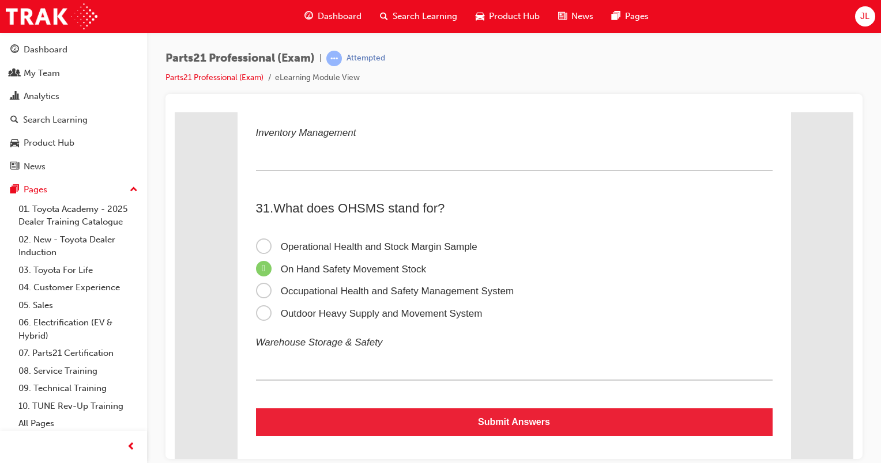
scroll to position [6777, 0]
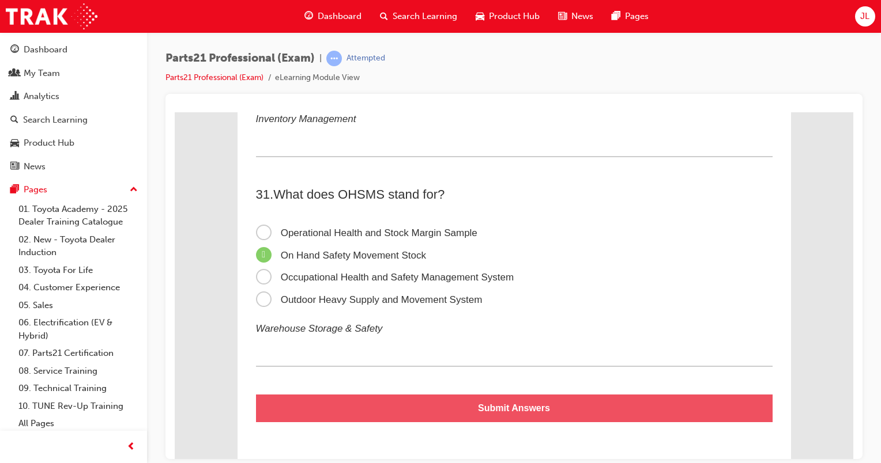
click at [583, 403] on button "Submit Answers" at bounding box center [514, 408] width 516 height 28
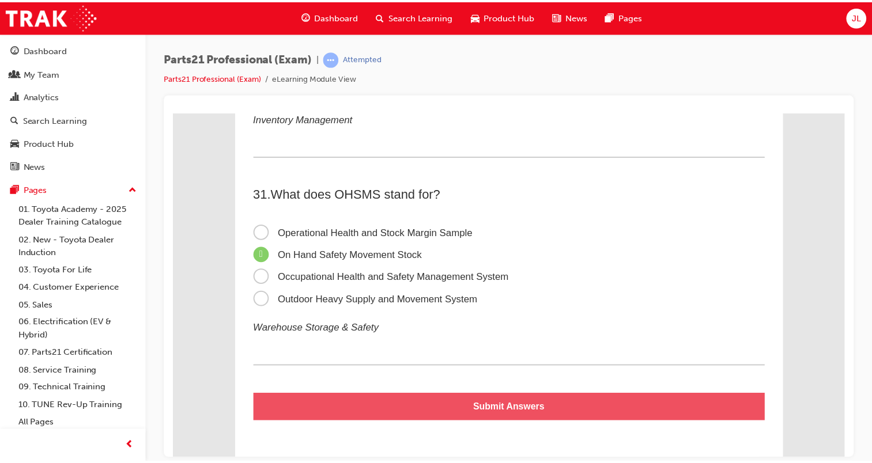
scroll to position [0, 0]
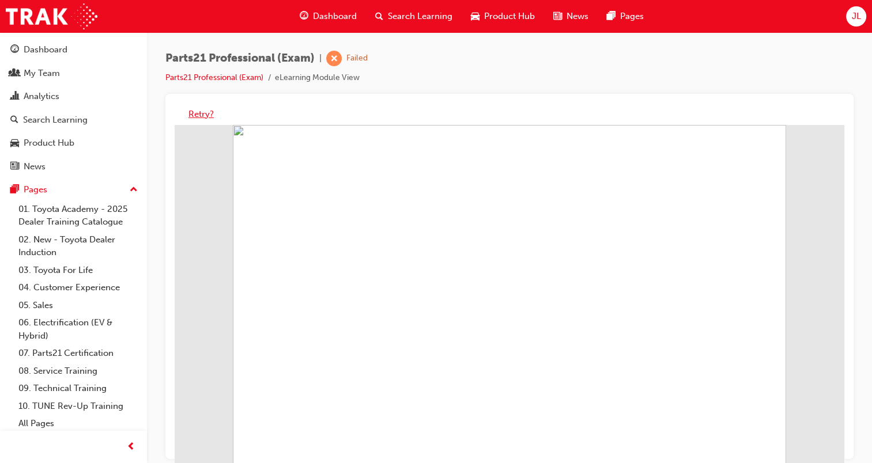
click at [196, 115] on button "Retry?" at bounding box center [200, 114] width 25 height 13
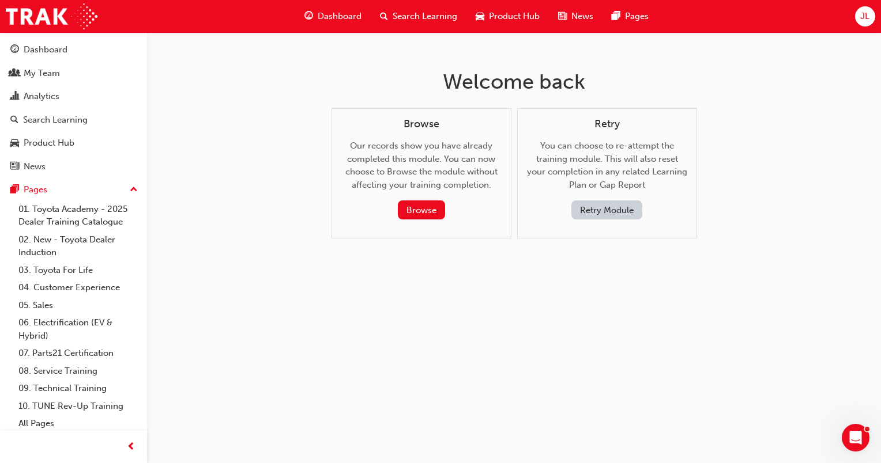
click at [611, 206] on button "Retry Module" at bounding box center [606, 210] width 71 height 19
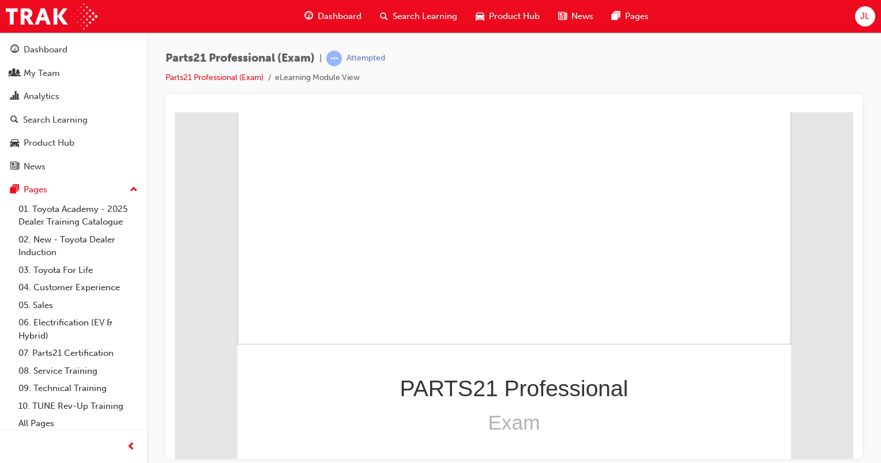
scroll to position [164, 0]
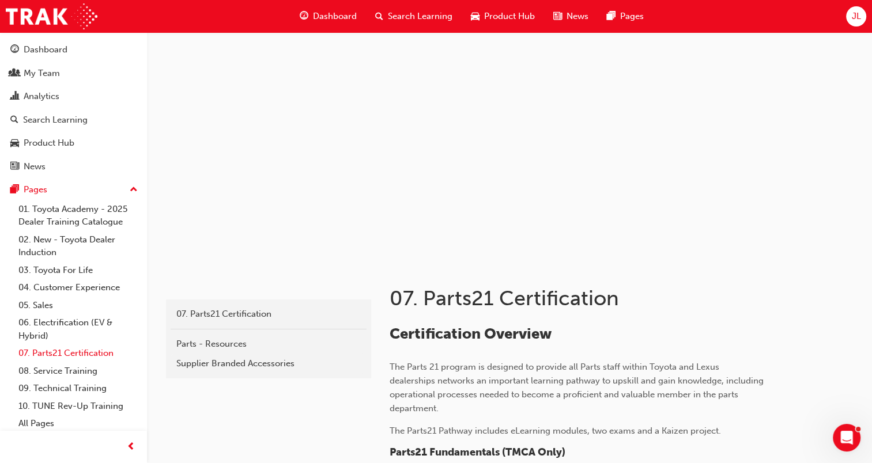
click at [85, 357] on link "07. Parts21 Certification" at bounding box center [78, 354] width 129 height 18
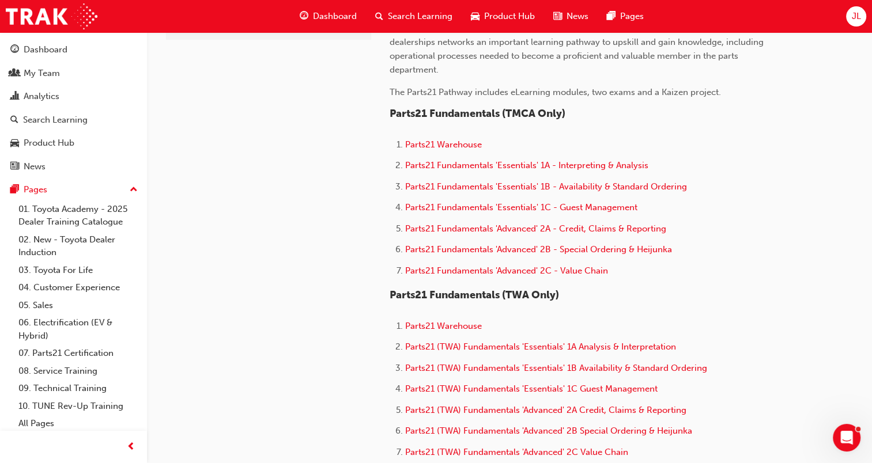
scroll to position [346, 0]
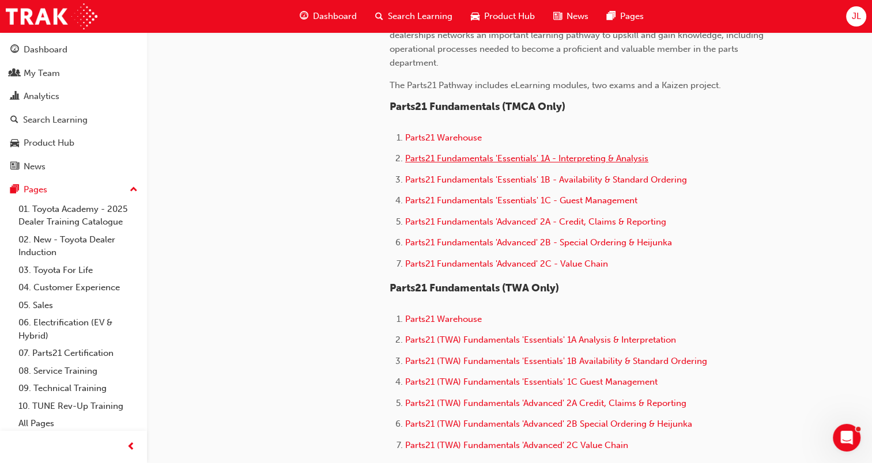
click at [459, 157] on span "Parts21 Fundamentals 'Essentials' 1A - Interpreting & Analysis" at bounding box center [526, 158] width 243 height 10
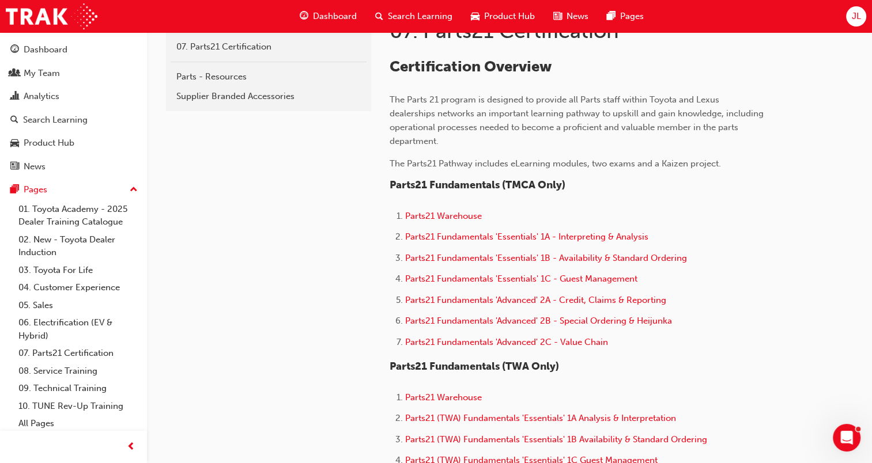
scroll to position [288, 0]
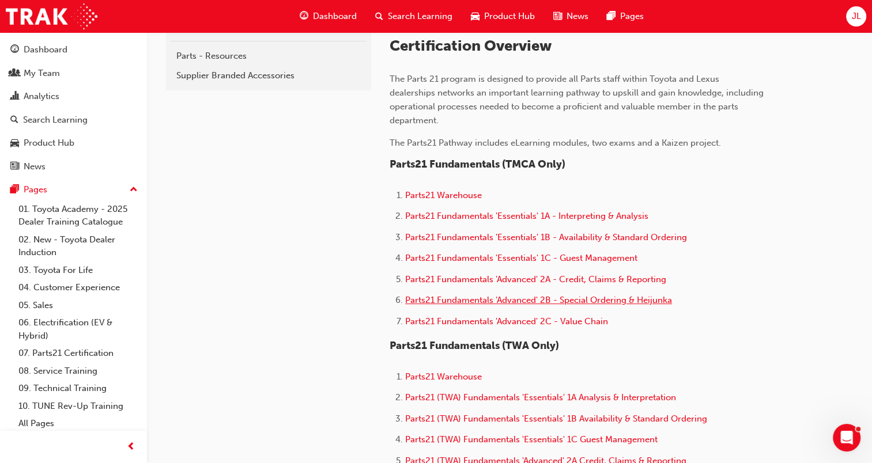
click at [533, 299] on span "Parts21 Fundamentals 'Advanced' 2B - Special Ordering & Heijunka" at bounding box center [538, 300] width 267 height 10
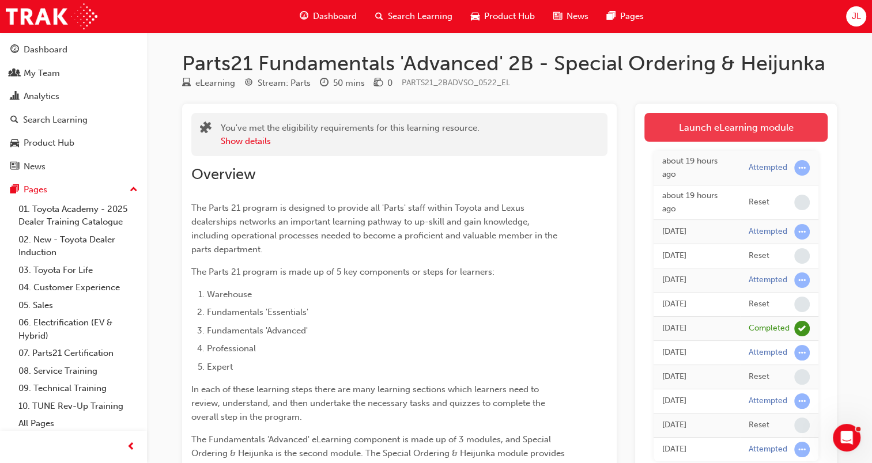
click at [756, 127] on link "Launch eLearning module" at bounding box center [735, 127] width 183 height 29
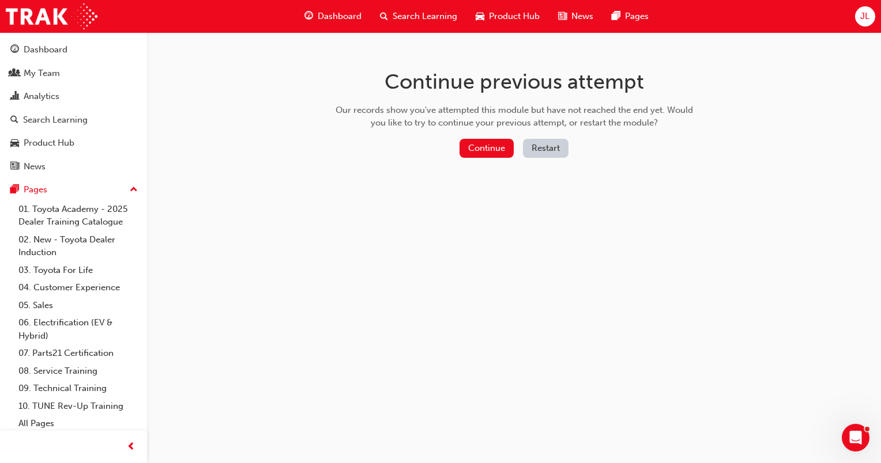
click at [560, 147] on button "Restart" at bounding box center [546, 148] width 46 height 19
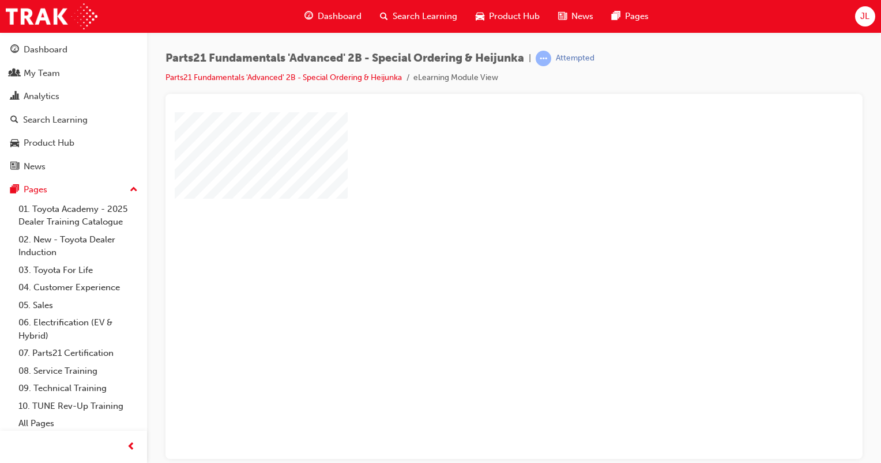
click at [481, 252] on div "play" at bounding box center [481, 252] width 0 height 0
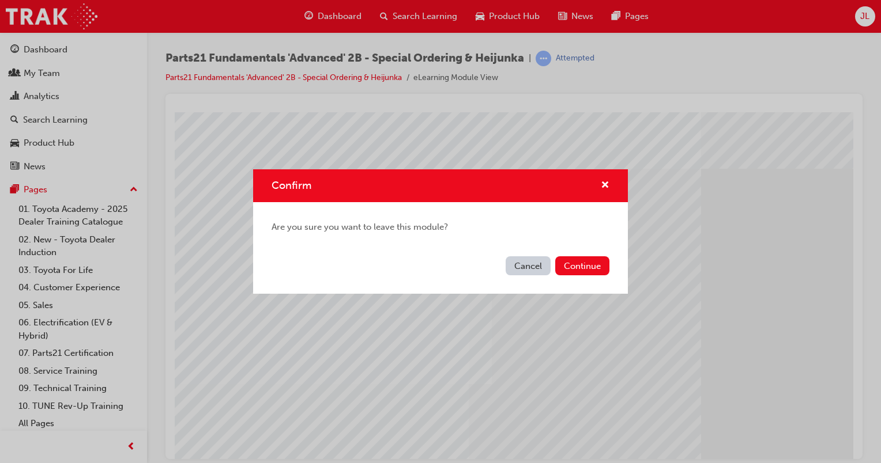
click at [545, 277] on div "Cancel Continue" at bounding box center [440, 273] width 375 height 42
click at [540, 273] on button "Cancel" at bounding box center [527, 265] width 45 height 19
click at [590, 270] on button "Continue" at bounding box center [582, 265] width 54 height 19
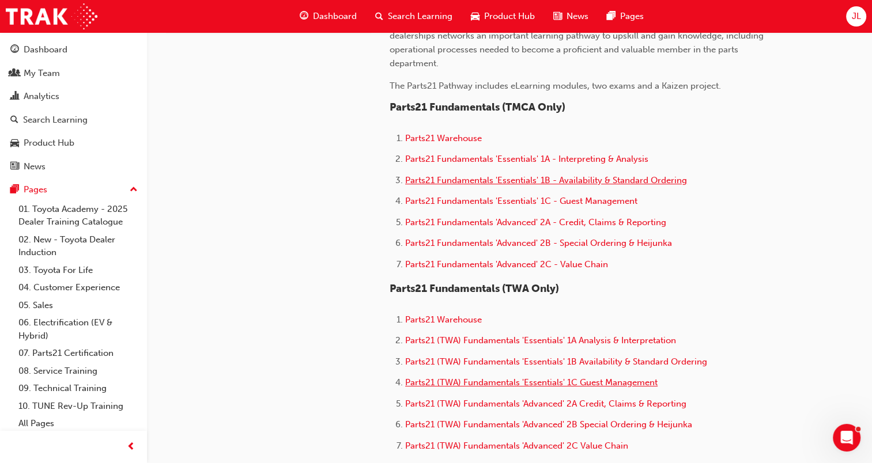
scroll to position [346, 0]
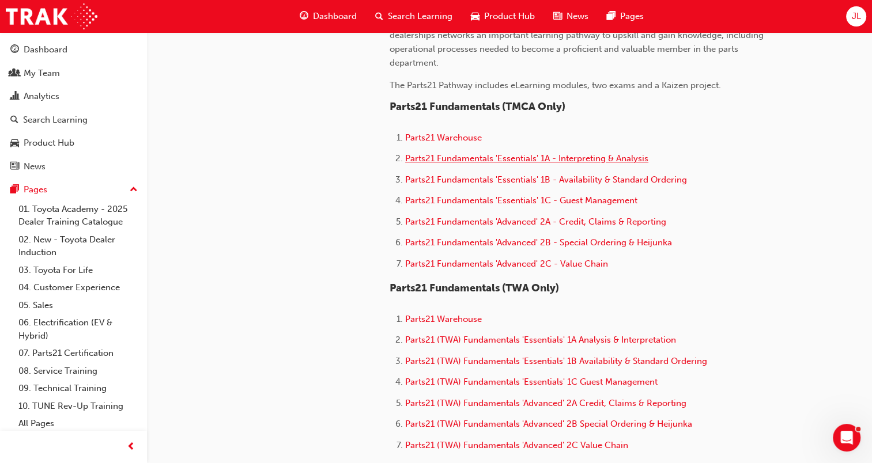
click at [562, 157] on span "Parts21 Fundamentals 'Essentials' 1A - Interpreting & Analysis" at bounding box center [526, 158] width 243 height 10
